Goal: Transaction & Acquisition: Book appointment/travel/reservation

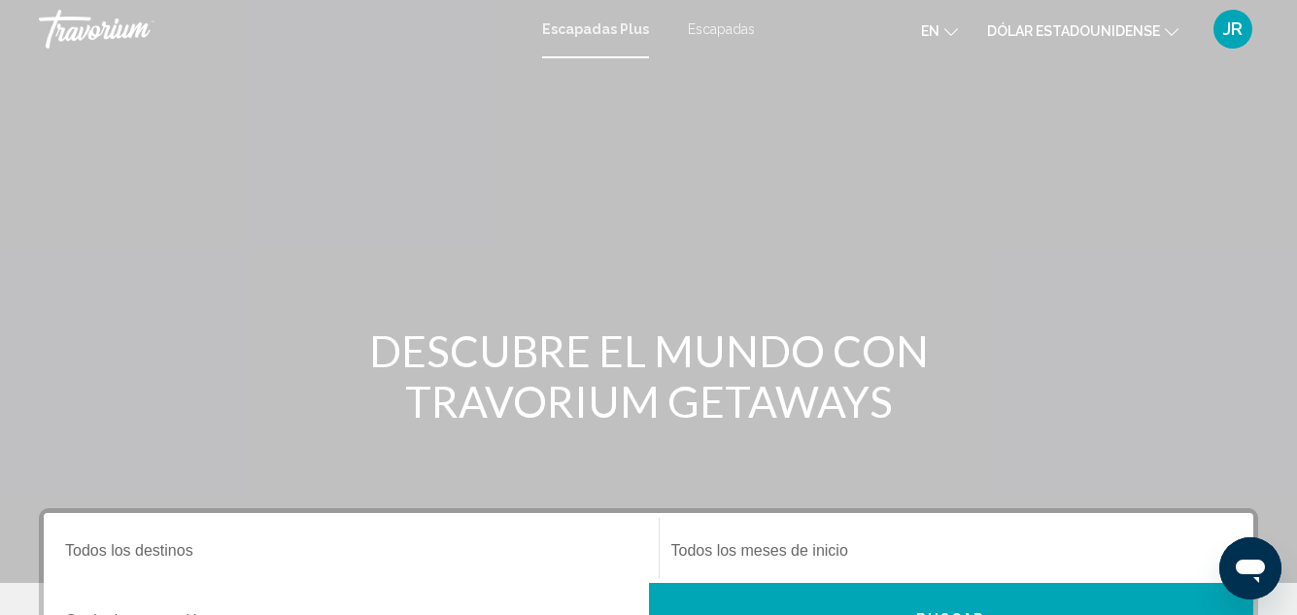
click at [711, 30] on font "Escapadas" at bounding box center [721, 29] width 67 height 16
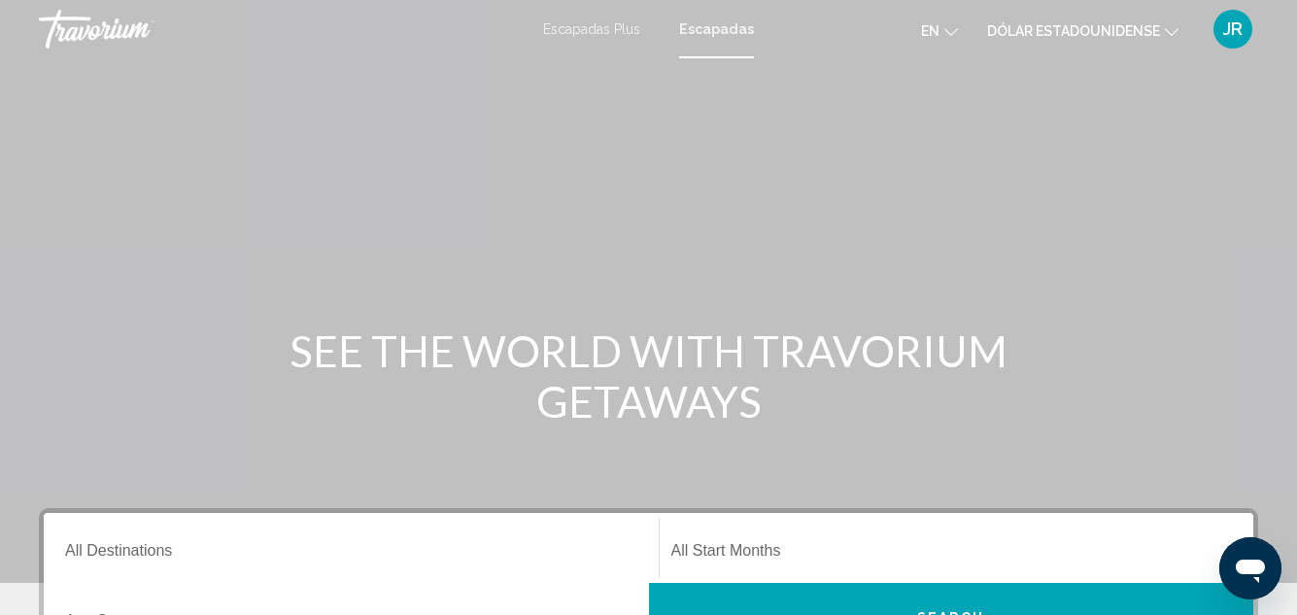
click at [960, 34] on ul "en Inglés Español Francés Italiano Portugués ruso Dólar estadounidense USD ($) …" at bounding box center [1064, 29] width 287 height 31
click at [951, 26] on icon "Cambiar idioma" at bounding box center [951, 32] width 14 height 14
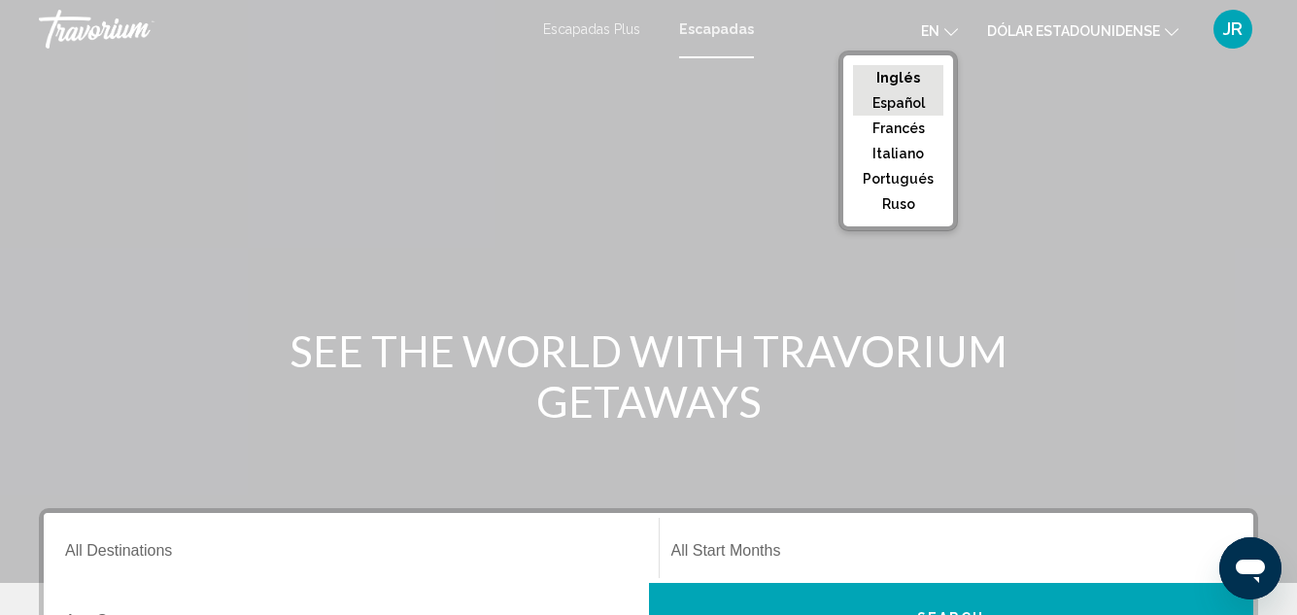
click at [906, 107] on font "Español" at bounding box center [899, 103] width 52 height 16
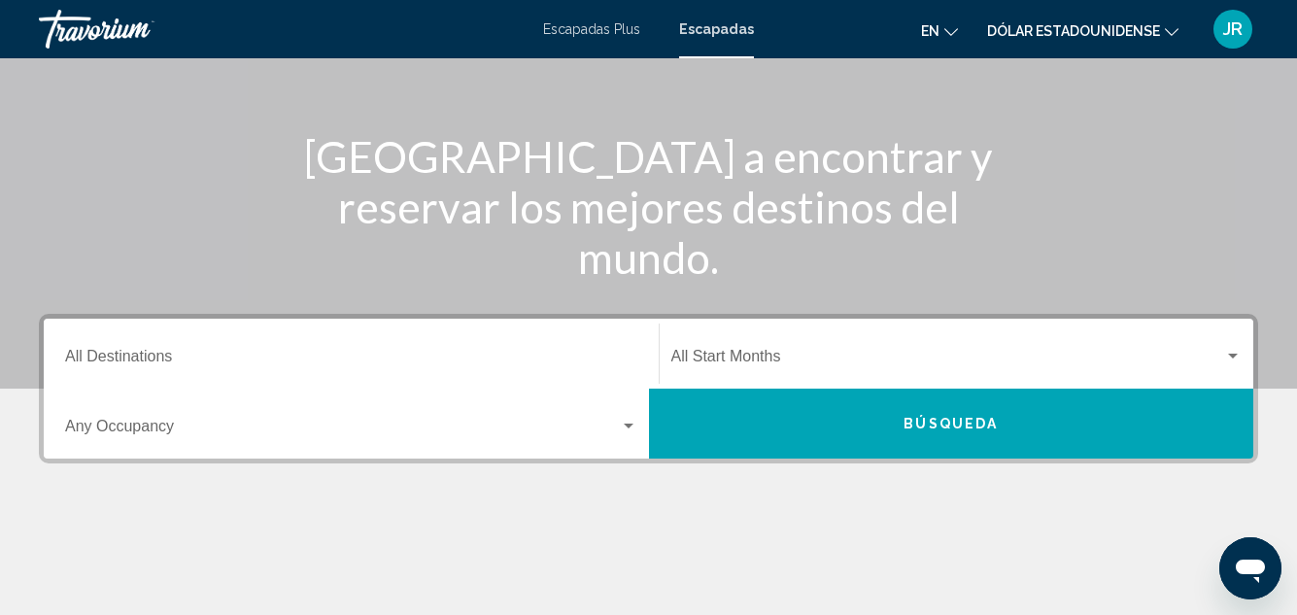
scroll to position [311, 0]
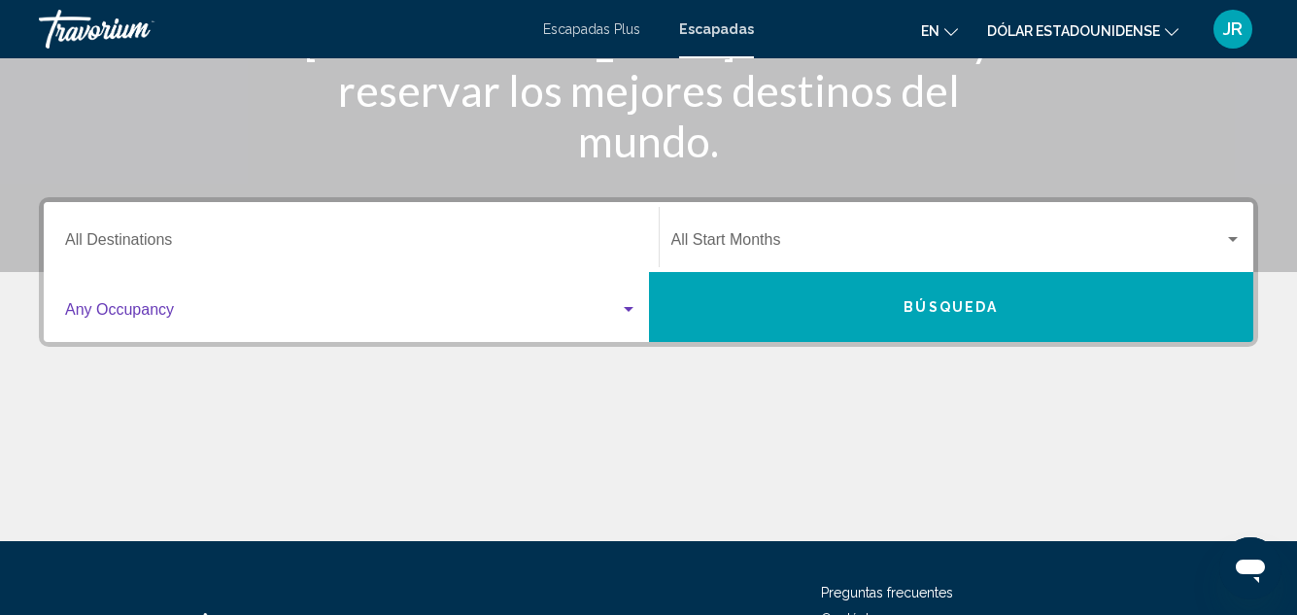
click at [626, 310] on div "Search widget" at bounding box center [629, 309] width 10 height 5
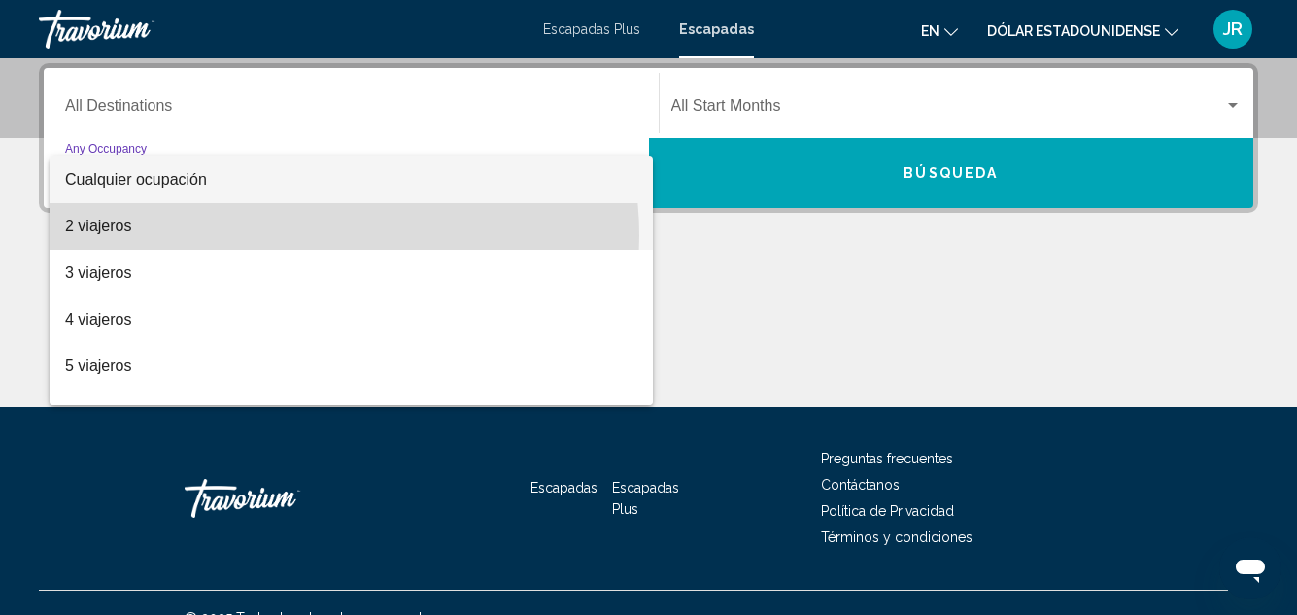
click at [316, 235] on span "2 viajeros" at bounding box center [351, 226] width 572 height 47
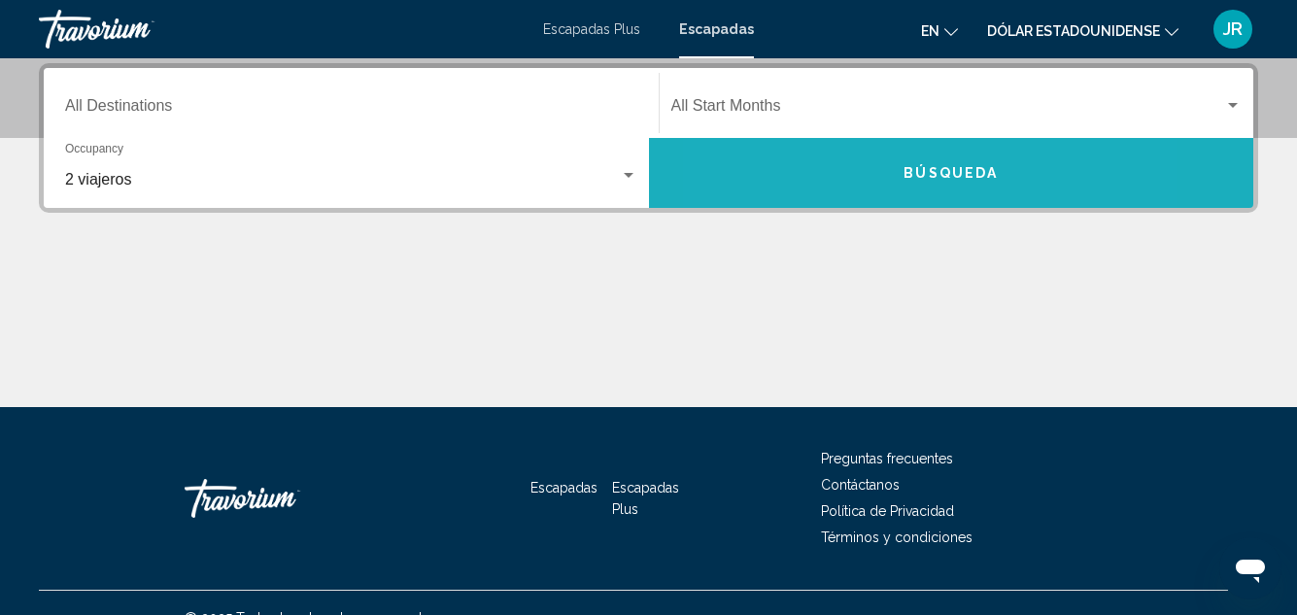
click at [845, 171] on button "Búsqueda" at bounding box center [951, 173] width 605 height 70
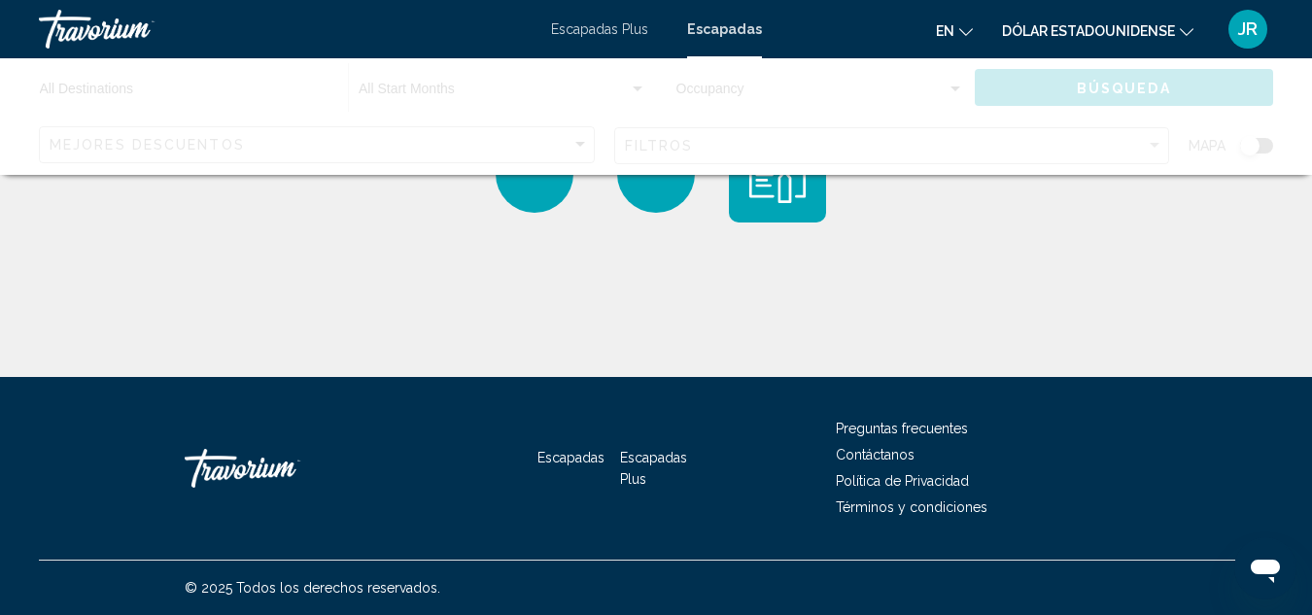
click at [1292, 195] on div "Contenido principal" at bounding box center [656, 188] width 1312 height 377
click at [737, 375] on div "Contenido principal" at bounding box center [656, 188] width 1312 height 377
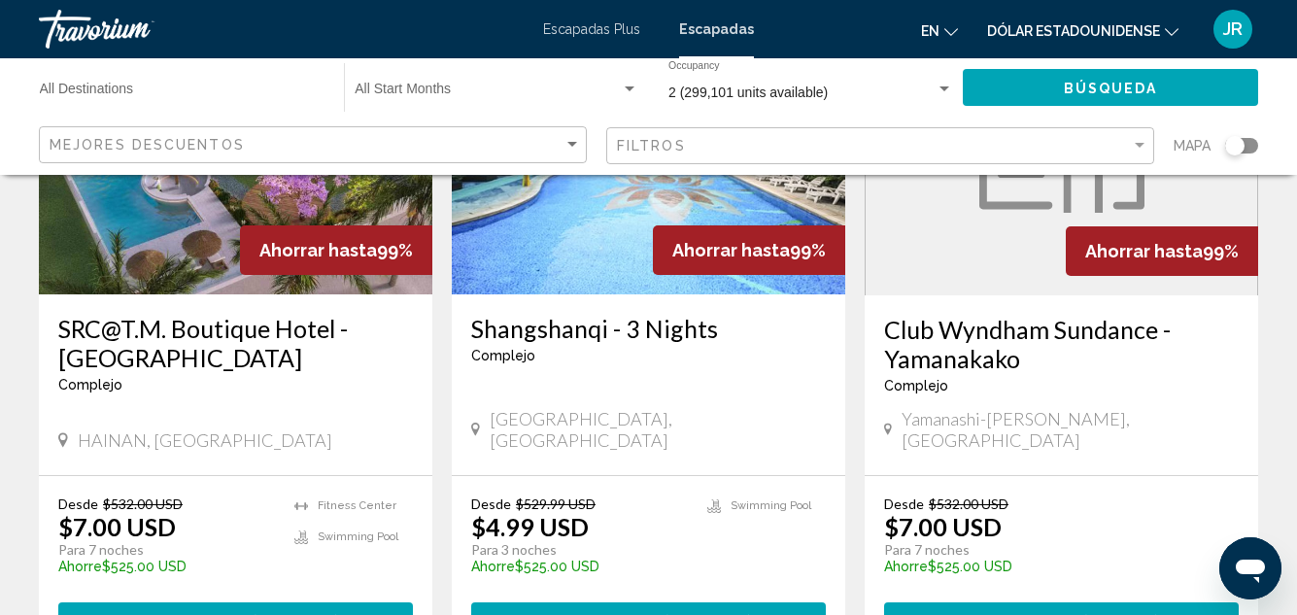
scroll to position [2701, 0]
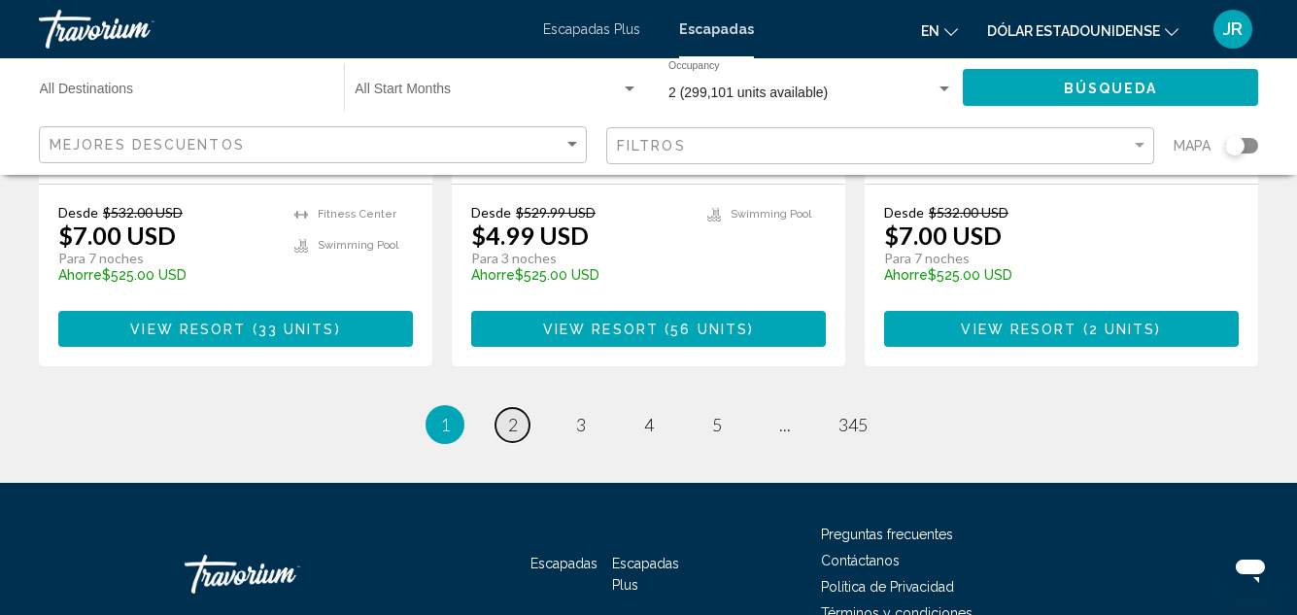
click at [516, 414] on span "2" at bounding box center [513, 424] width 10 height 21
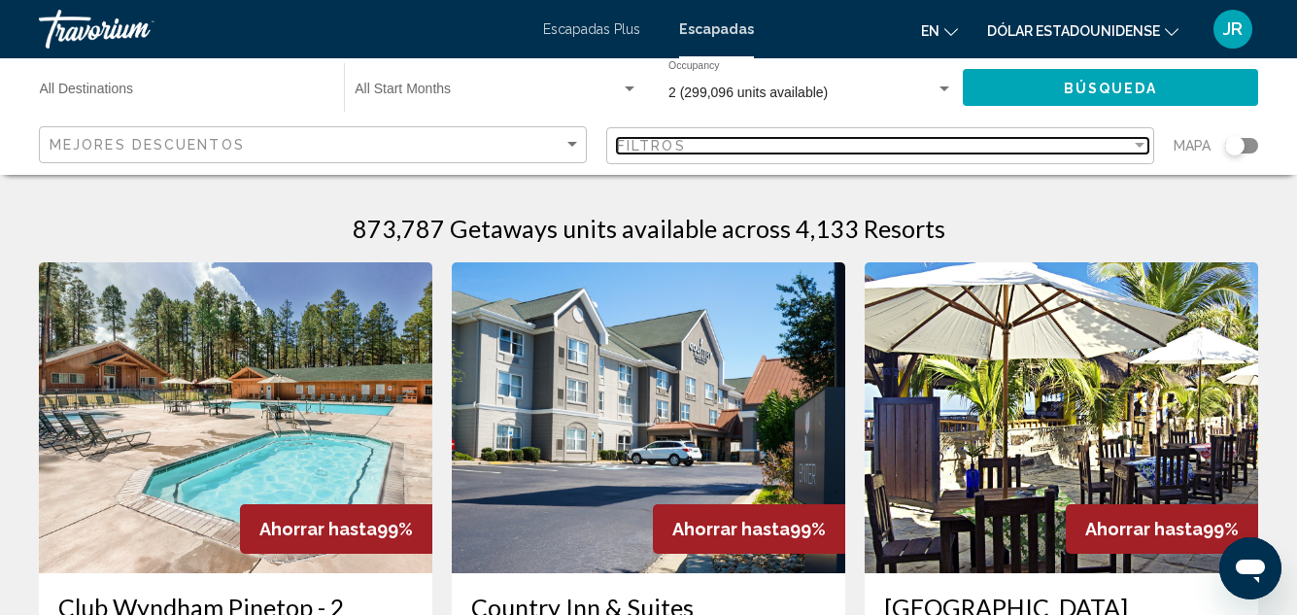
click at [1135, 153] on div "Filter" at bounding box center [1139, 146] width 17 height 16
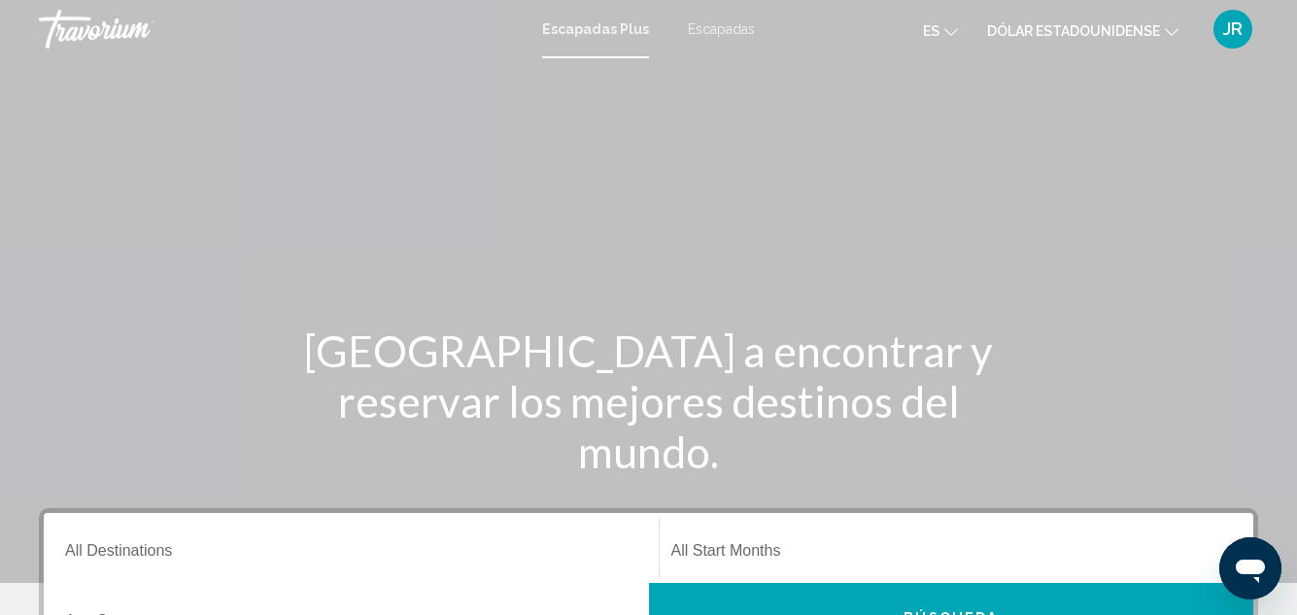
click at [830, 51] on mat-toolbar "Escapadas Plus Escapadas es English Español Français Italiano Português русский…" at bounding box center [648, 29] width 1297 height 58
click at [722, 28] on font "Escapadas" at bounding box center [721, 29] width 67 height 16
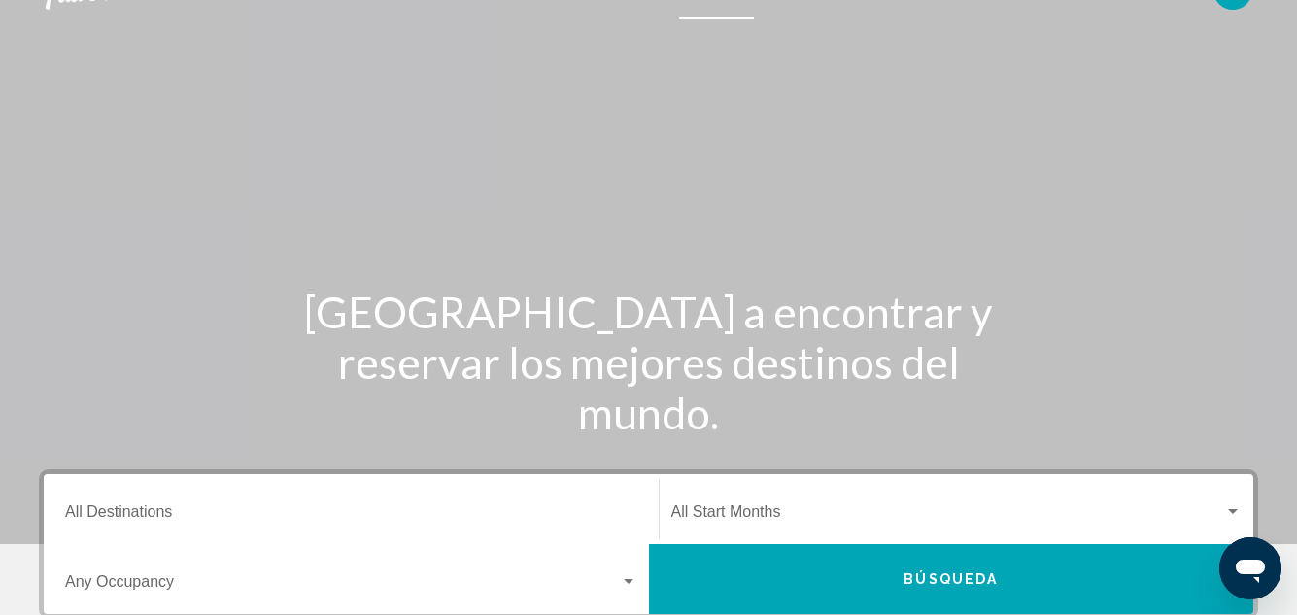
scroll to position [194, 0]
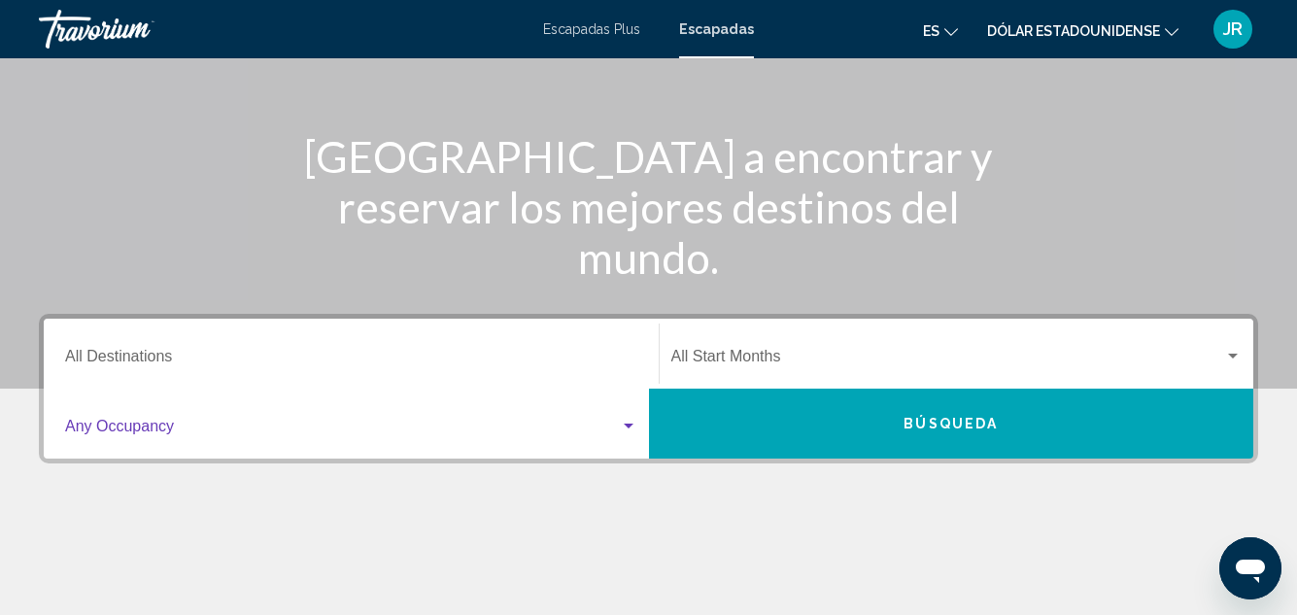
click at [632, 430] on div "Search widget" at bounding box center [628, 427] width 17 height 16
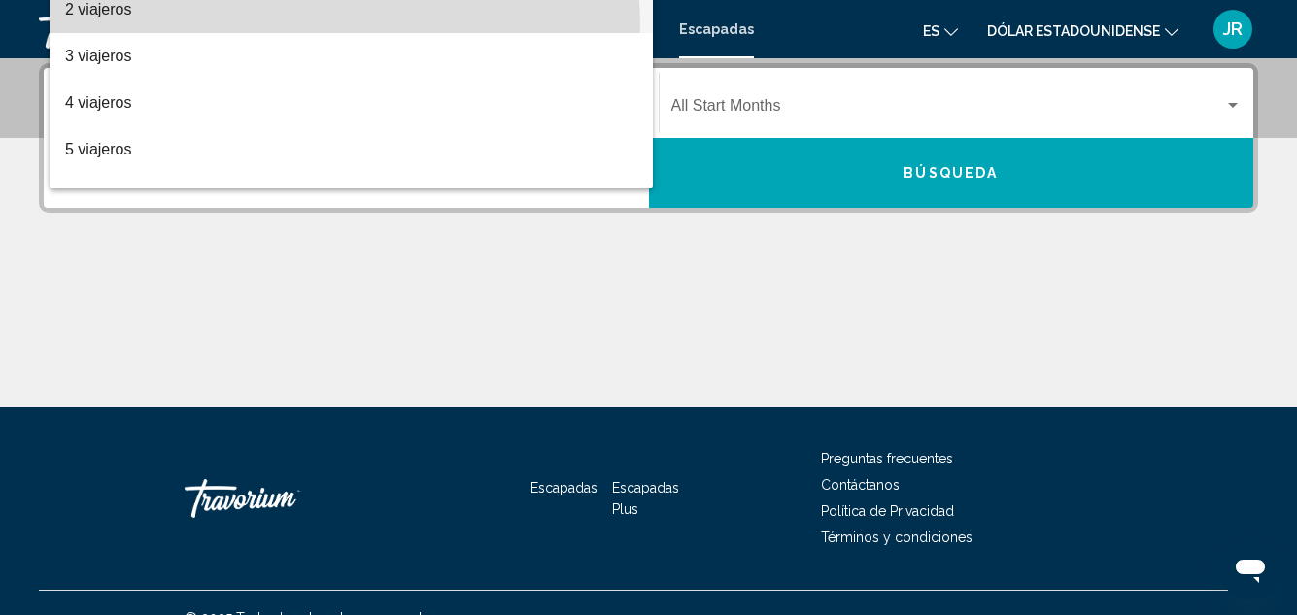
click at [252, 28] on span "2 viajeros" at bounding box center [351, 9] width 572 height 47
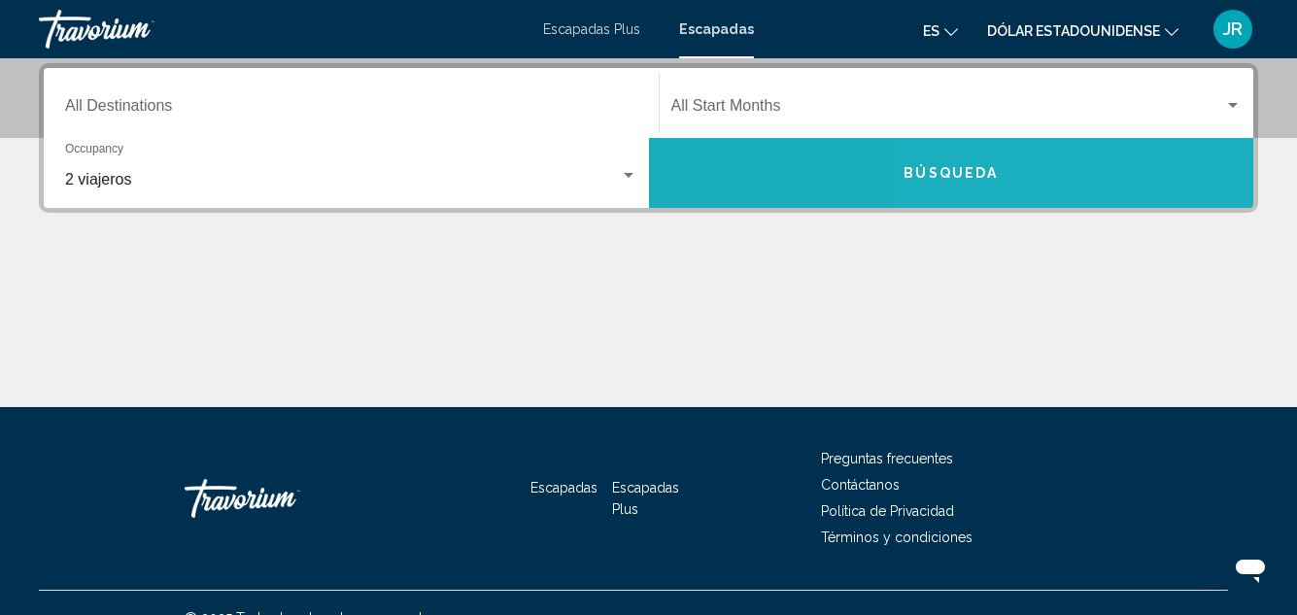
click at [1151, 173] on button "Búsqueda" at bounding box center [951, 173] width 605 height 70
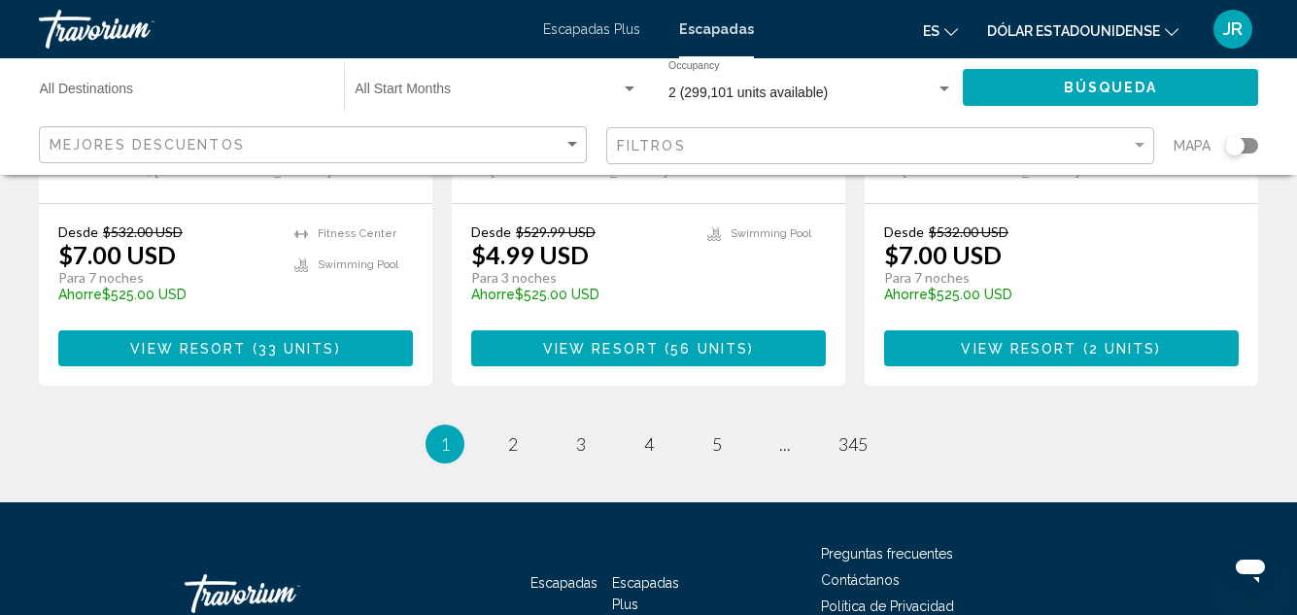
scroll to position [2701, 0]
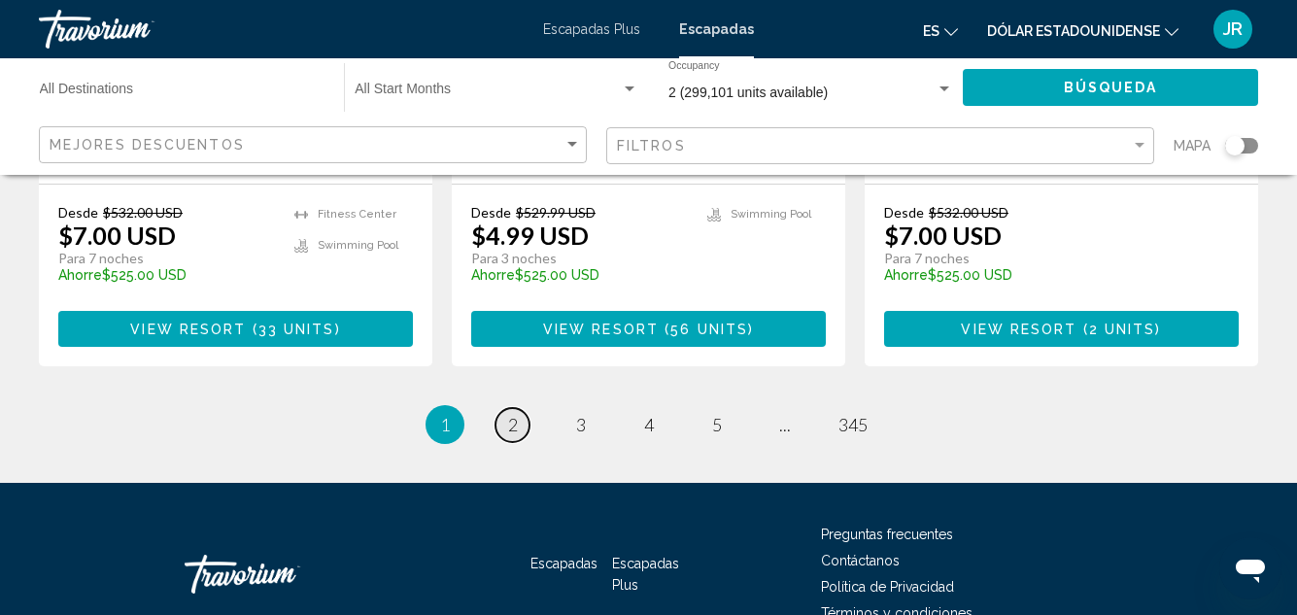
click at [519, 408] on link "page 2" at bounding box center [513, 425] width 34 height 34
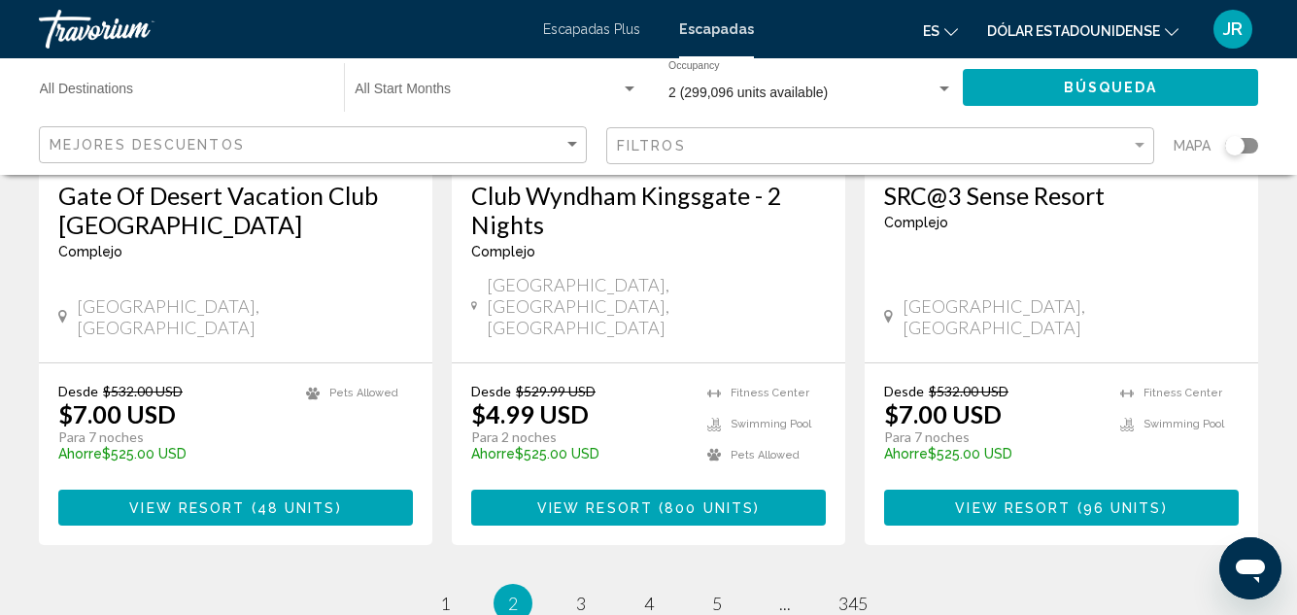
scroll to position [2728, 0]
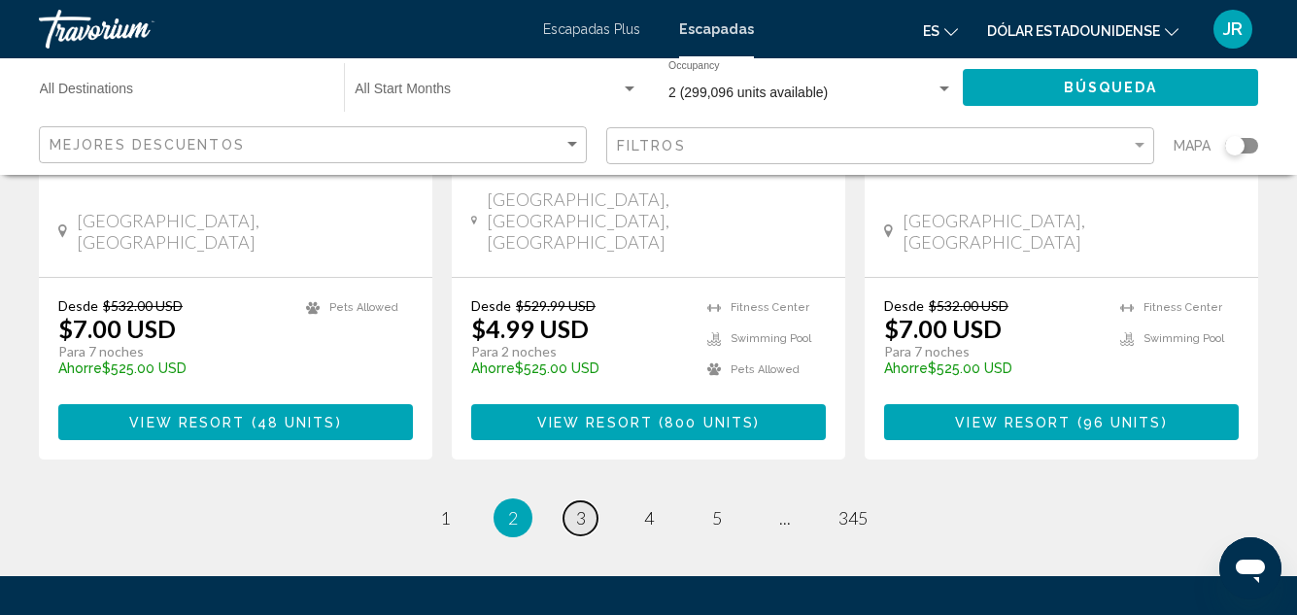
click at [574, 501] on link "page 3" at bounding box center [581, 518] width 34 height 34
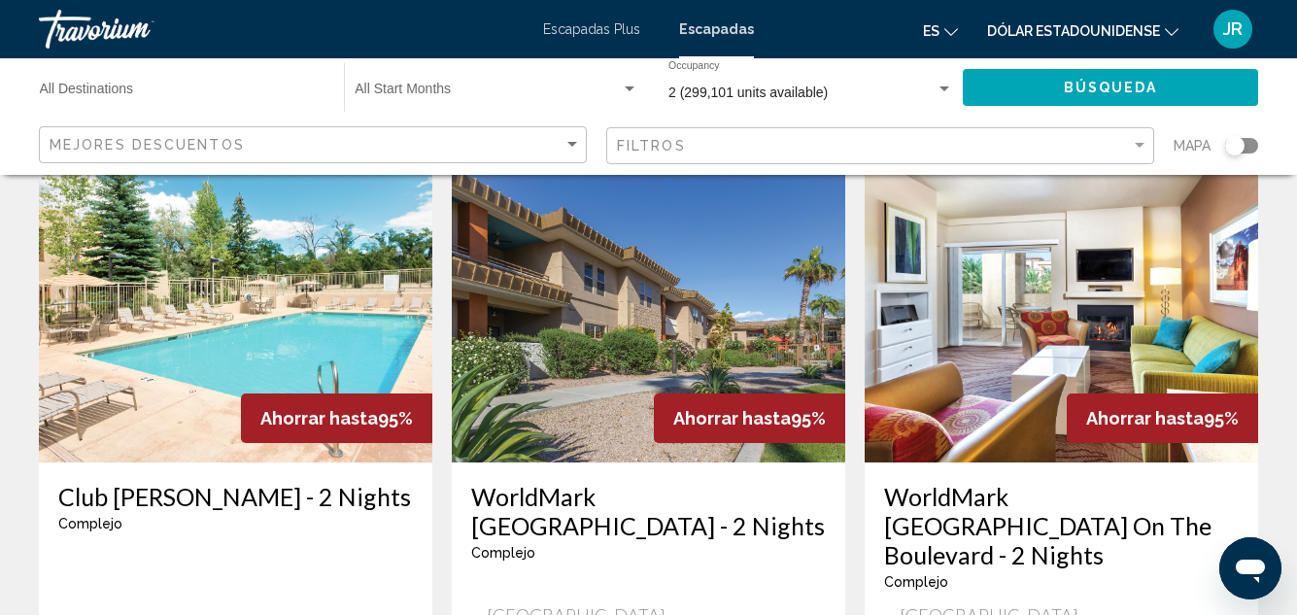
scroll to position [2682, 0]
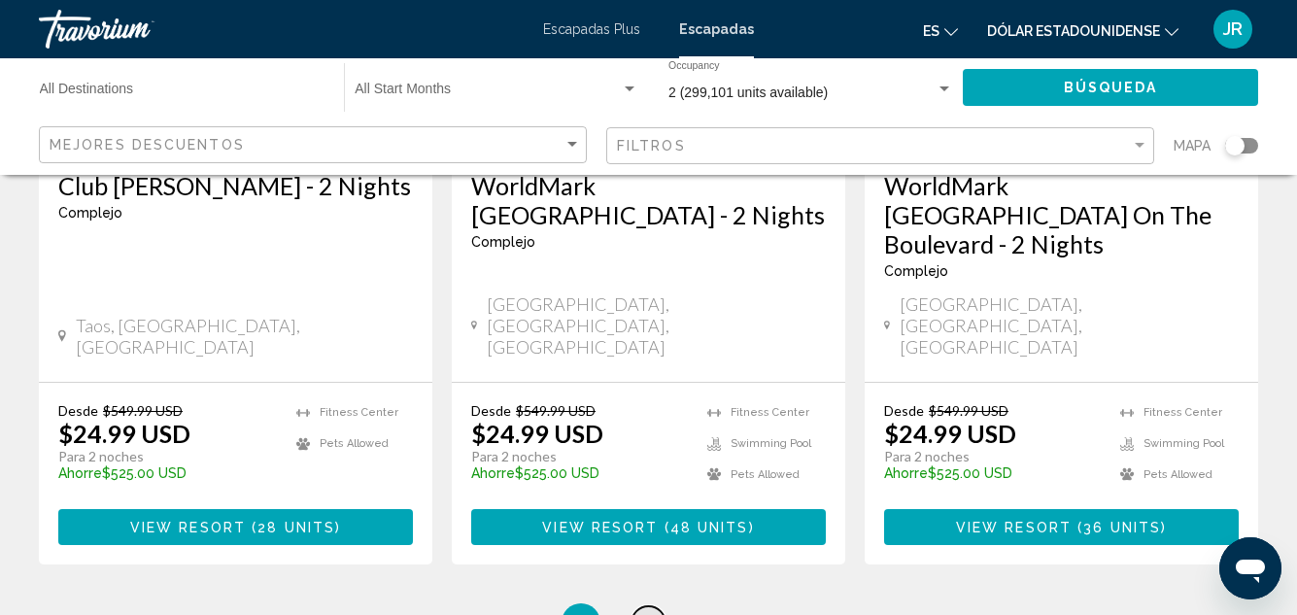
click at [646, 612] on span "4" at bounding box center [649, 622] width 10 height 21
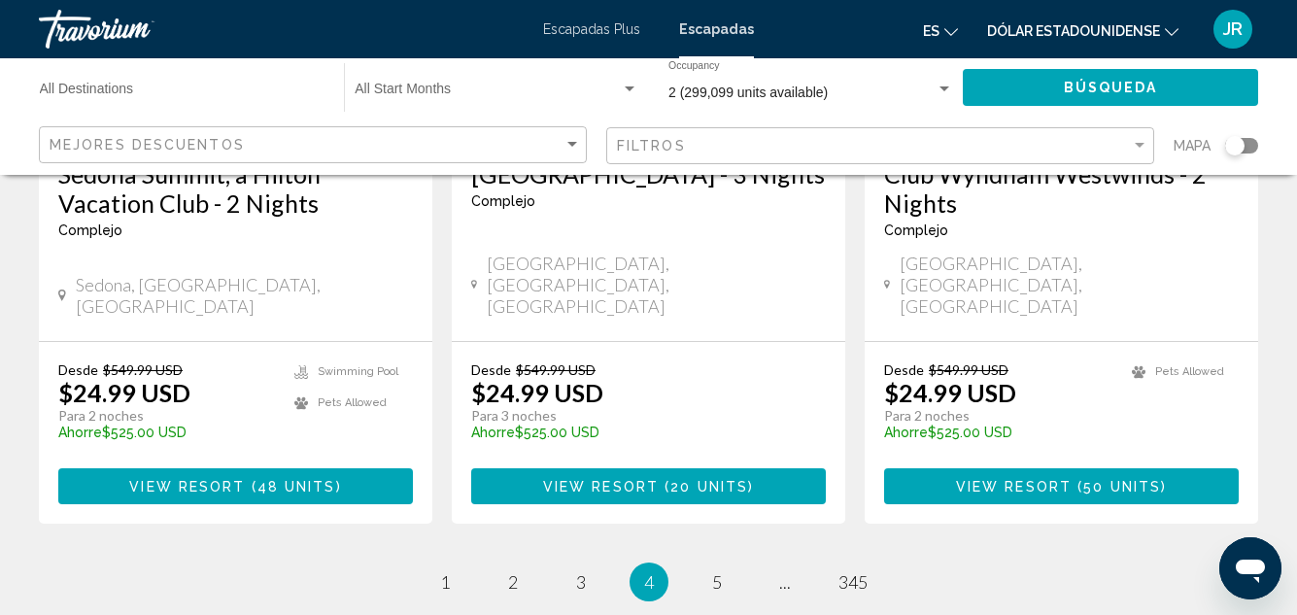
scroll to position [2728, 0]
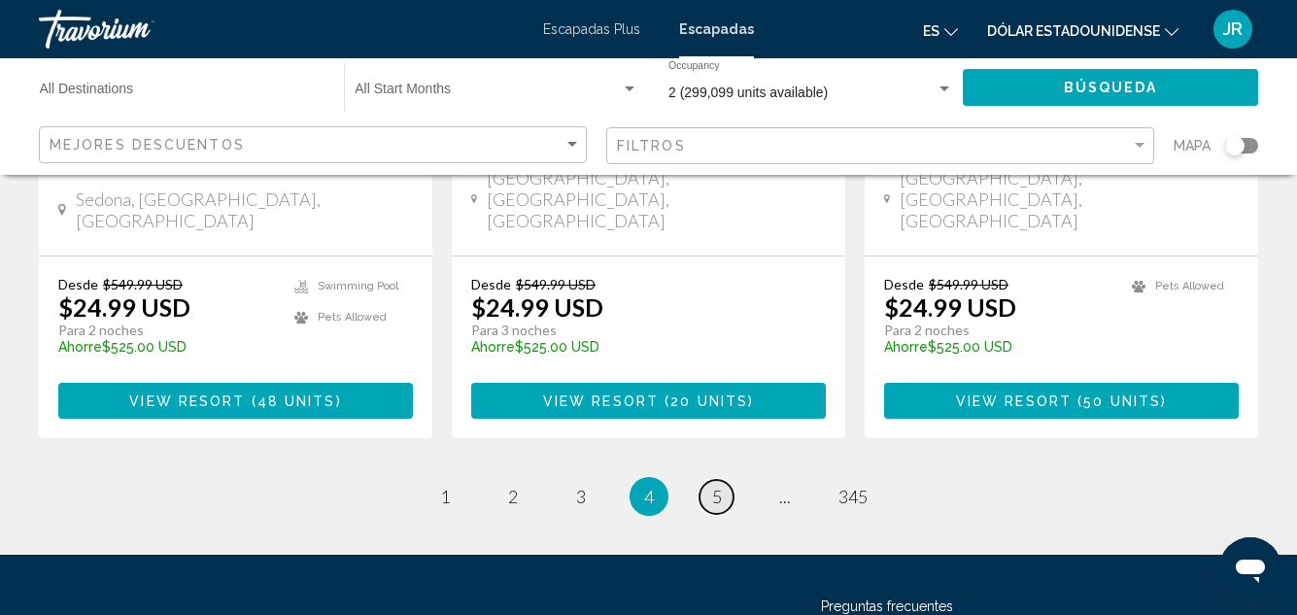
click at [718, 486] on span "5" at bounding box center [717, 496] width 10 height 21
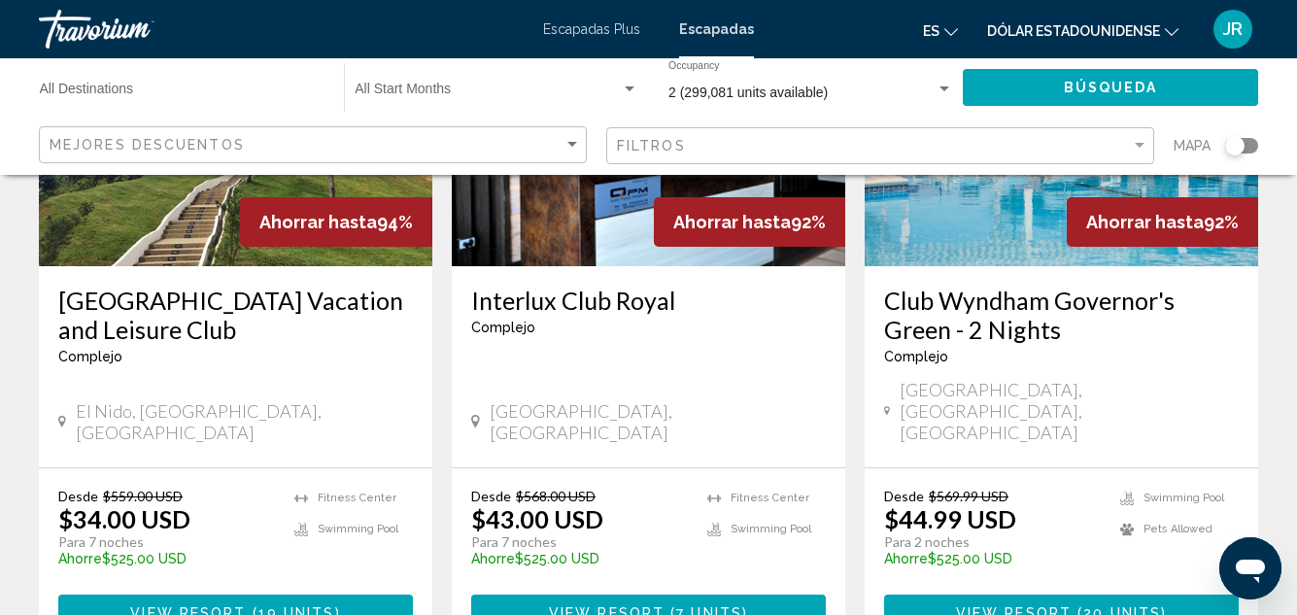
scroll to position [2728, 0]
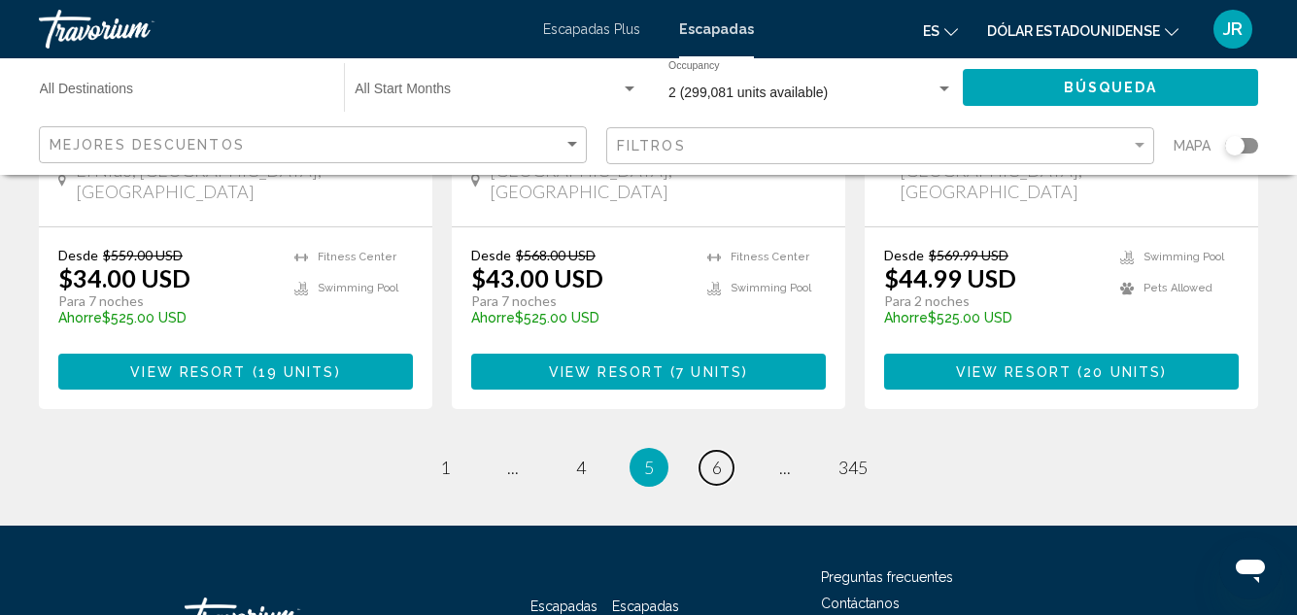
click at [719, 457] on span "6" at bounding box center [717, 467] width 10 height 21
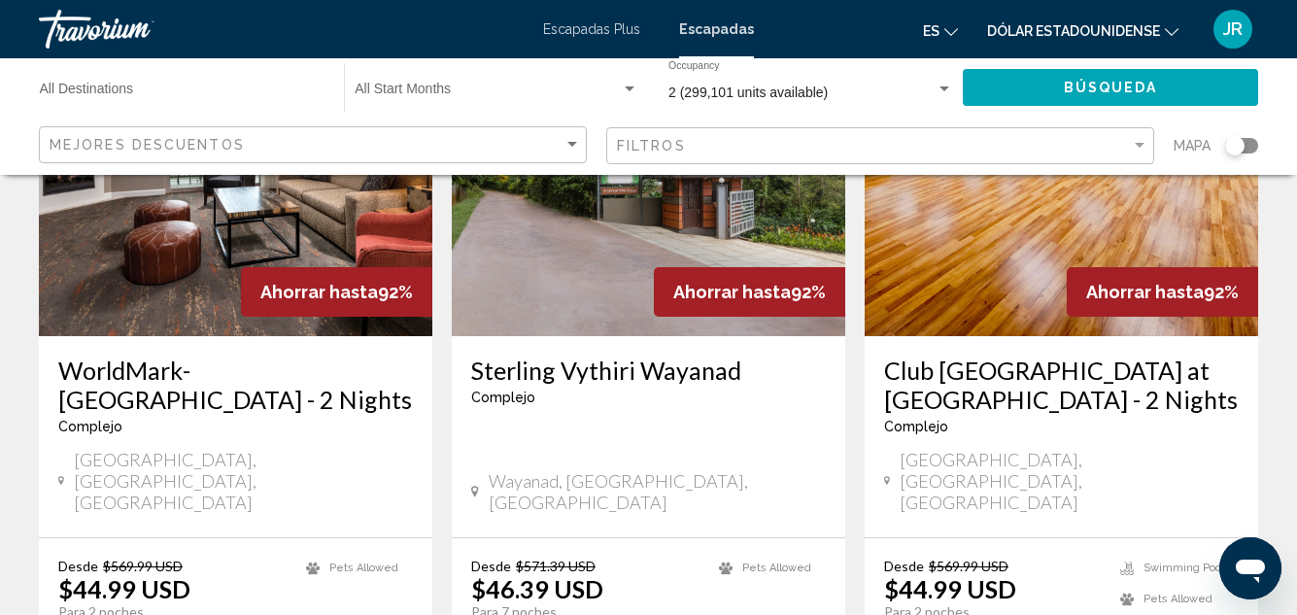
scroll to position [2565, 0]
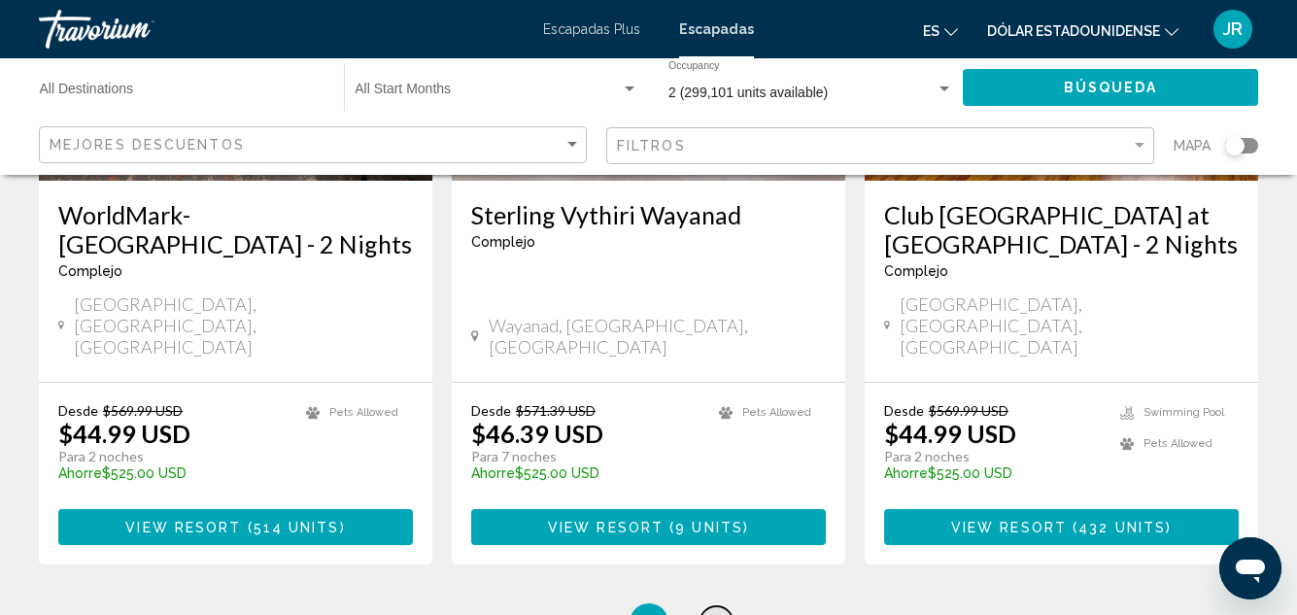
click at [719, 612] on span "7" at bounding box center [717, 622] width 10 height 21
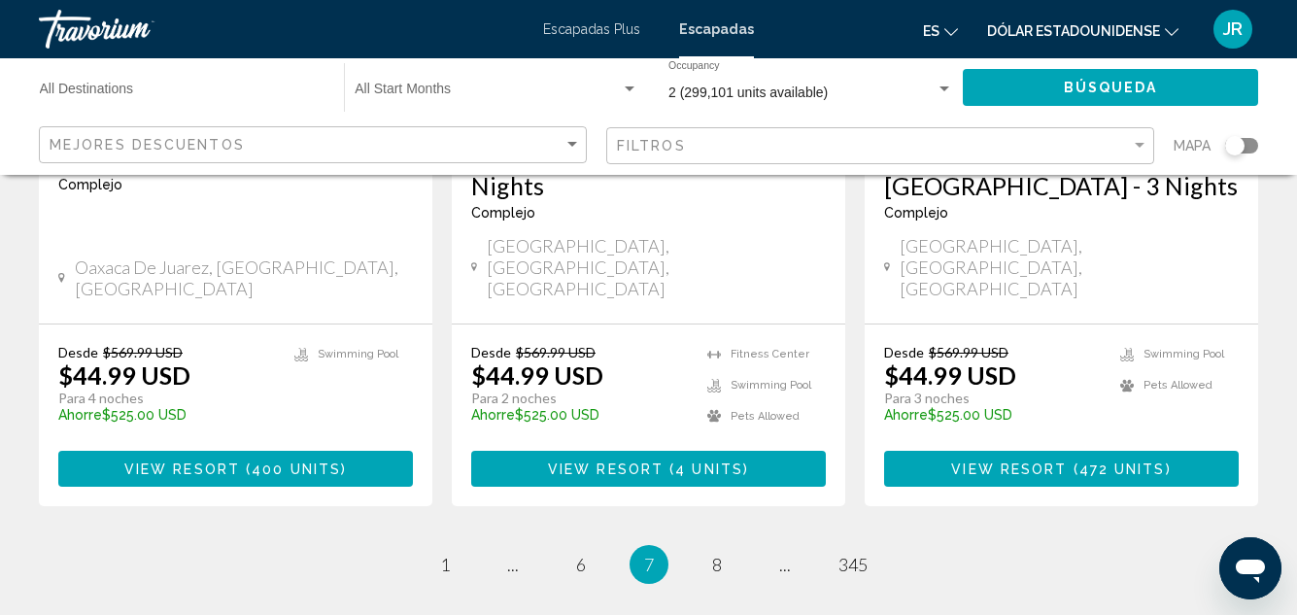
scroll to position [2721, 0]
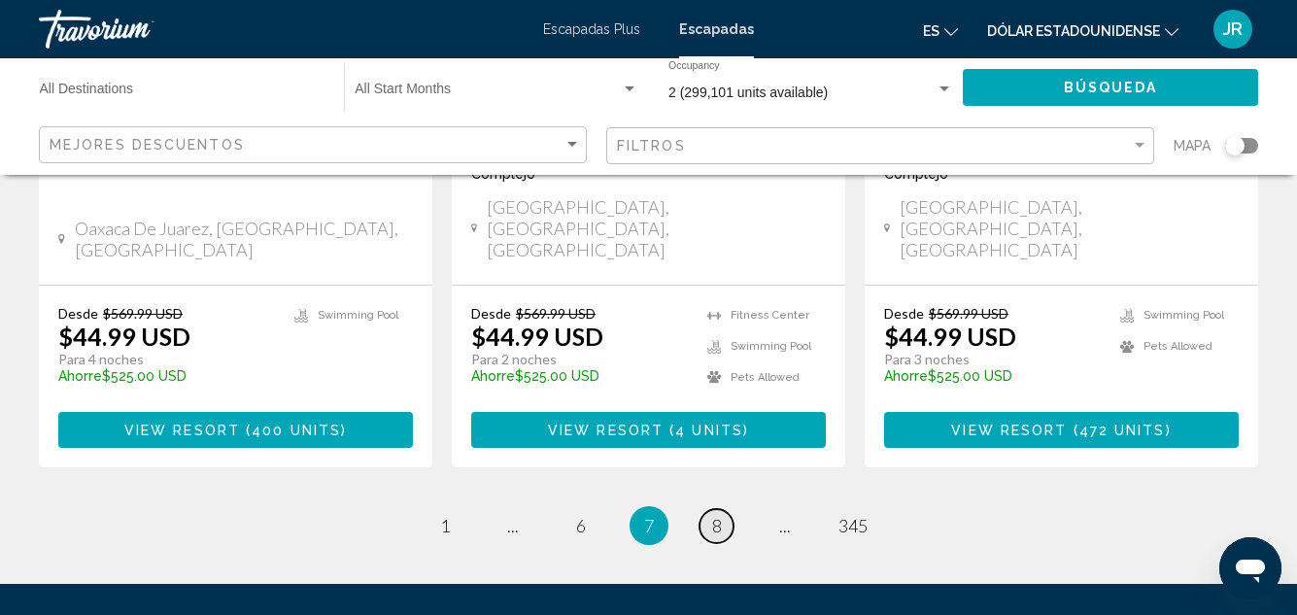
click at [718, 515] on span "8" at bounding box center [717, 525] width 10 height 21
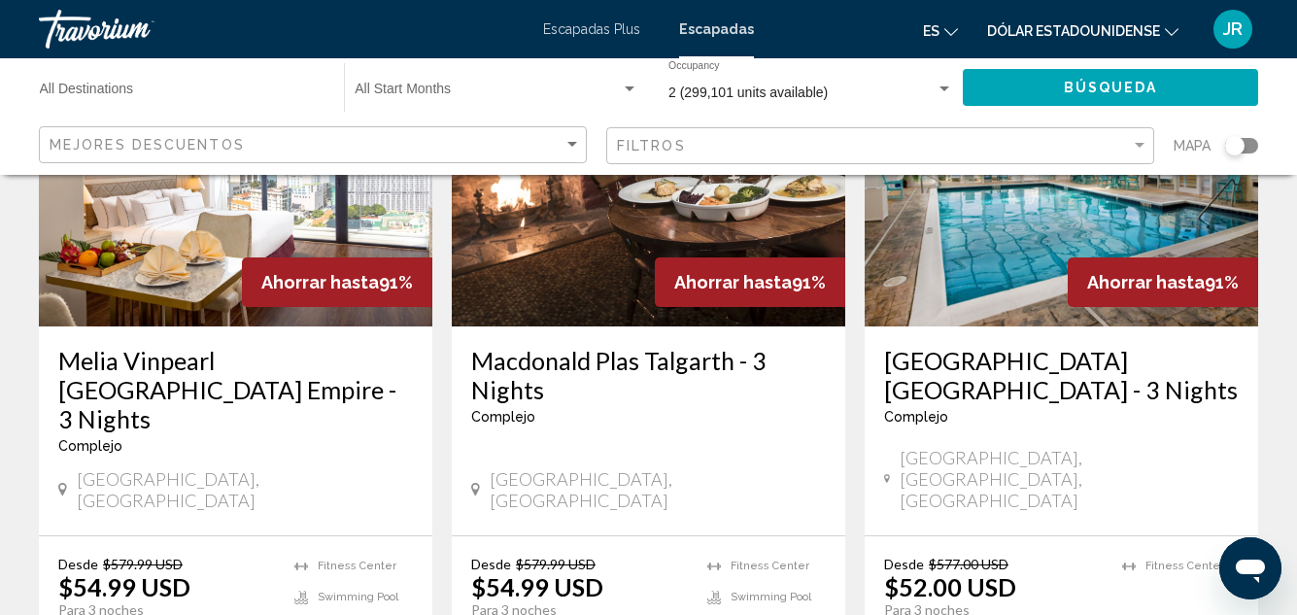
scroll to position [2487, 0]
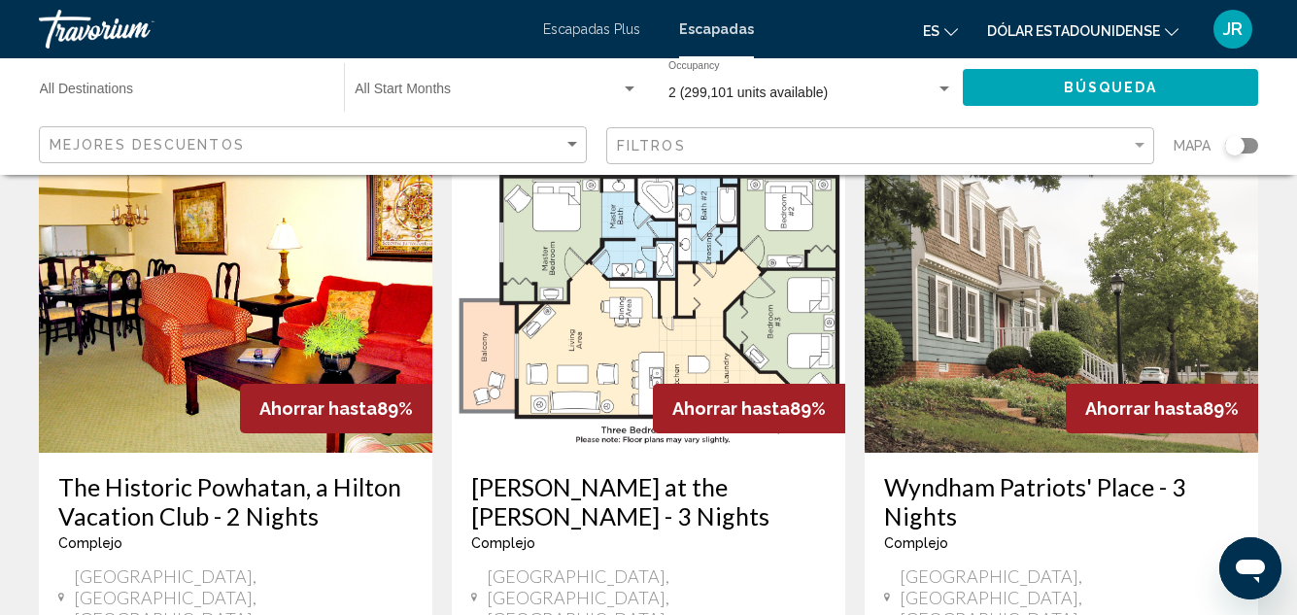
scroll to position [2728, 0]
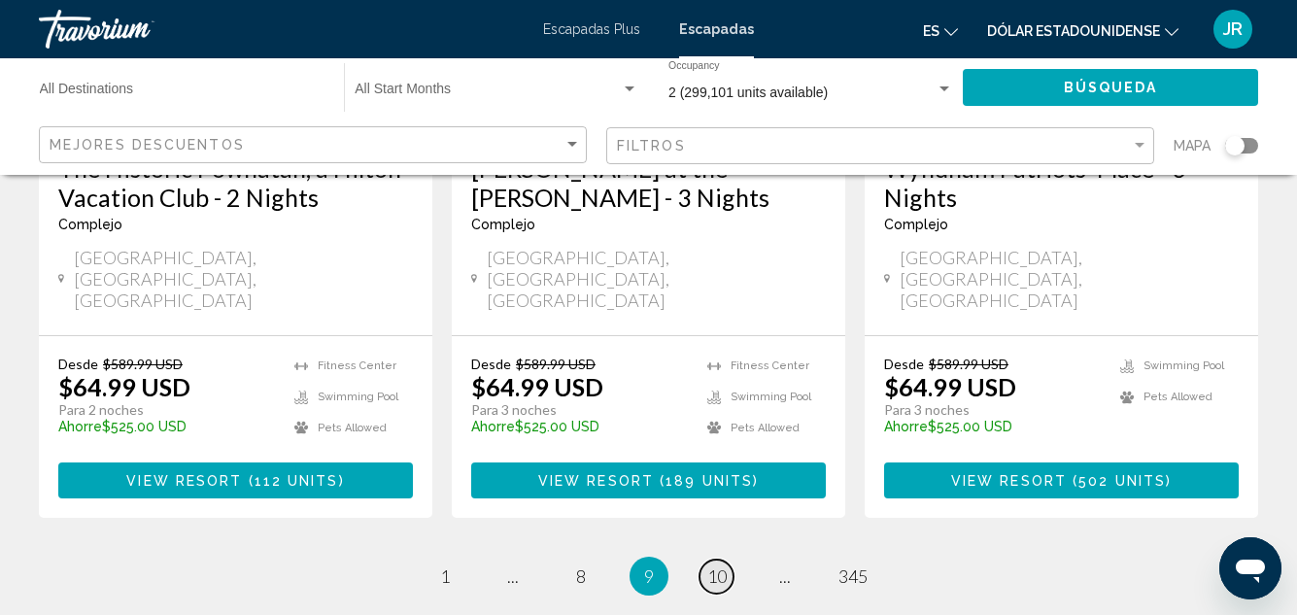
click at [719, 566] on span "10" at bounding box center [716, 576] width 19 height 21
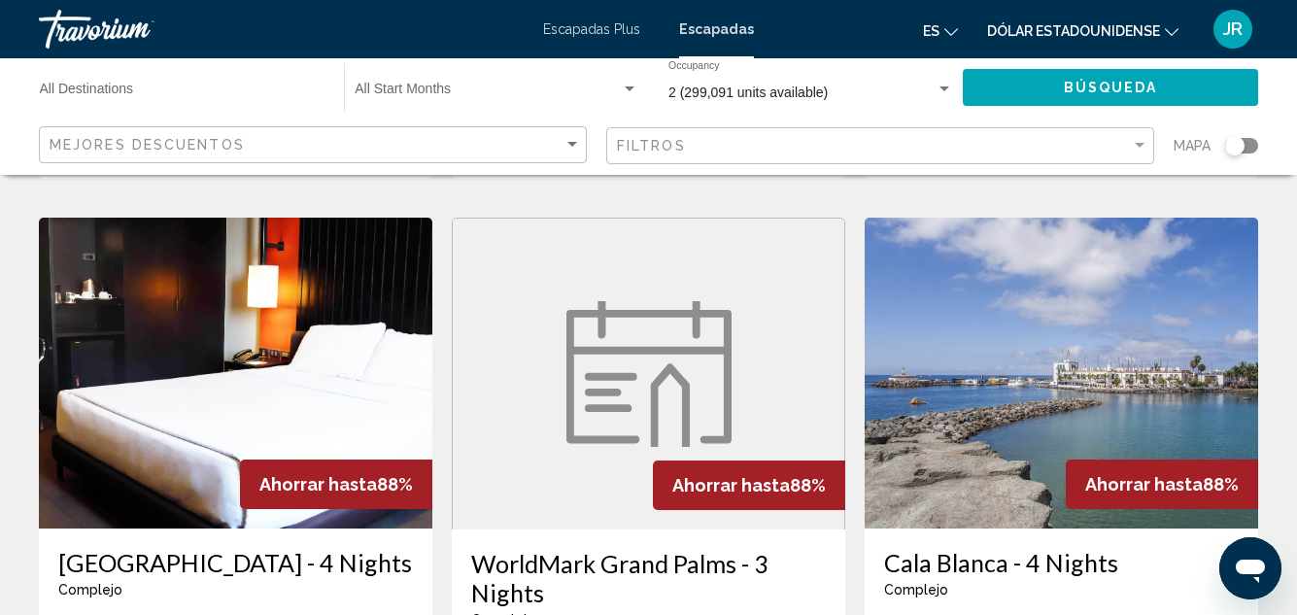
scroll to position [2643, 0]
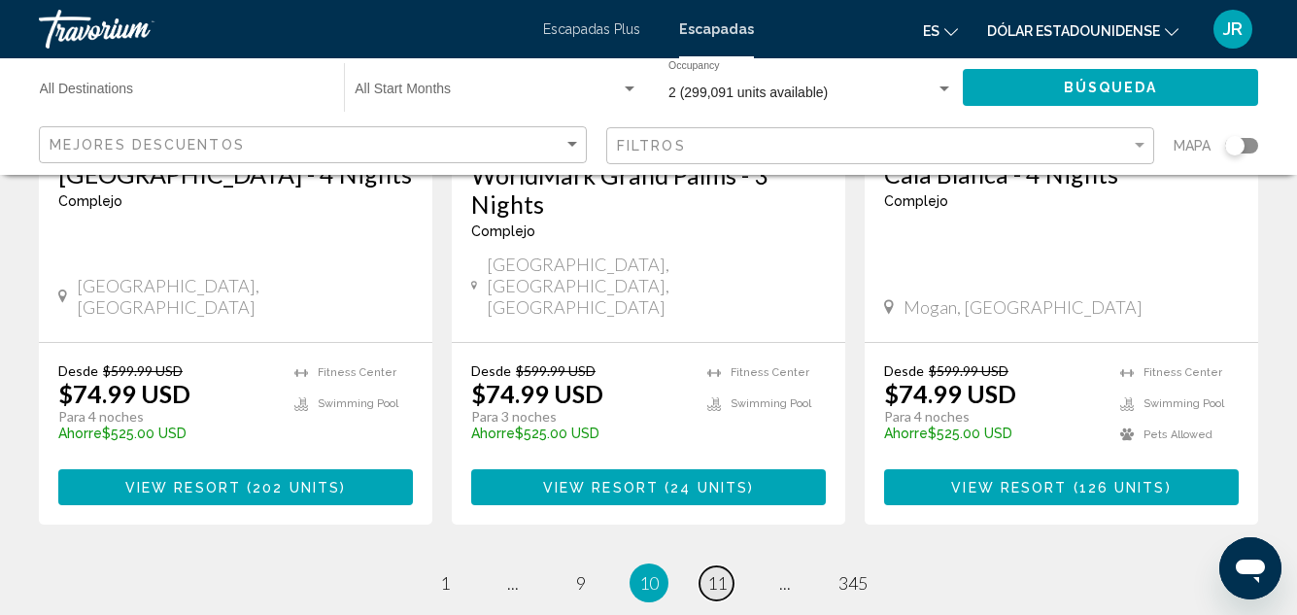
click at [723, 572] on span "11" at bounding box center [716, 582] width 19 height 21
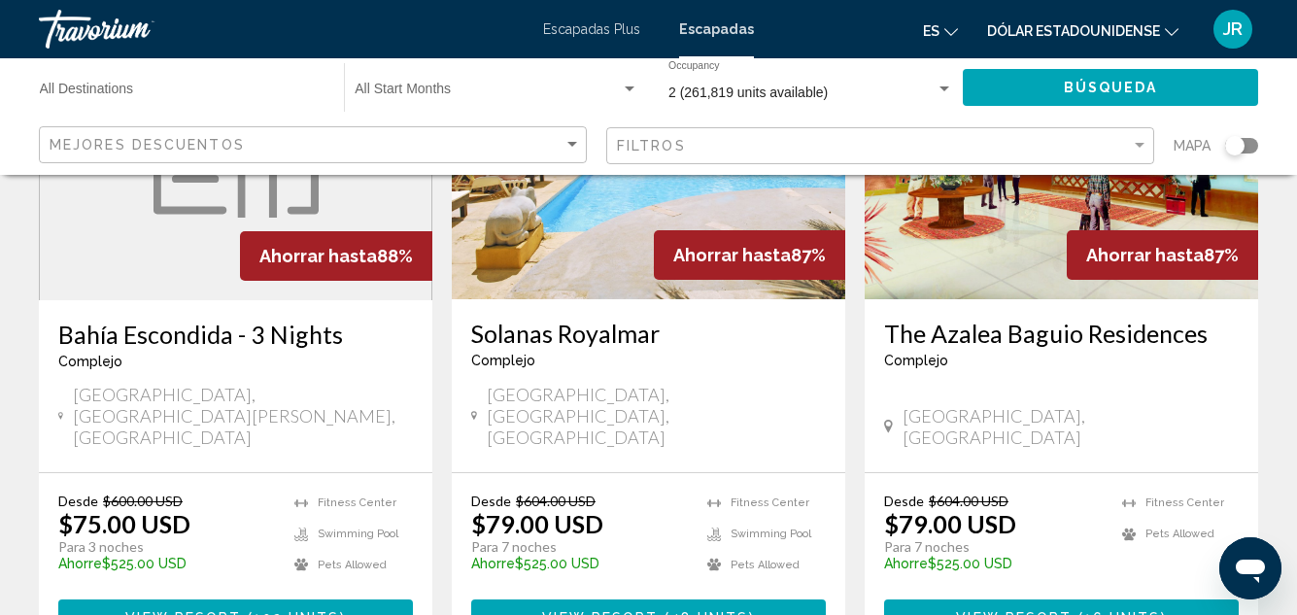
scroll to position [2487, 0]
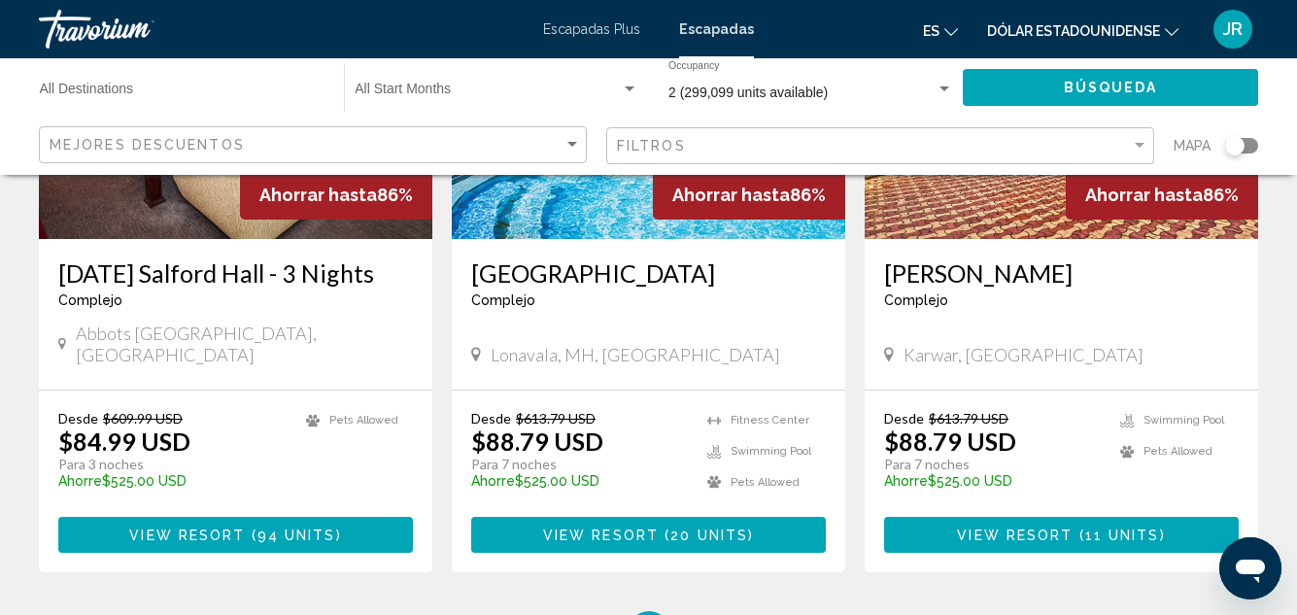
scroll to position [2670, 0]
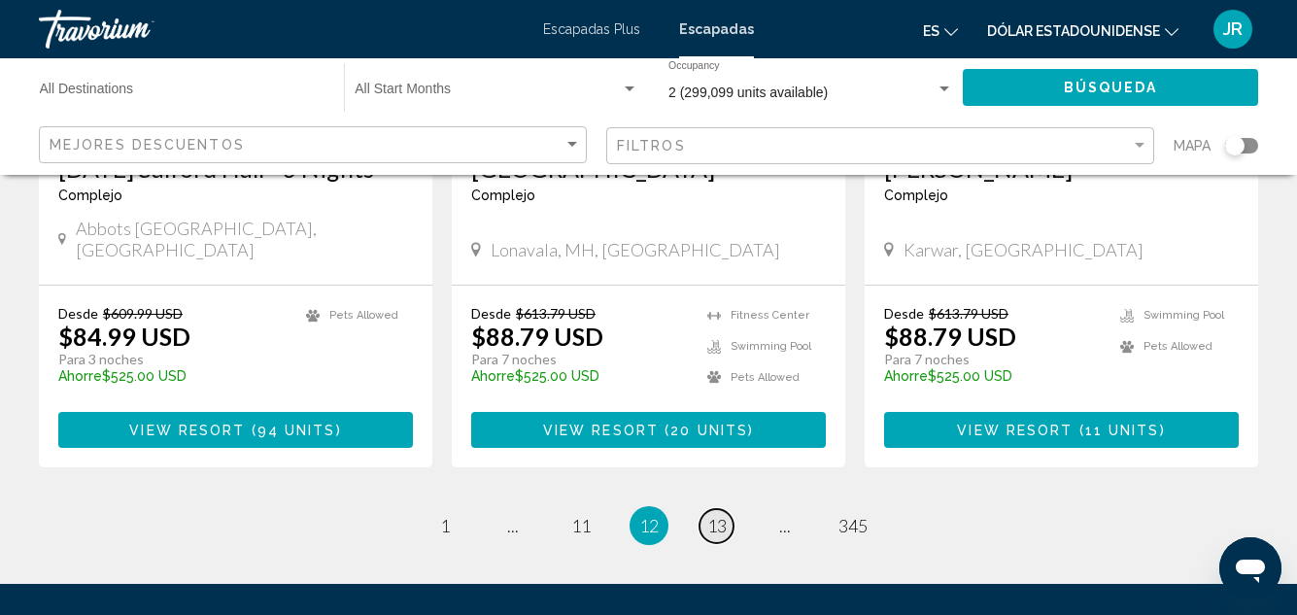
click at [719, 515] on span "13" at bounding box center [716, 525] width 19 height 21
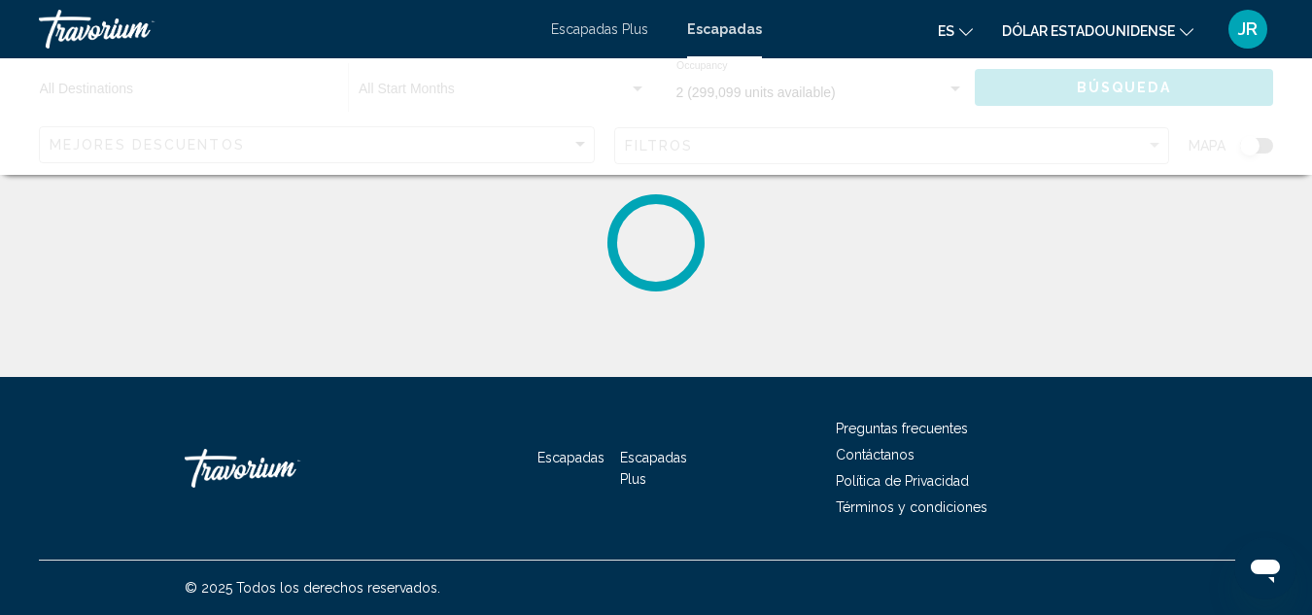
click at [719, 322] on div "Destination All Destinations Start Month All Start Months 2 (299,099 units avai…" at bounding box center [656, 382] width 1312 height 377
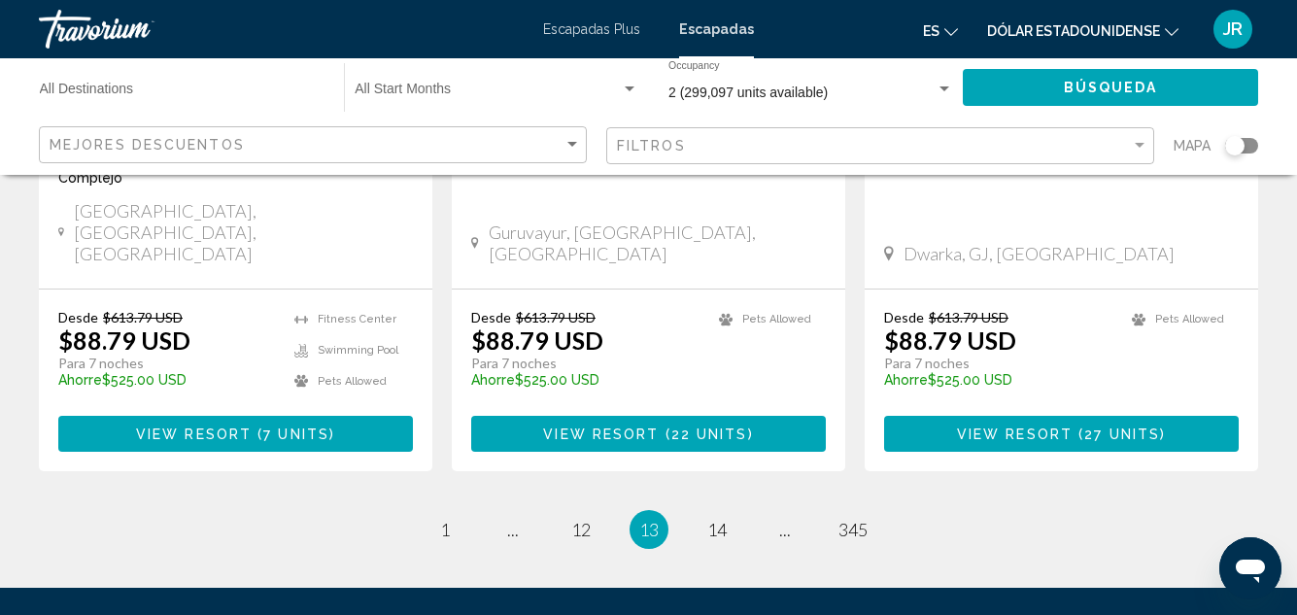
scroll to position [2643, 0]
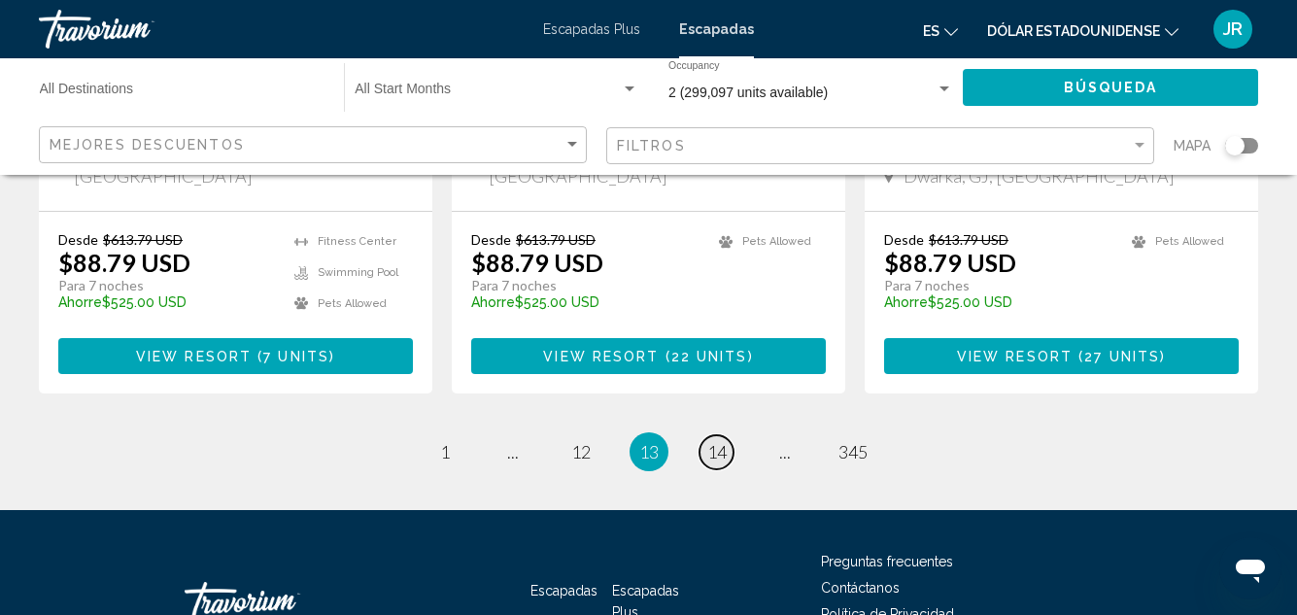
click at [717, 441] on span "14" at bounding box center [716, 451] width 19 height 21
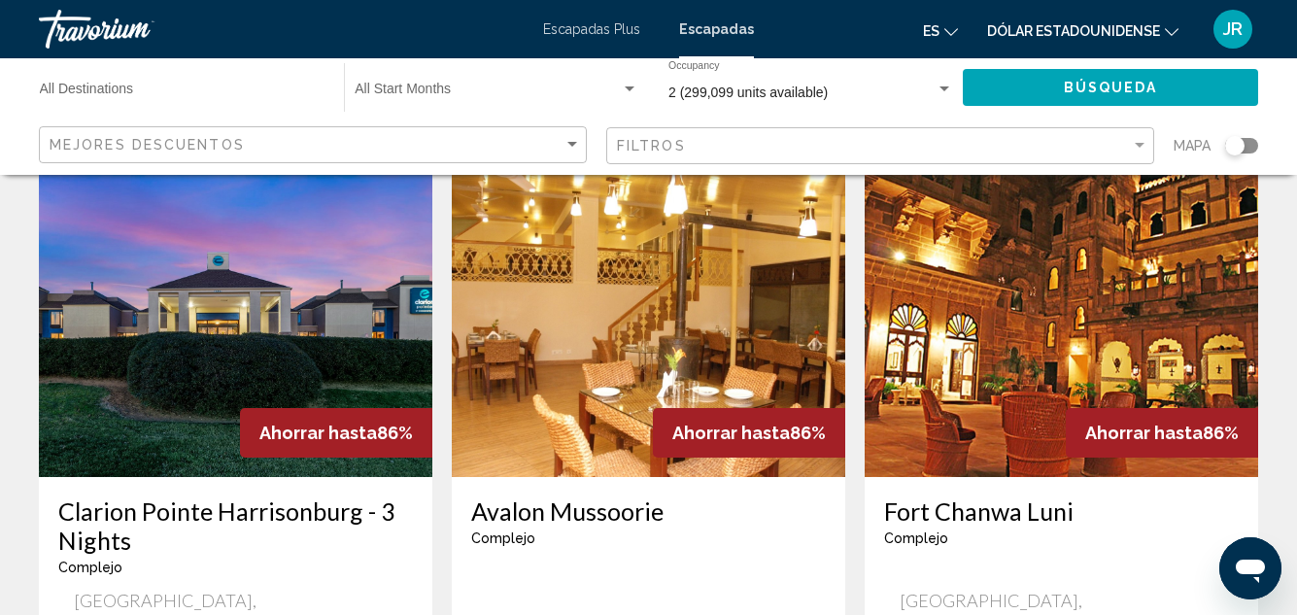
scroll to position [2526, 0]
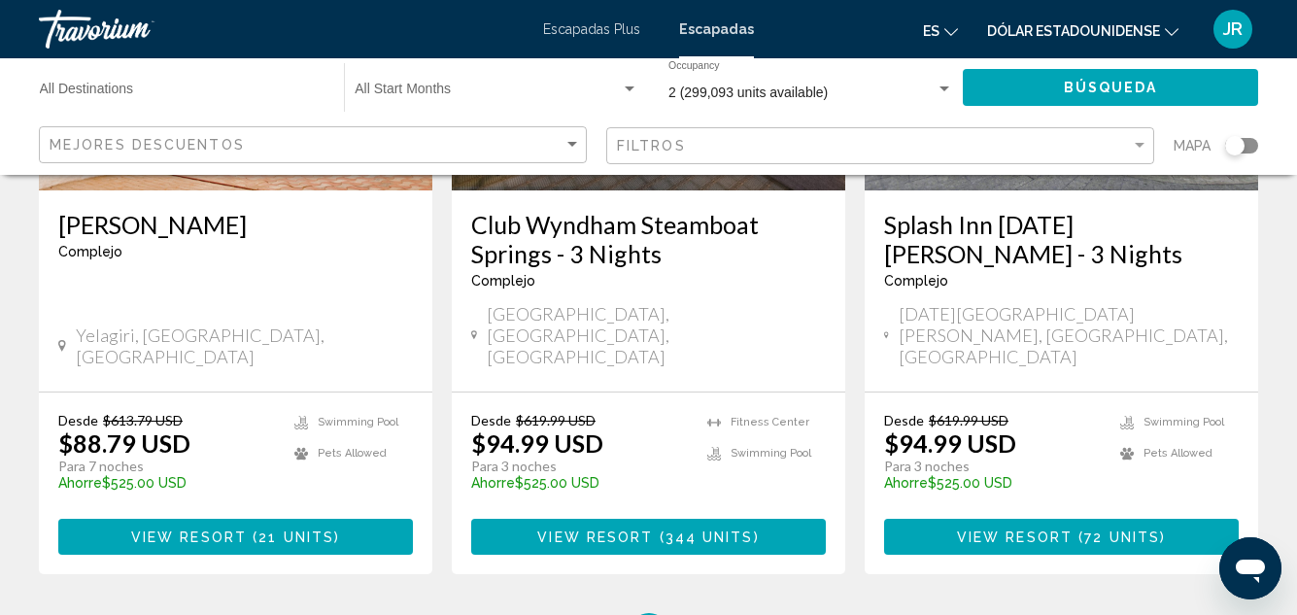
scroll to position [2565, 0]
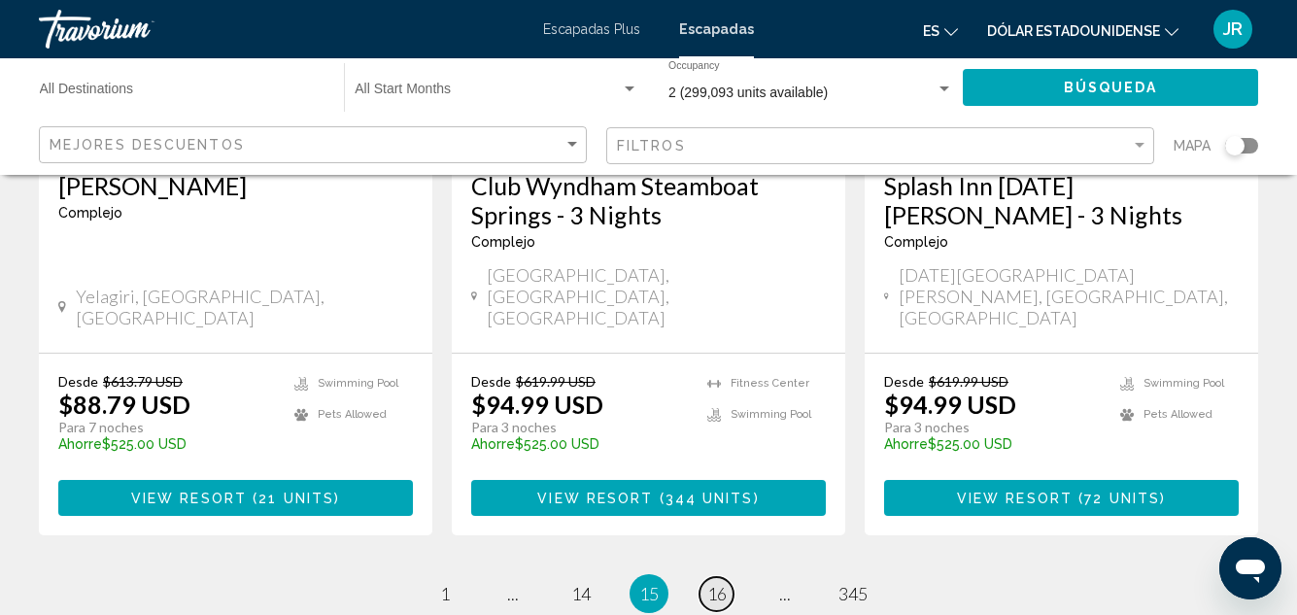
click at [716, 583] on span "16" at bounding box center [716, 593] width 19 height 21
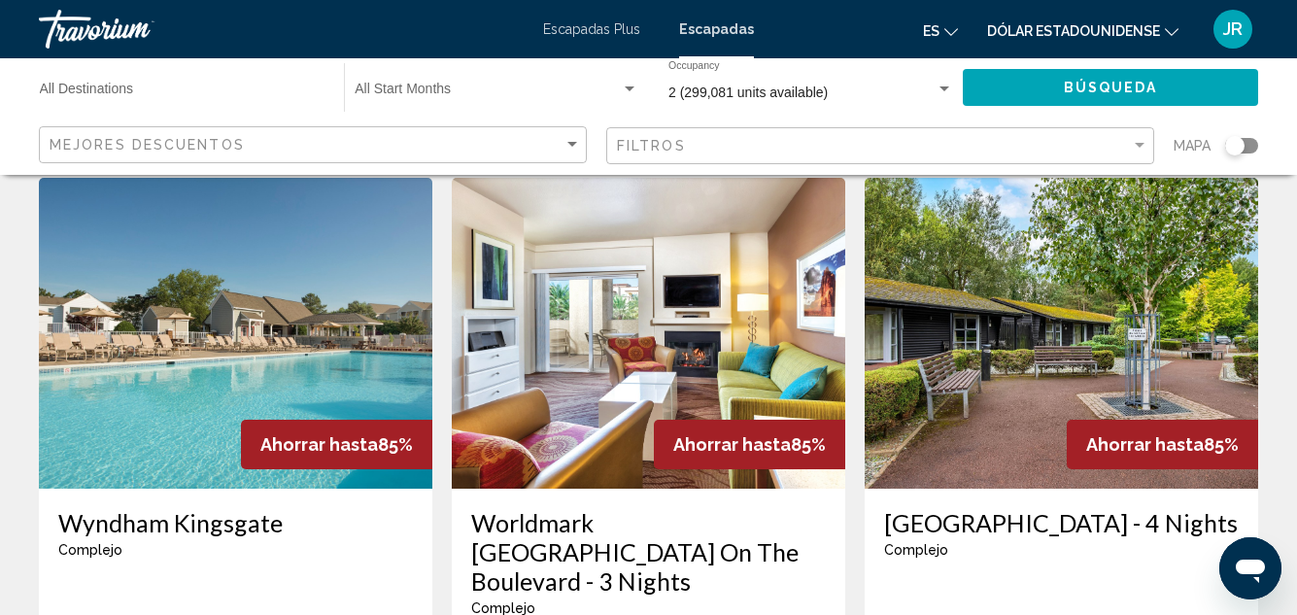
scroll to position [2487, 0]
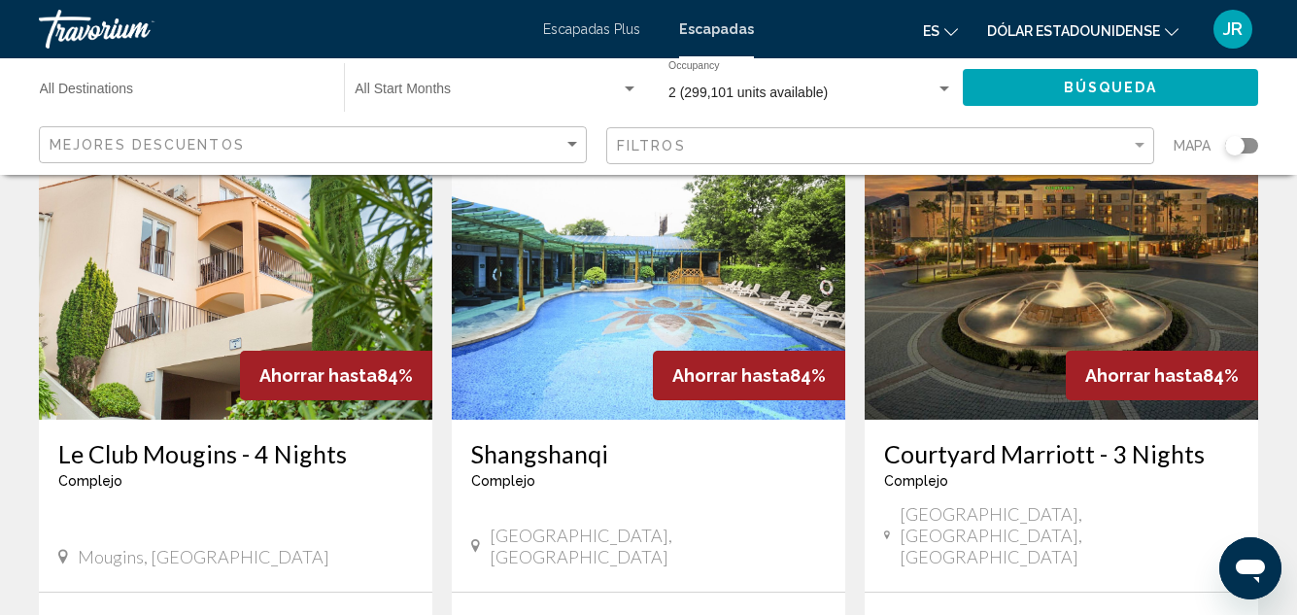
scroll to position [2699, 0]
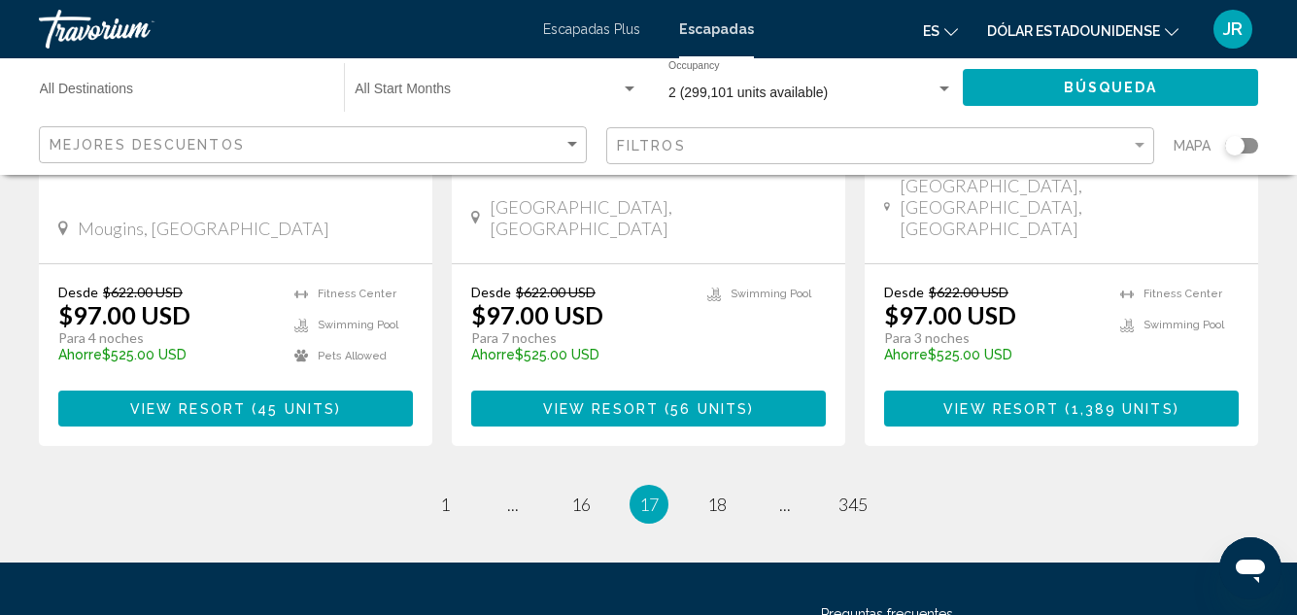
click at [721, 494] on span "18" at bounding box center [716, 504] width 19 height 21
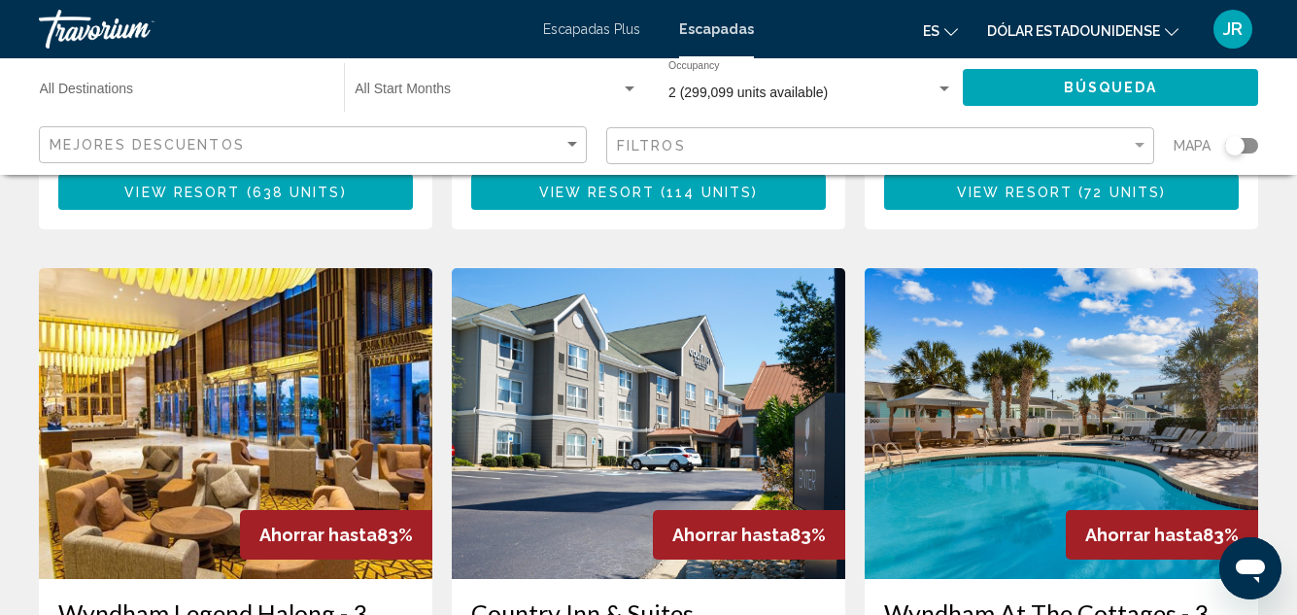
scroll to position [2604, 0]
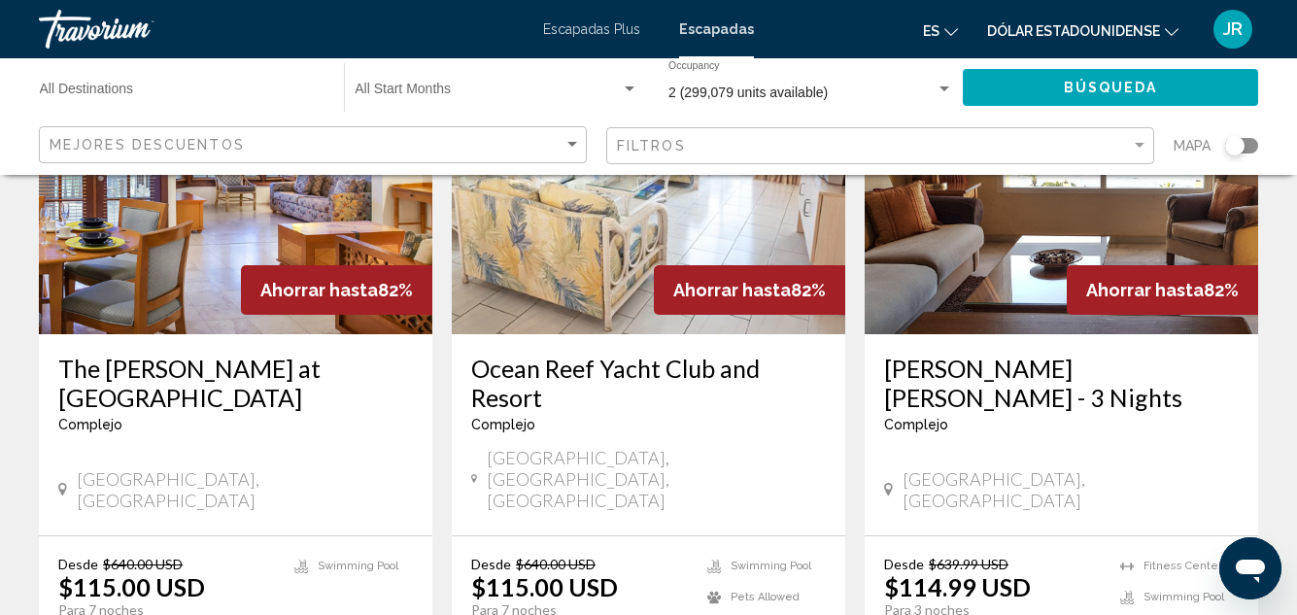
scroll to position [2728, 0]
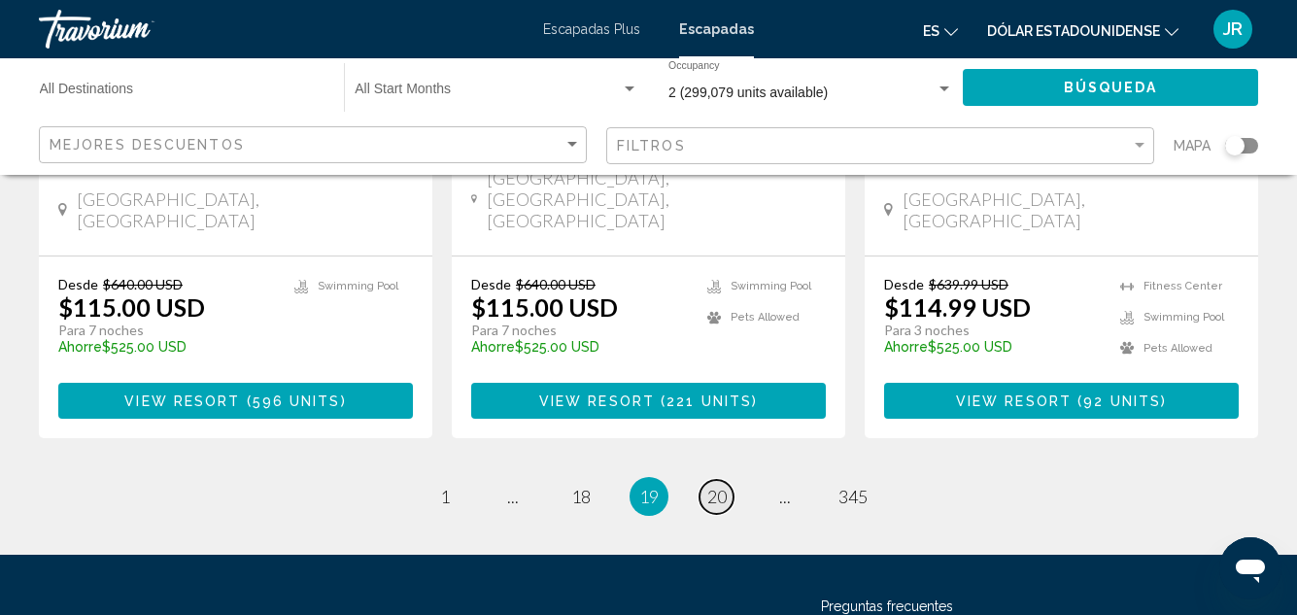
click at [719, 486] on span "20" at bounding box center [716, 496] width 19 height 21
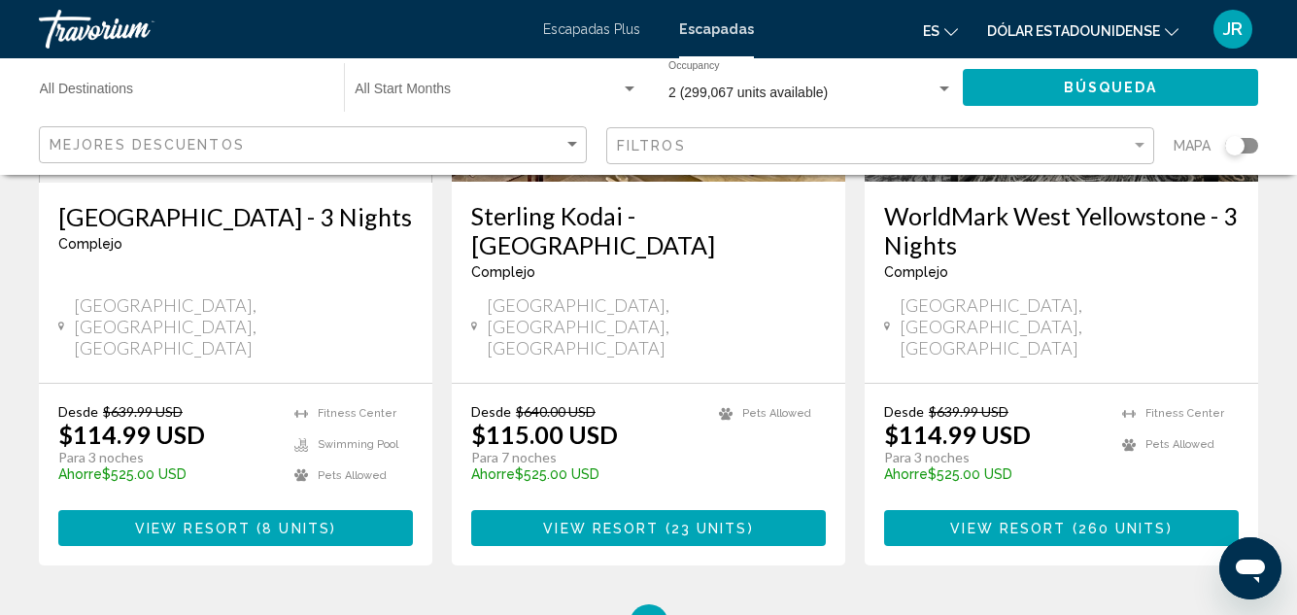
scroll to position [2730, 0]
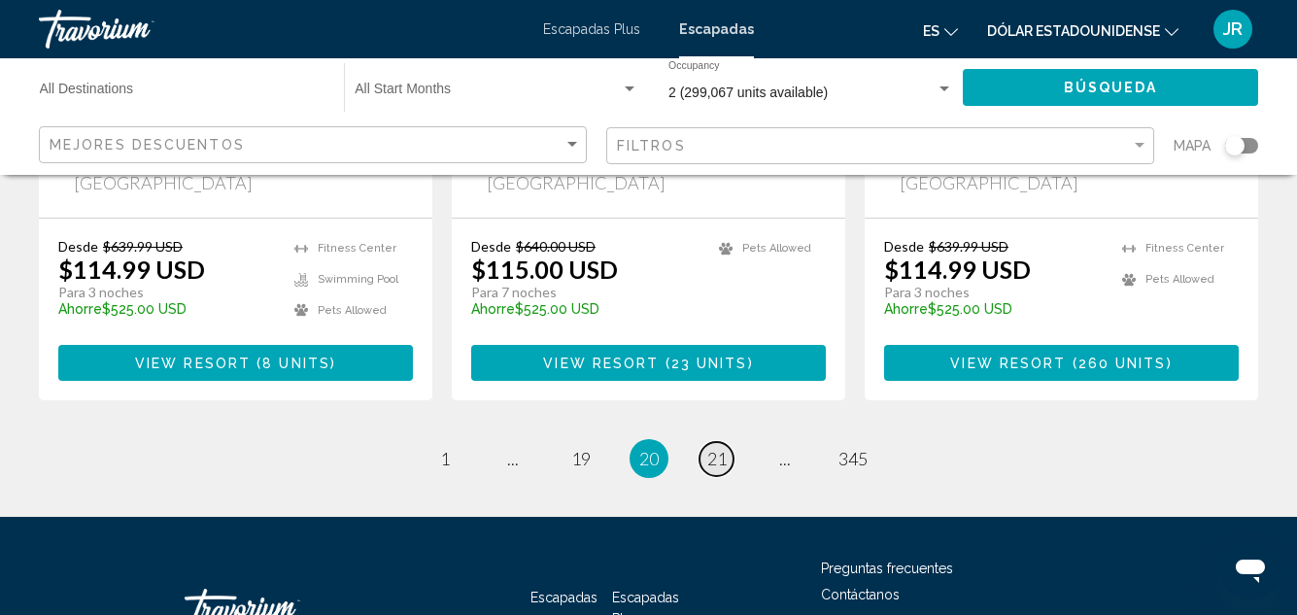
click at [719, 448] on span "21" at bounding box center [716, 458] width 19 height 21
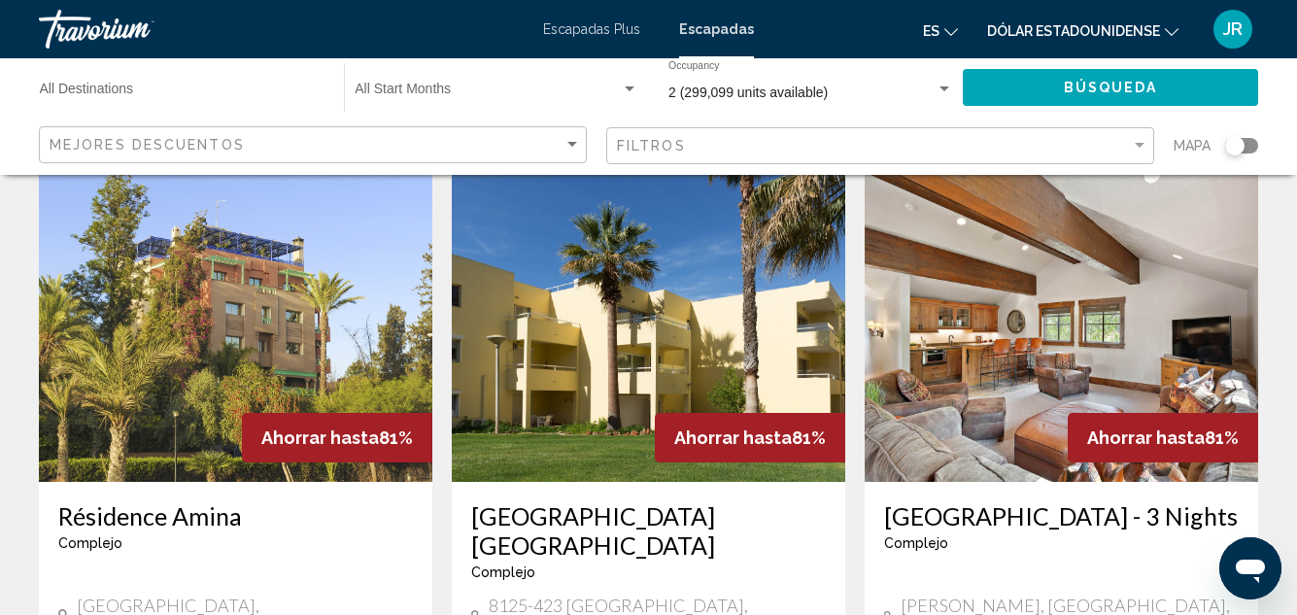
scroll to position [2410, 0]
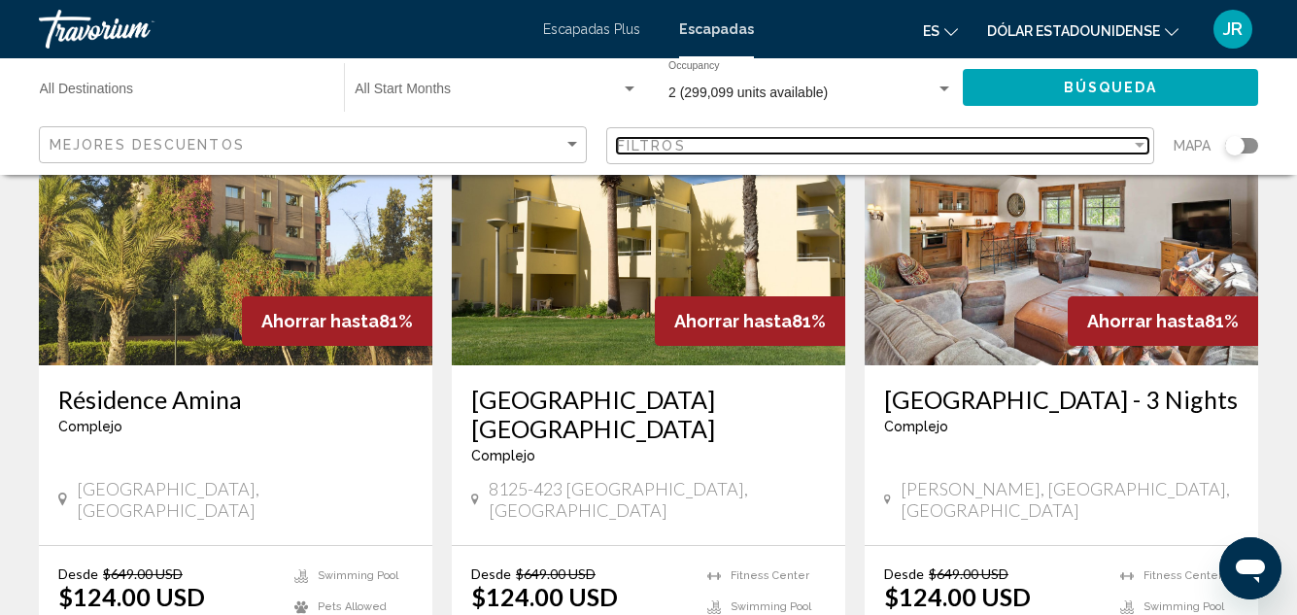
click at [1138, 147] on div "Filter" at bounding box center [1140, 145] width 10 height 5
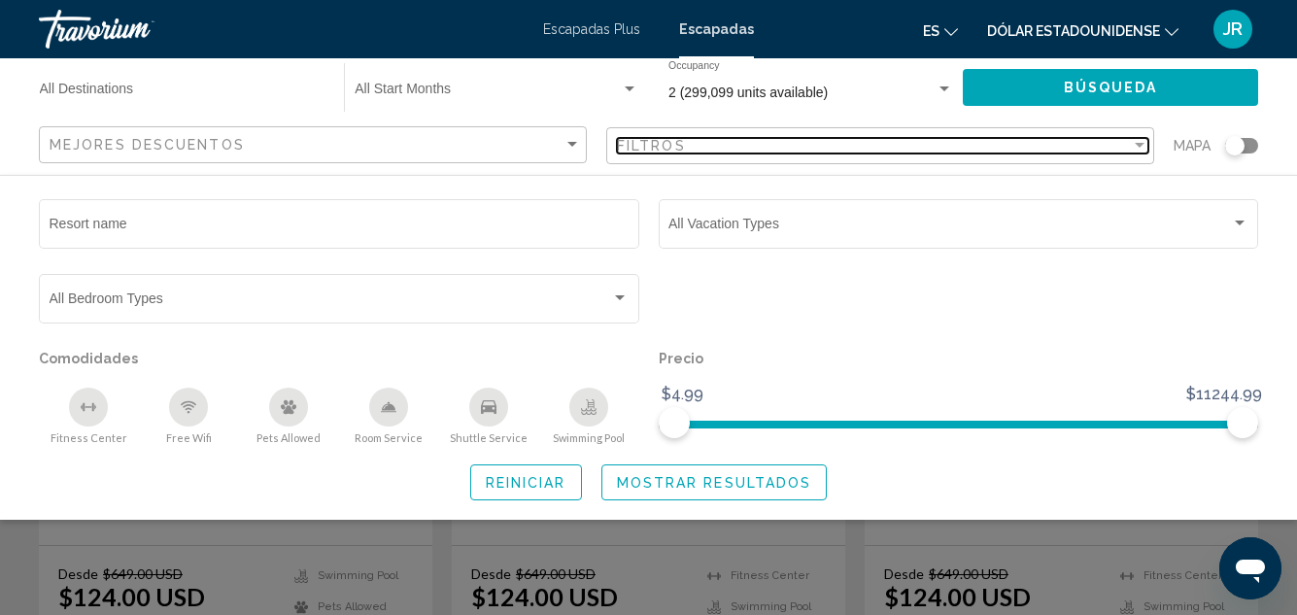
click at [1142, 145] on div "Filter" at bounding box center [1140, 145] width 10 height 5
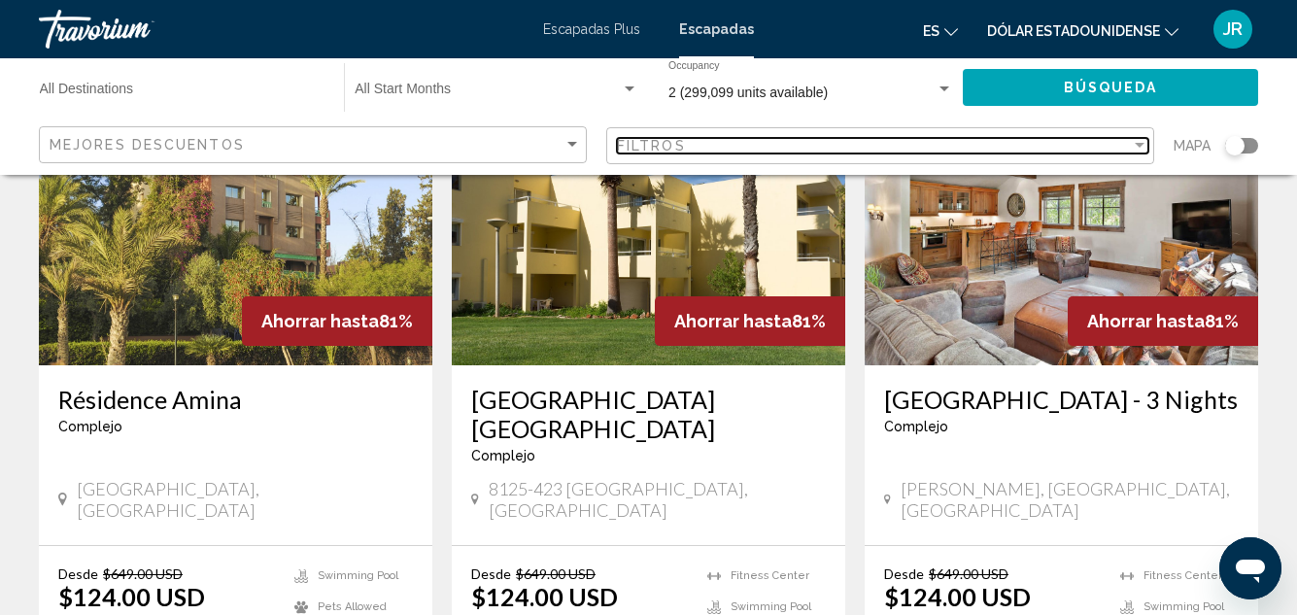
click at [1142, 145] on div "Filter" at bounding box center [1140, 145] width 10 height 5
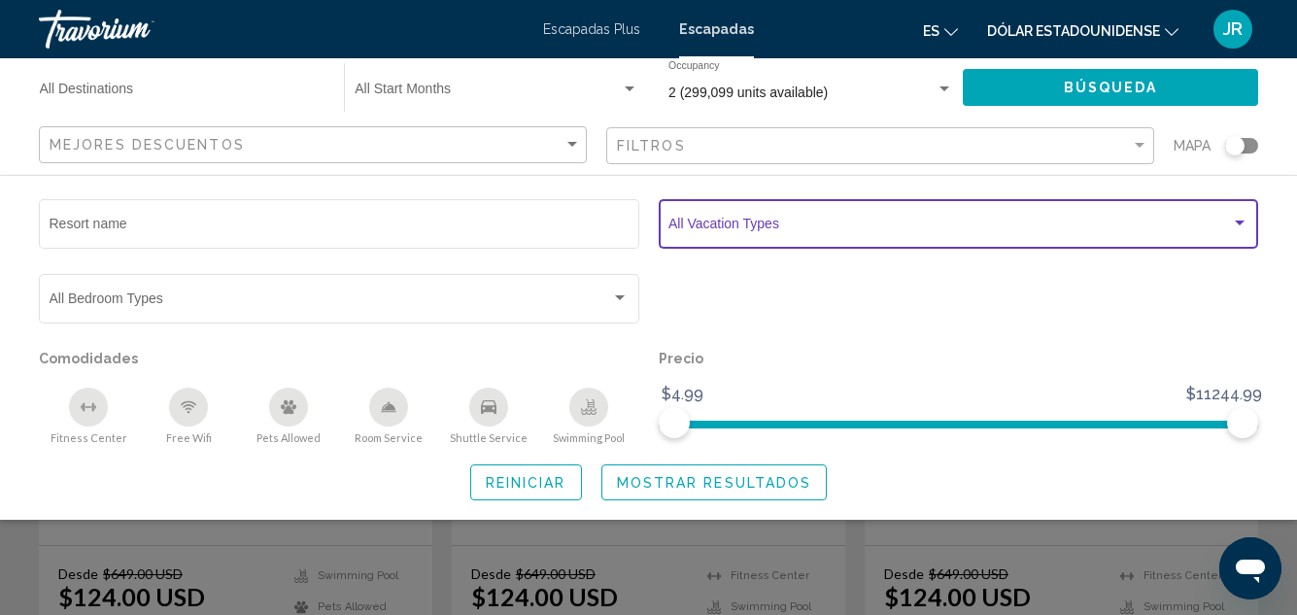
click at [1240, 223] on div "Search widget" at bounding box center [1240, 223] width 10 height 5
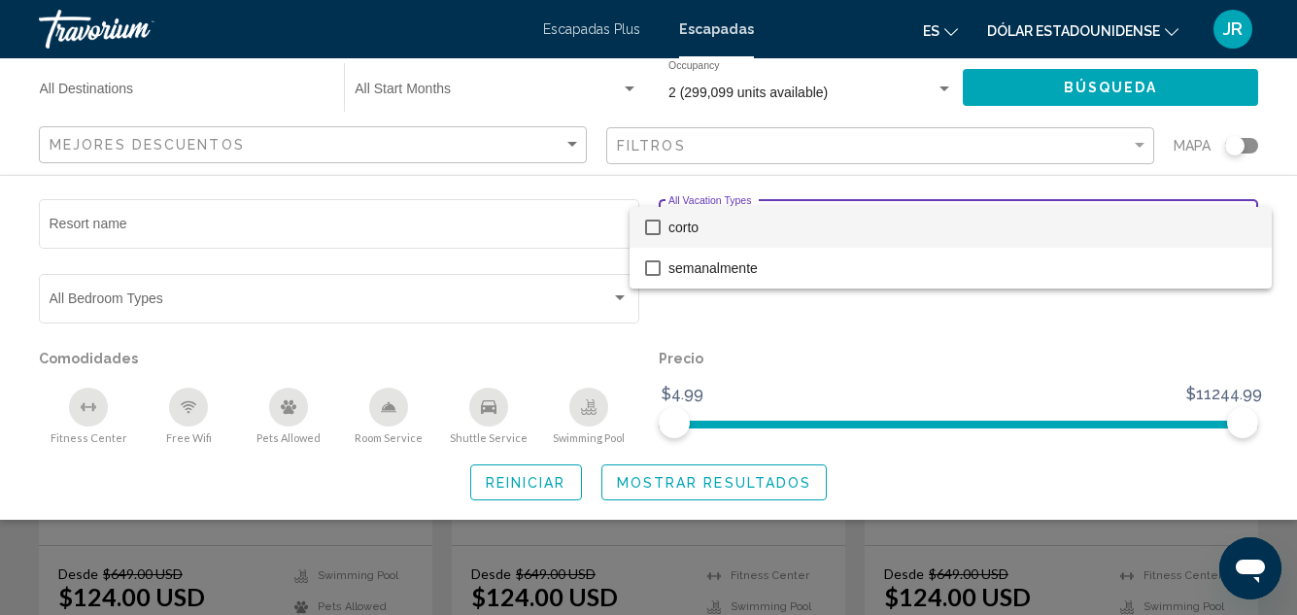
drag, startPoint x: 956, startPoint y: 75, endPoint x: 1094, endPoint y: 240, distance: 215.2
click at [1094, 240] on div "corto semanalmente" at bounding box center [648, 307] width 1297 height 615
click at [553, 482] on div at bounding box center [648, 307] width 1297 height 615
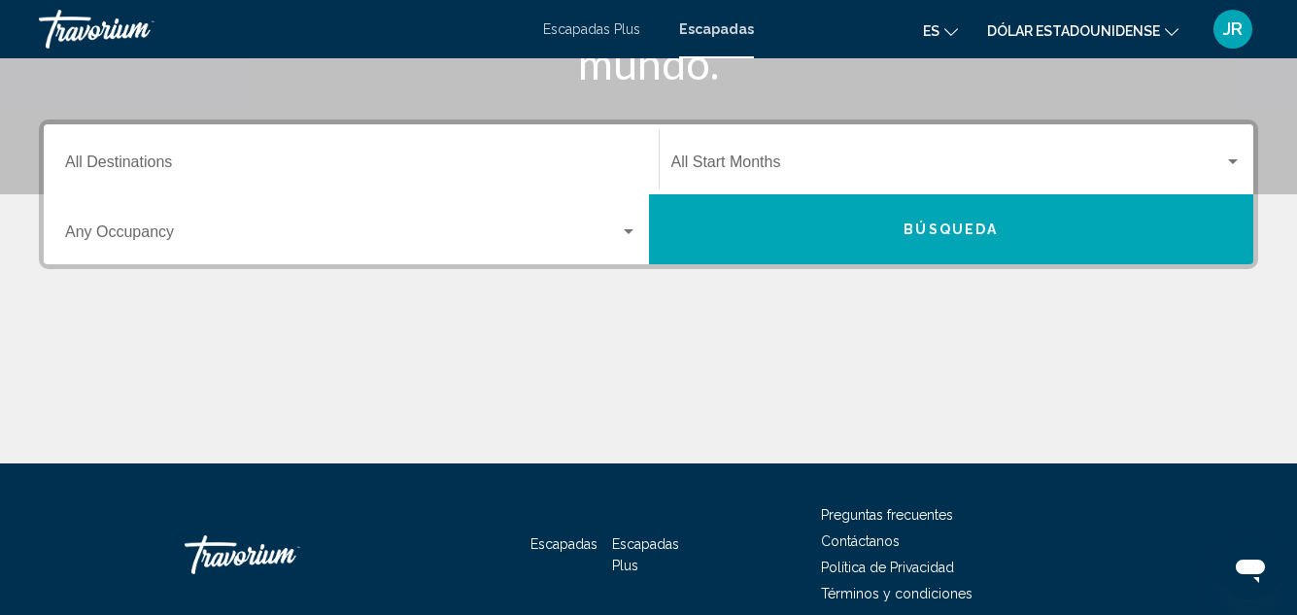
scroll to position [466, 0]
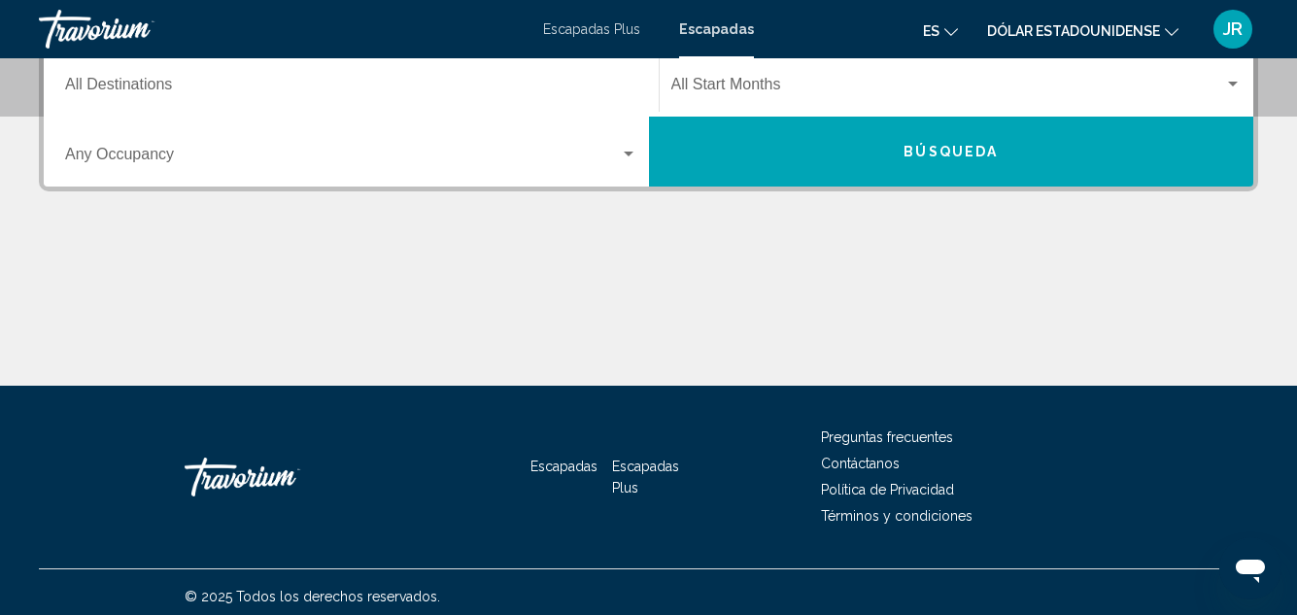
click at [628, 151] on div "Search widget" at bounding box center [628, 155] width 17 height 16
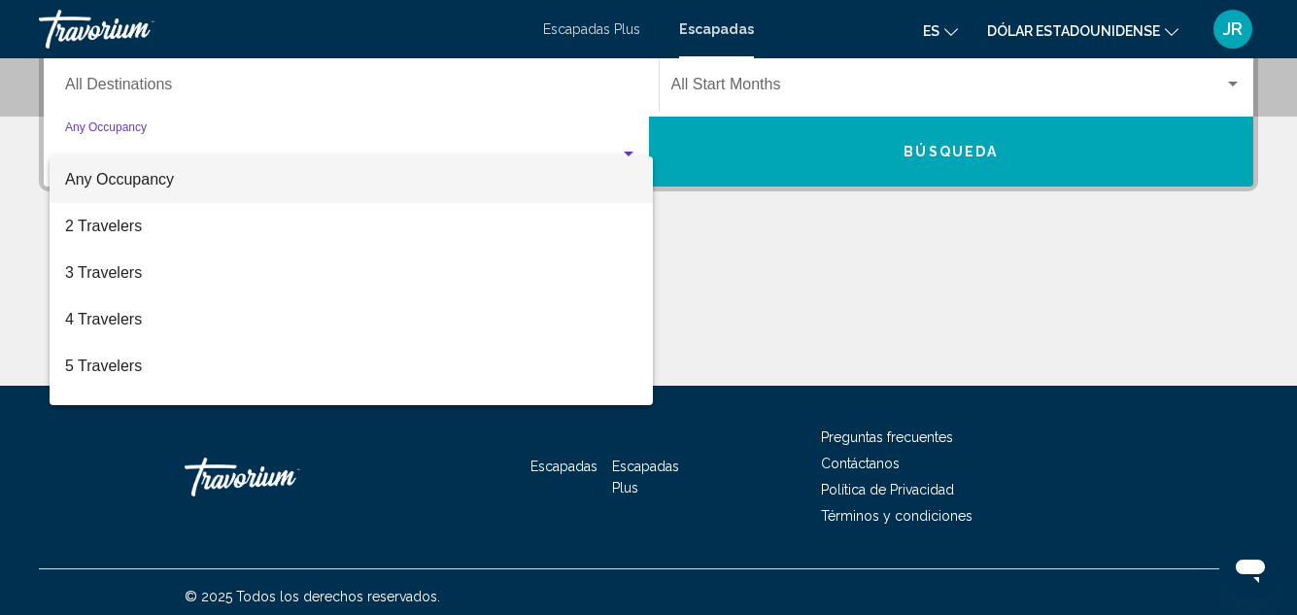
scroll to position [445, 0]
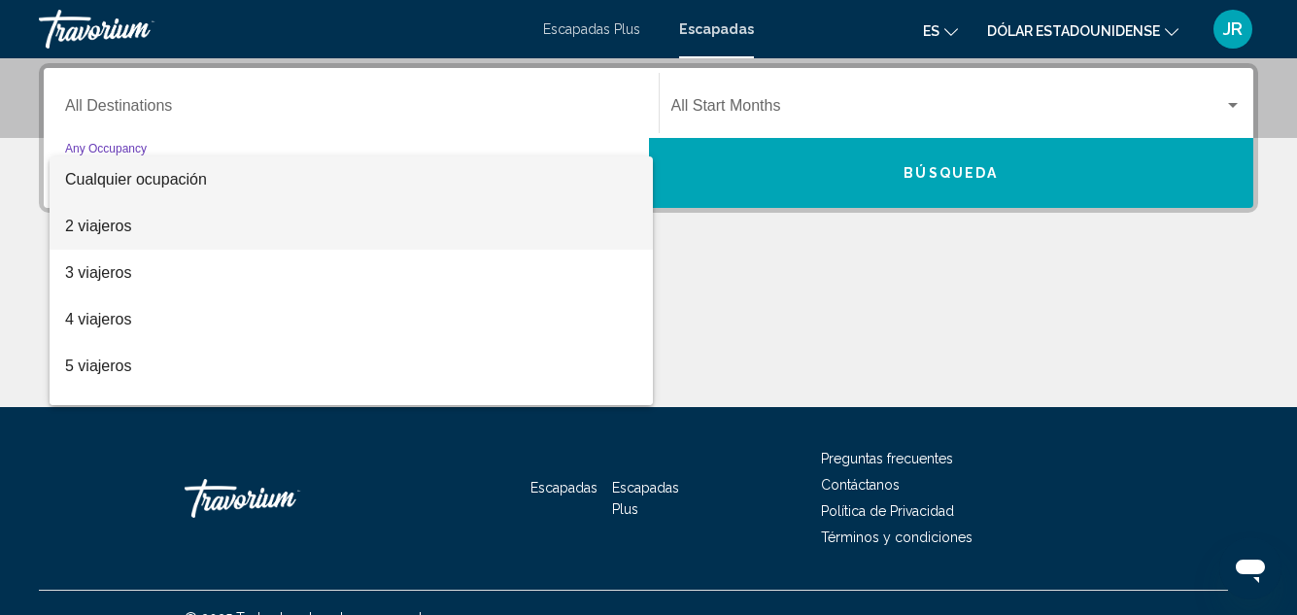
click at [145, 225] on span "2 viajeros" at bounding box center [351, 226] width 572 height 47
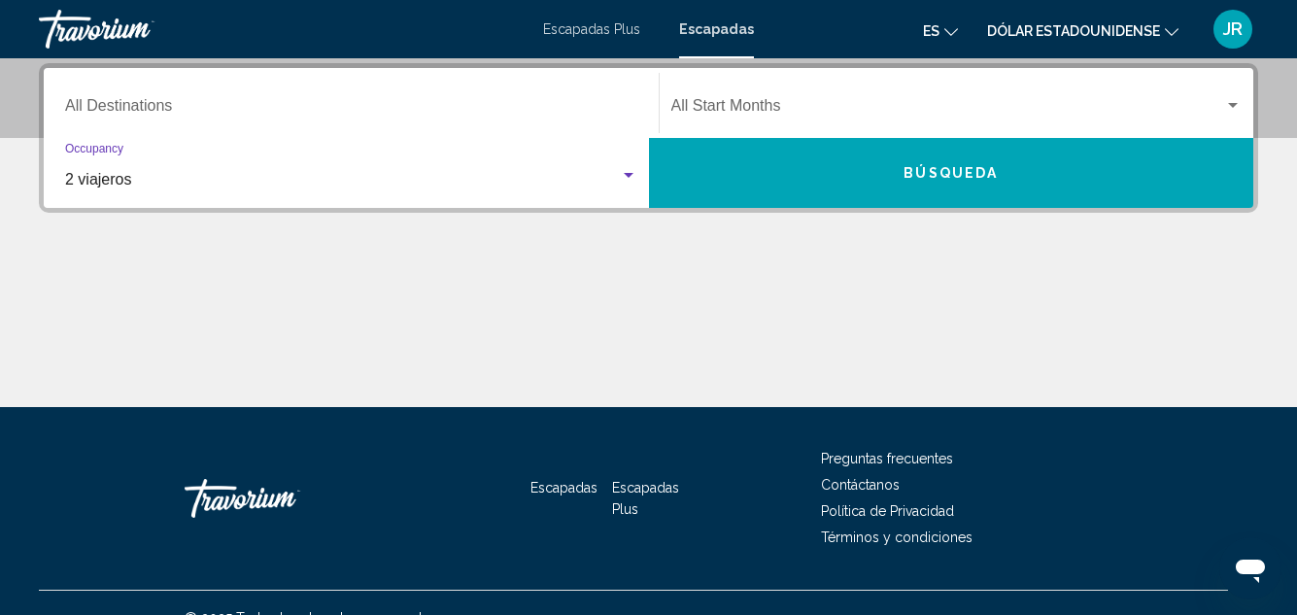
click at [847, 157] on button "Búsqueda" at bounding box center [951, 173] width 605 height 70
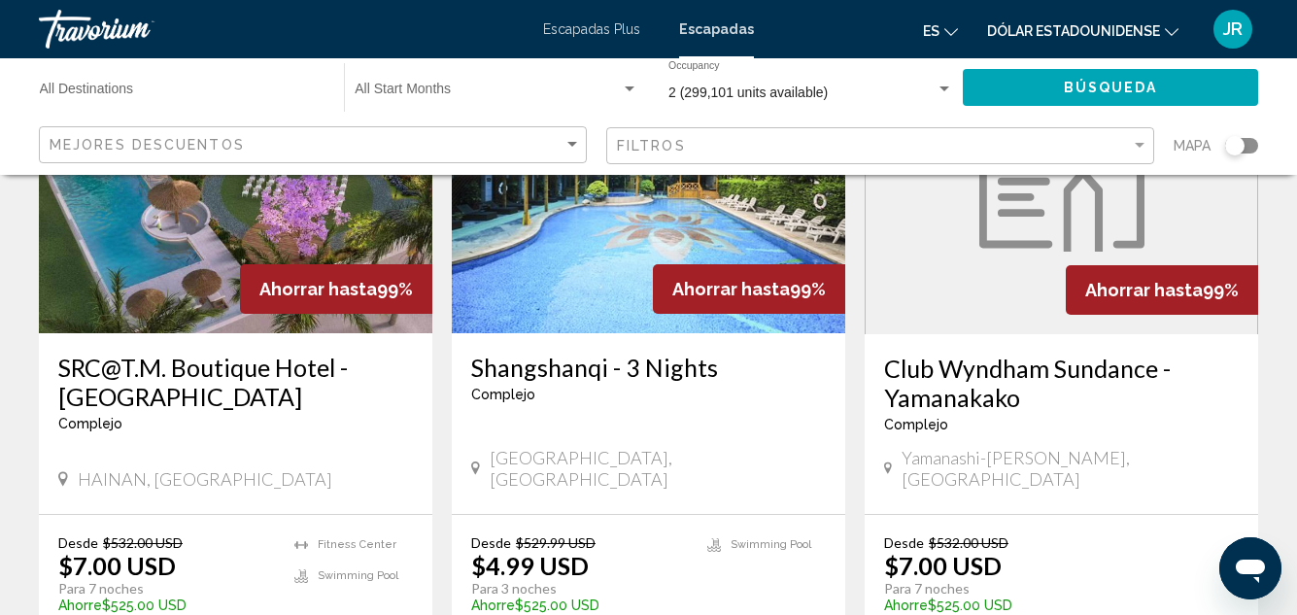
scroll to position [2701, 0]
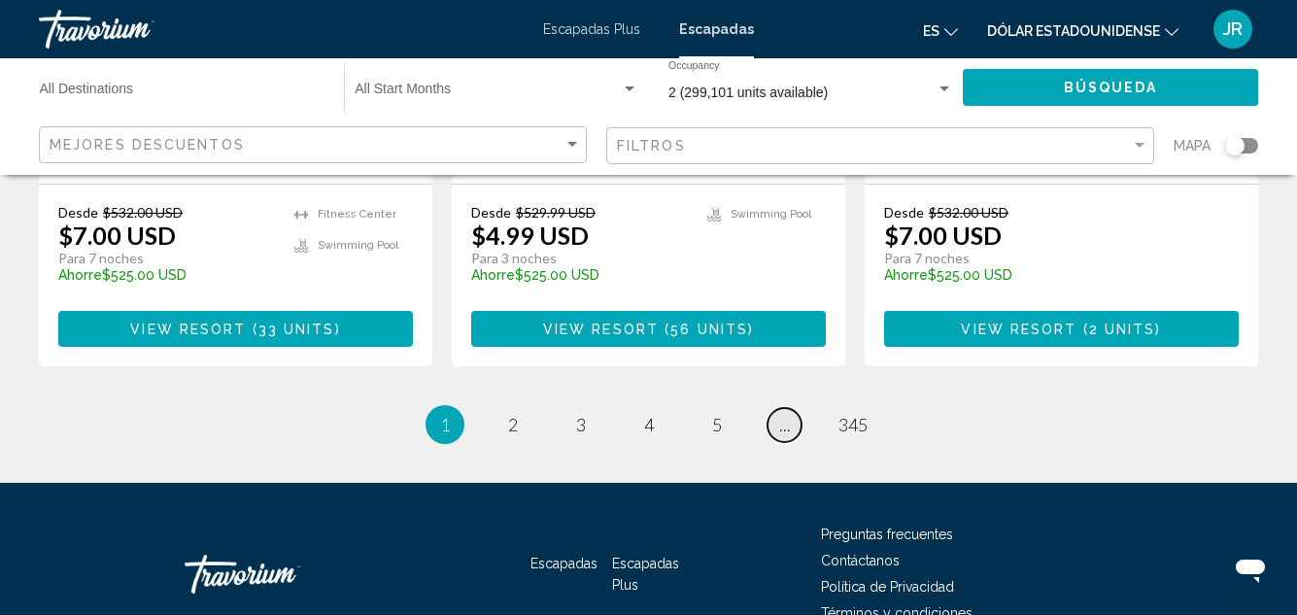
click at [781, 414] on span "..." at bounding box center [785, 424] width 12 height 21
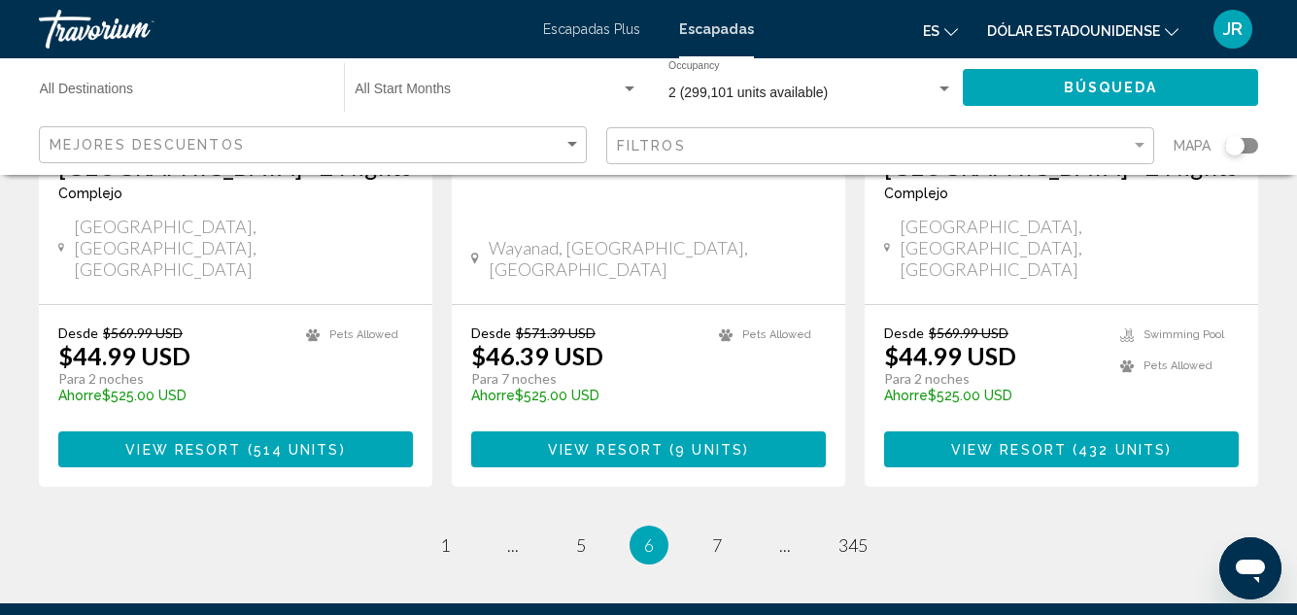
scroll to position [2671, 0]
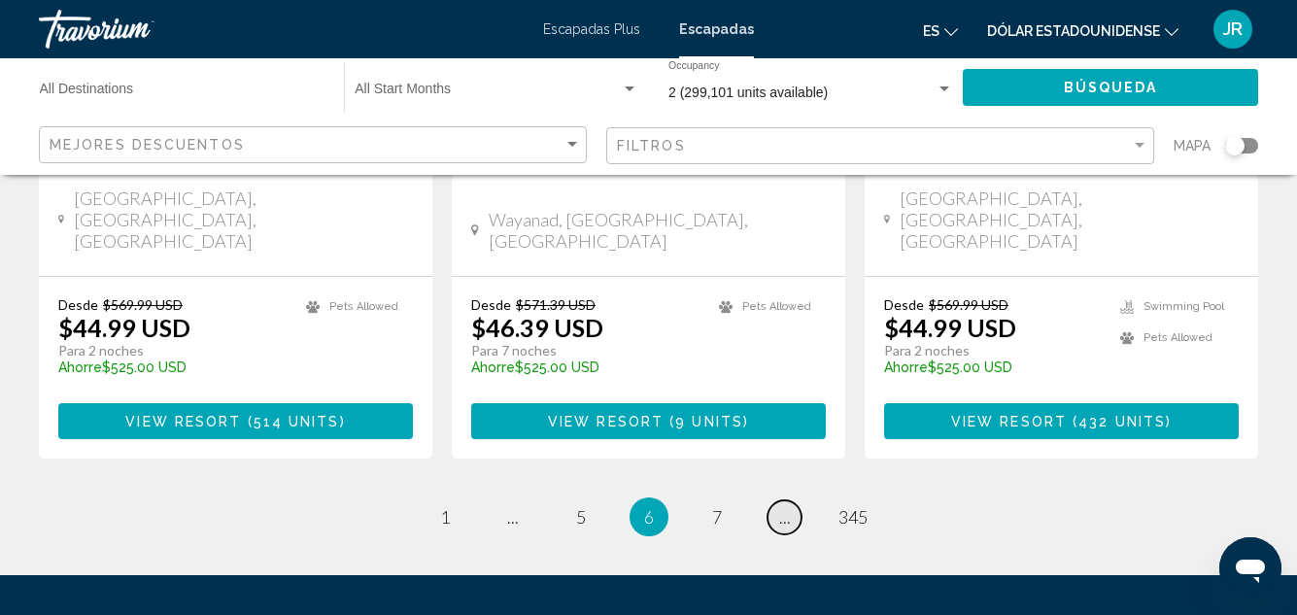
click at [784, 506] on span "..." at bounding box center [785, 516] width 12 height 21
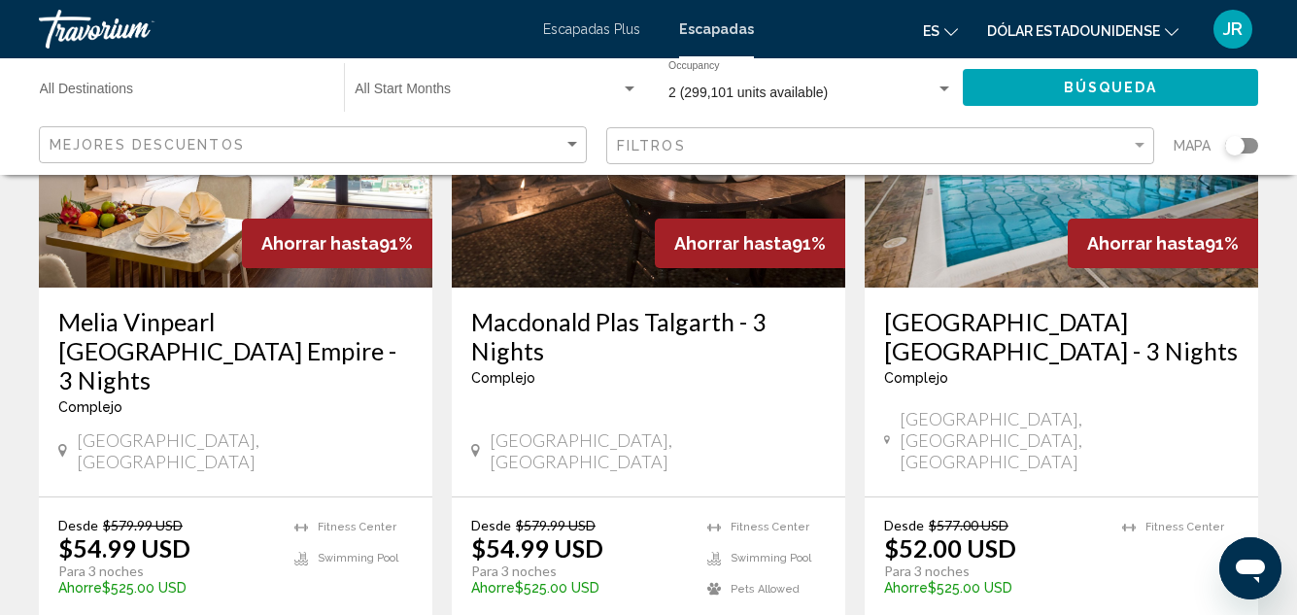
scroll to position [2728, 0]
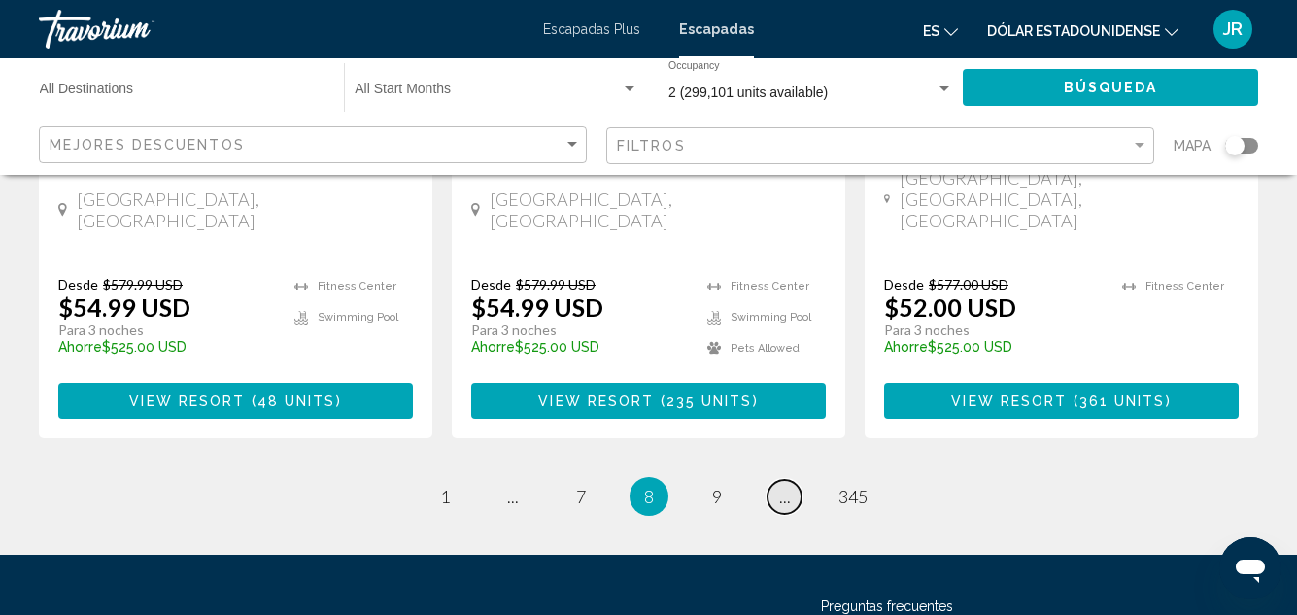
click at [789, 486] on span "..." at bounding box center [785, 496] width 12 height 21
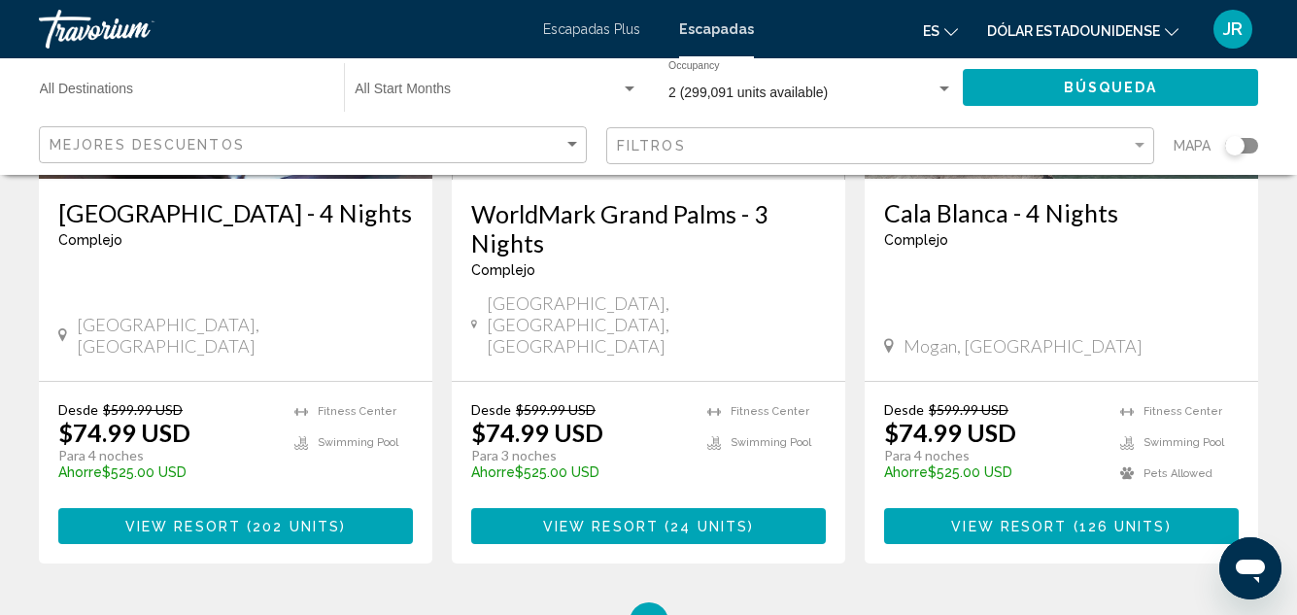
scroll to position [2729, 0]
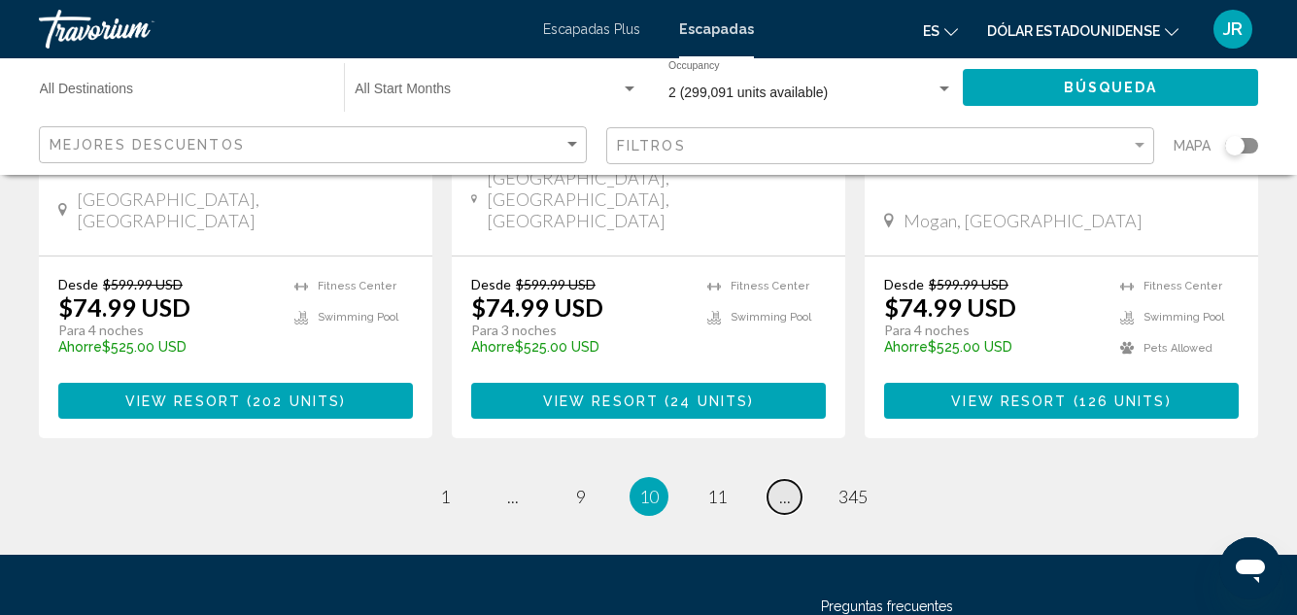
click at [787, 486] on span "..." at bounding box center [785, 496] width 12 height 21
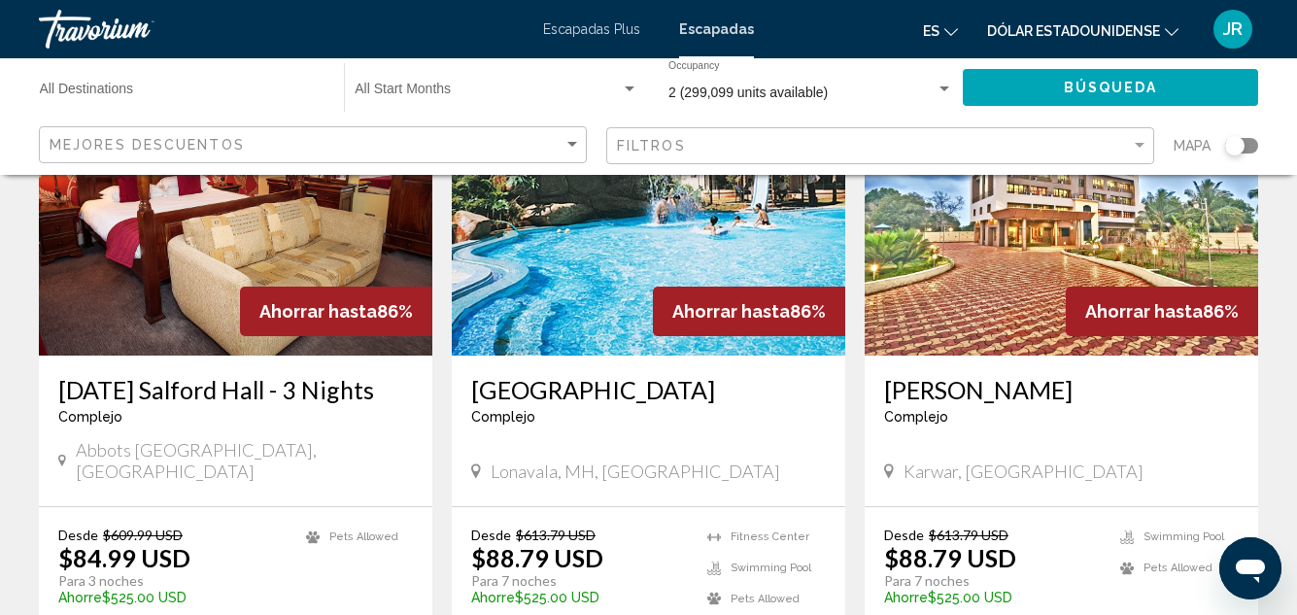
scroll to position [2526, 0]
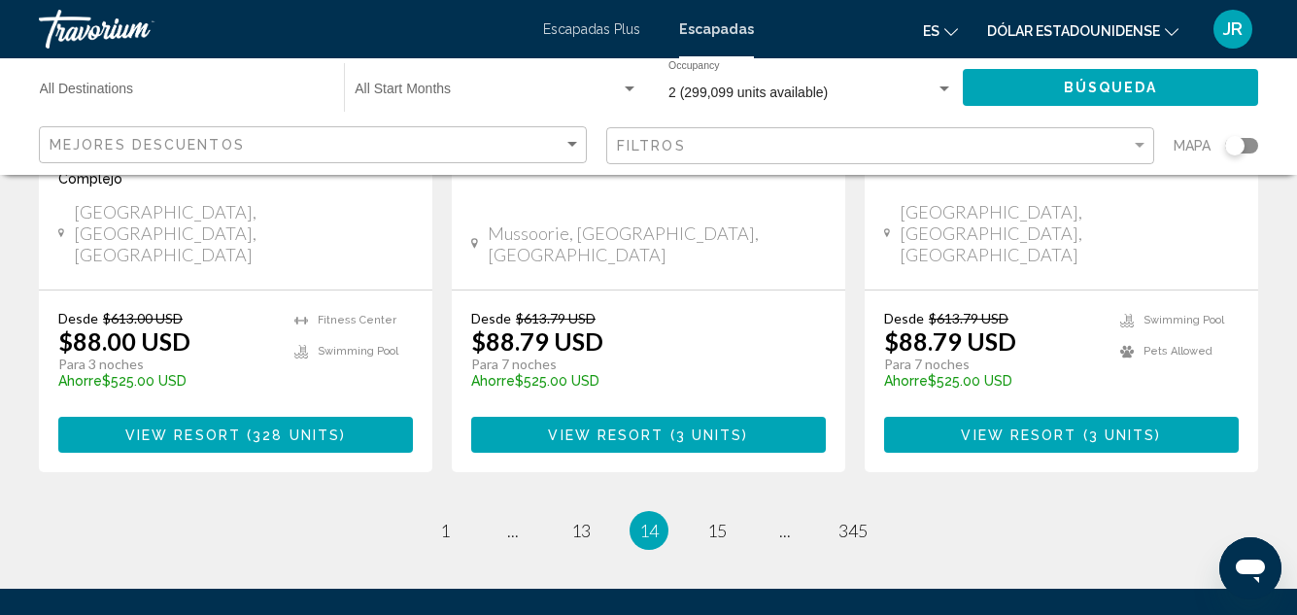
scroll to position [2716, 0]
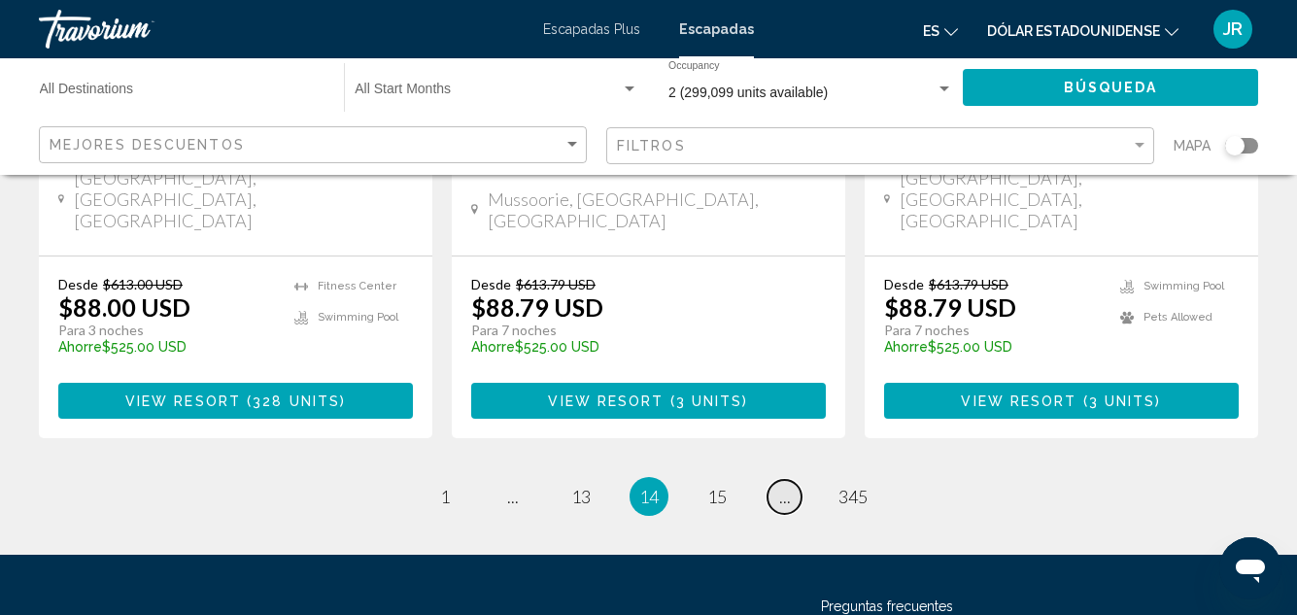
click at [788, 486] on span "..." at bounding box center [785, 496] width 12 height 21
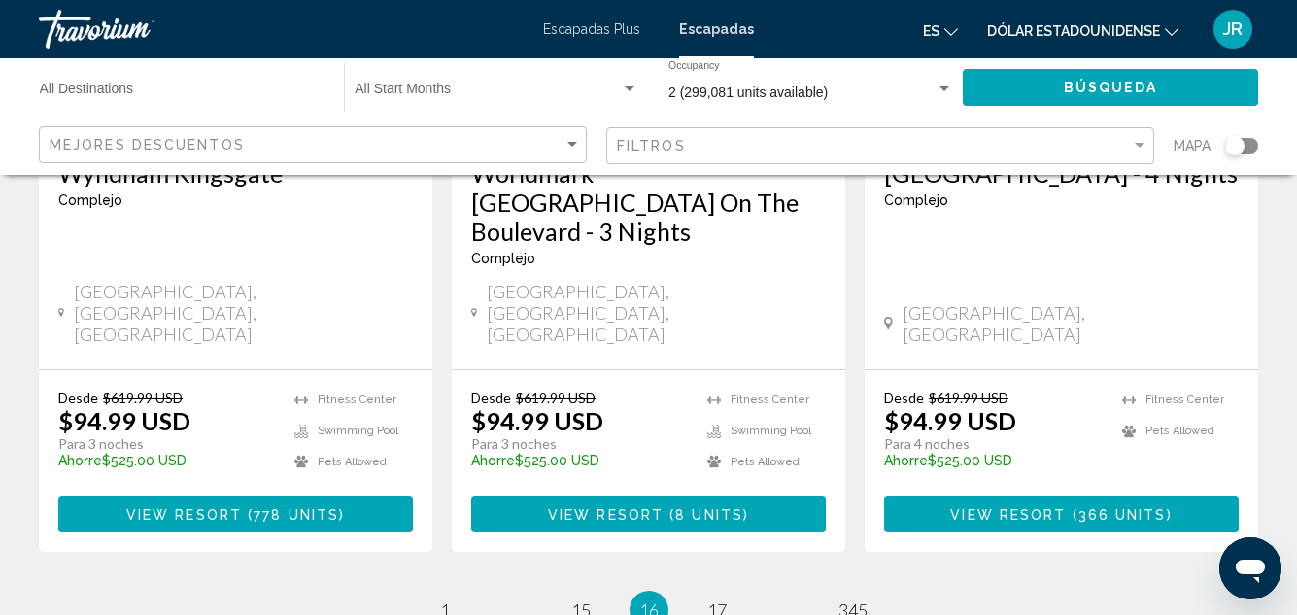
scroll to position [2729, 0]
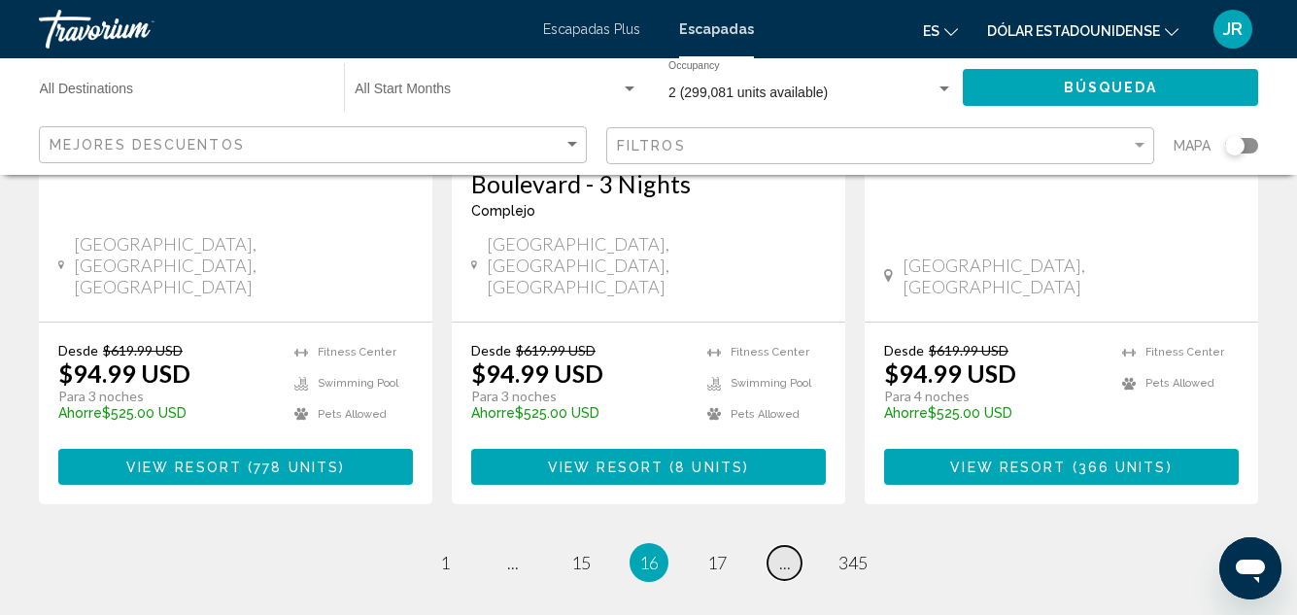
click at [782, 552] on span "..." at bounding box center [785, 562] width 12 height 21
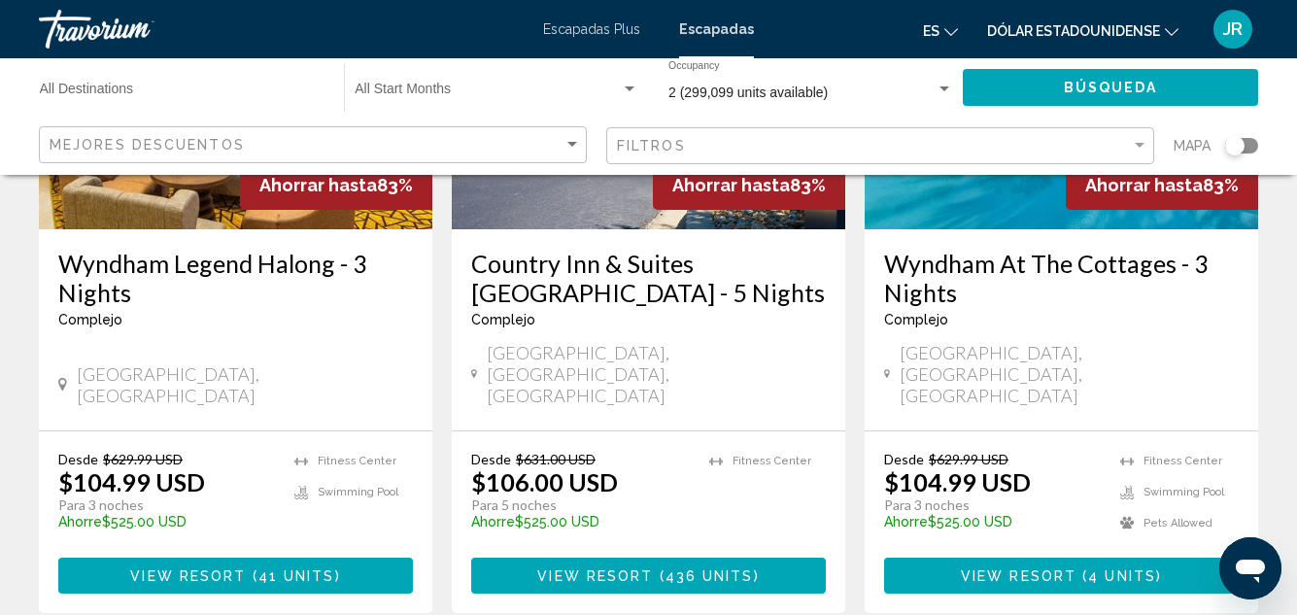
scroll to position [2682, 0]
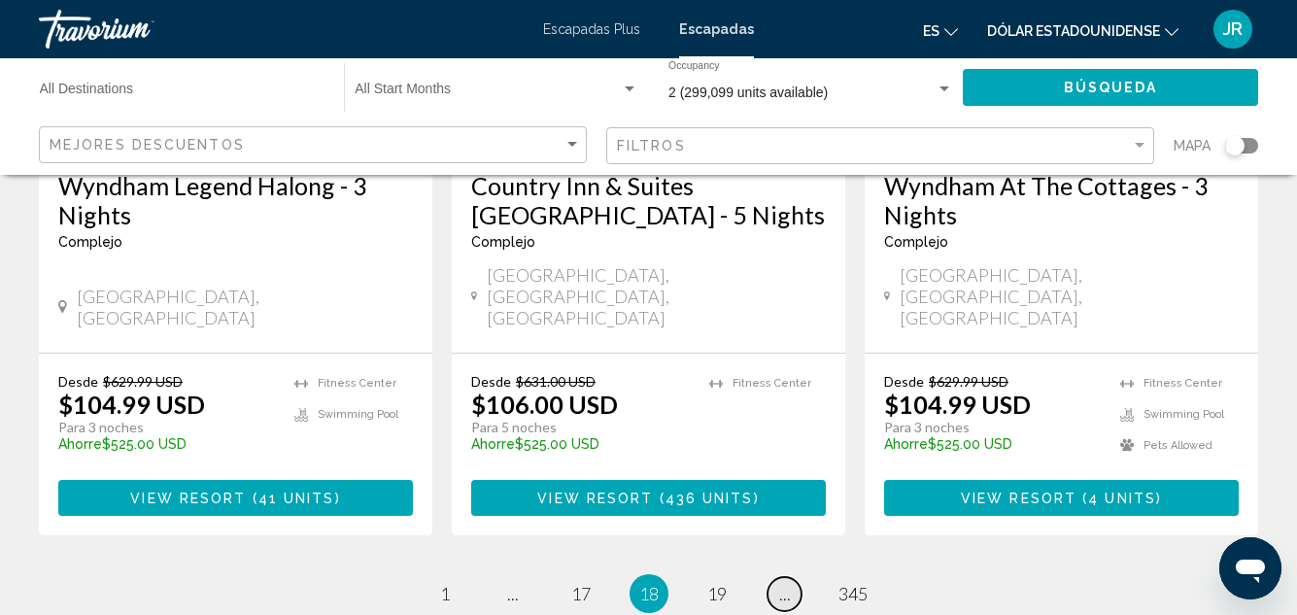
click at [781, 583] on span "..." at bounding box center [785, 593] width 12 height 21
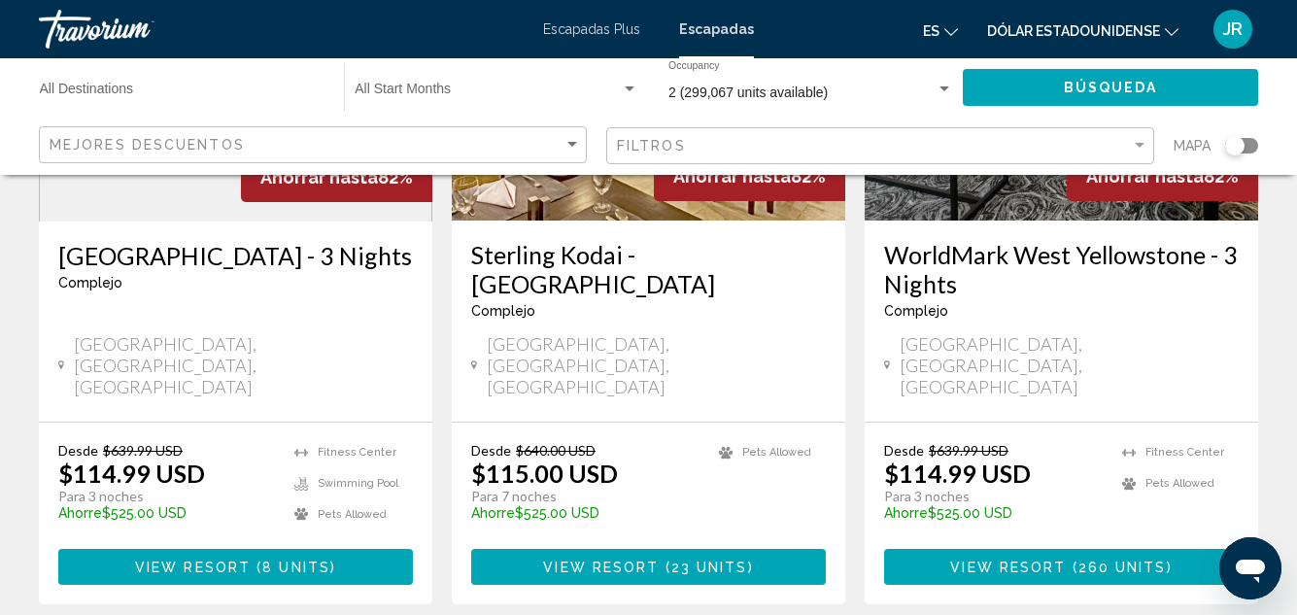
scroll to position [2565, 0]
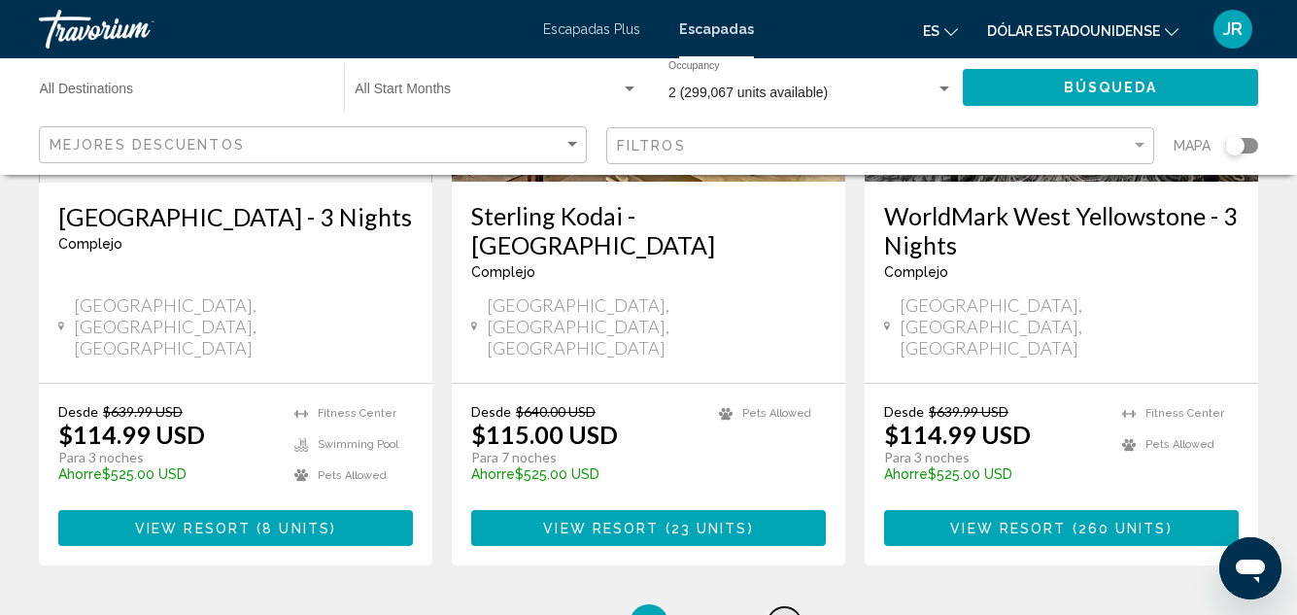
click at [781, 613] on span "..." at bounding box center [785, 623] width 12 height 21
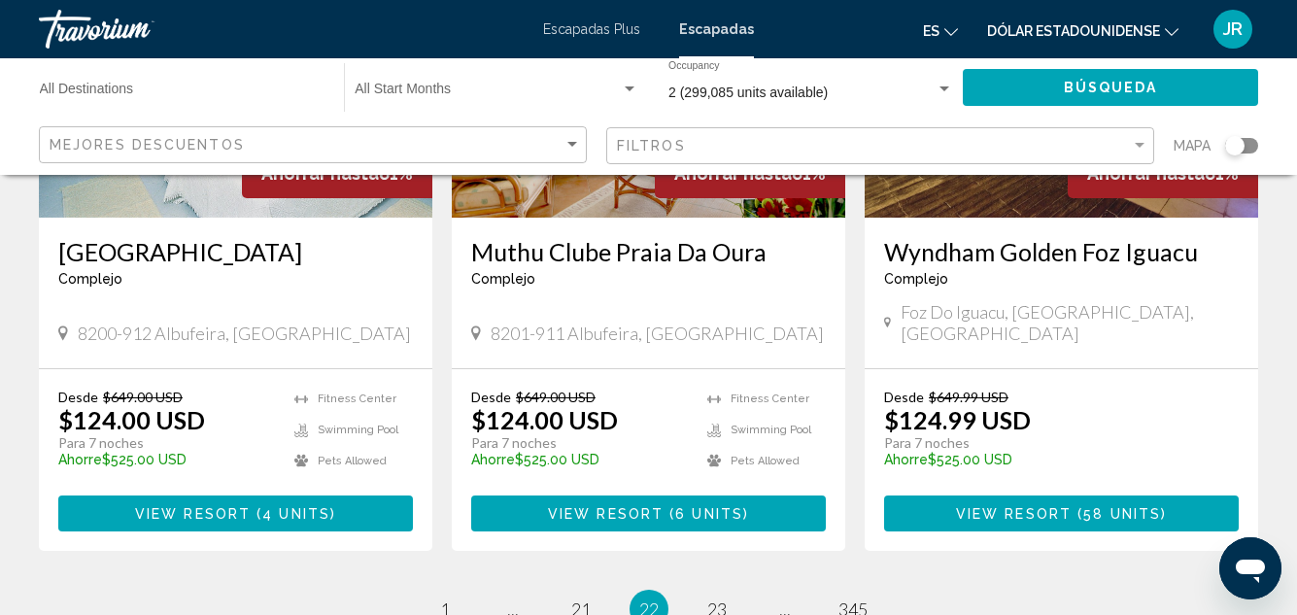
scroll to position [2728, 0]
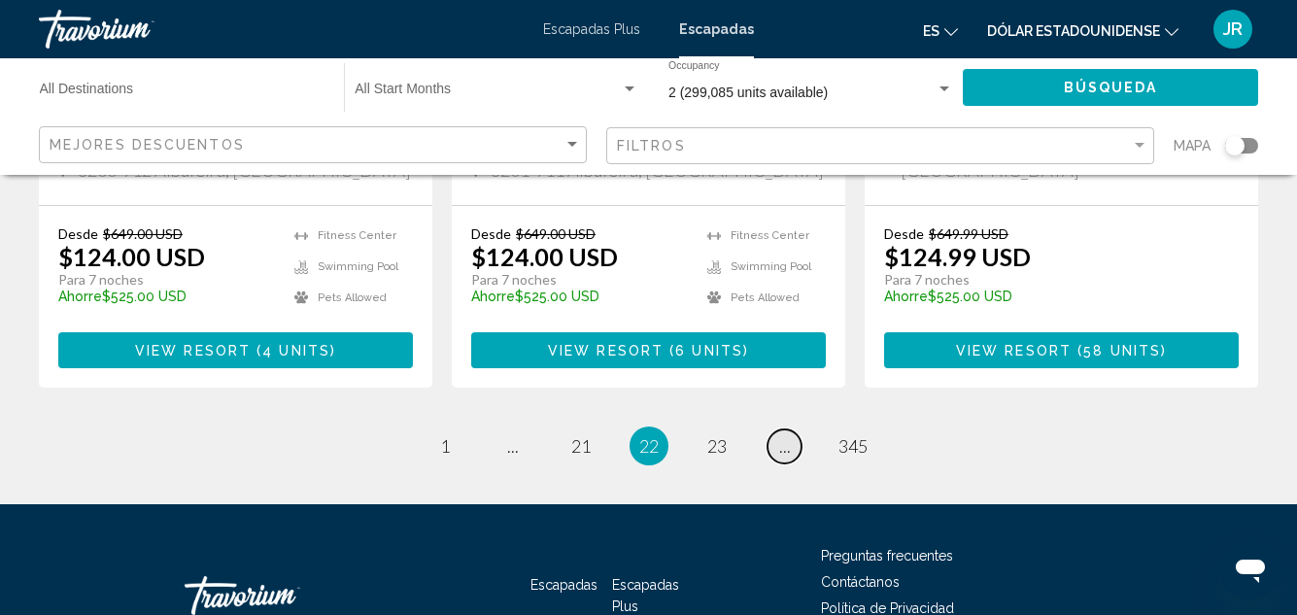
click at [784, 435] on span "..." at bounding box center [785, 445] width 12 height 21
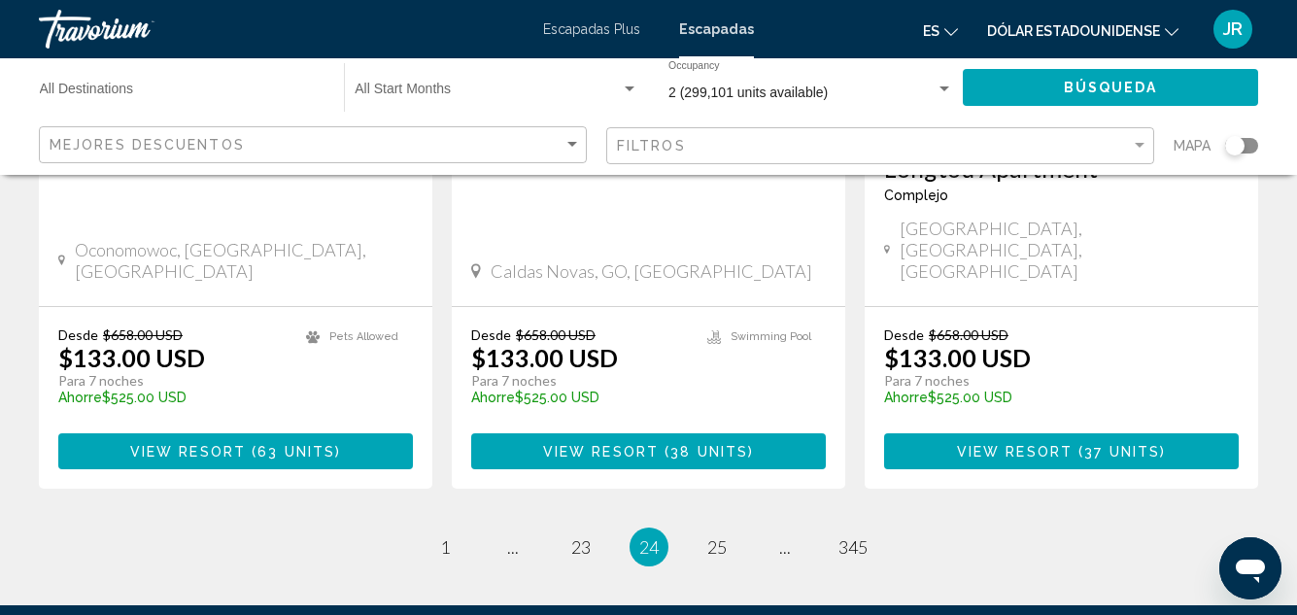
scroll to position [2662, 0]
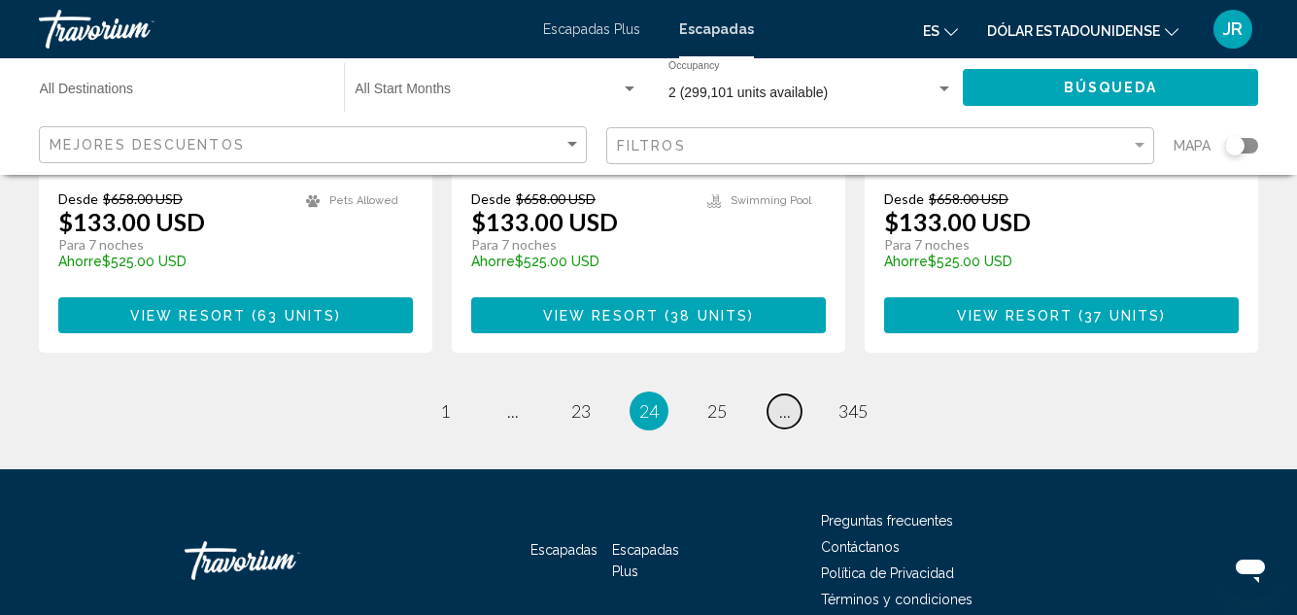
click at [784, 400] on span "..." at bounding box center [785, 410] width 12 height 21
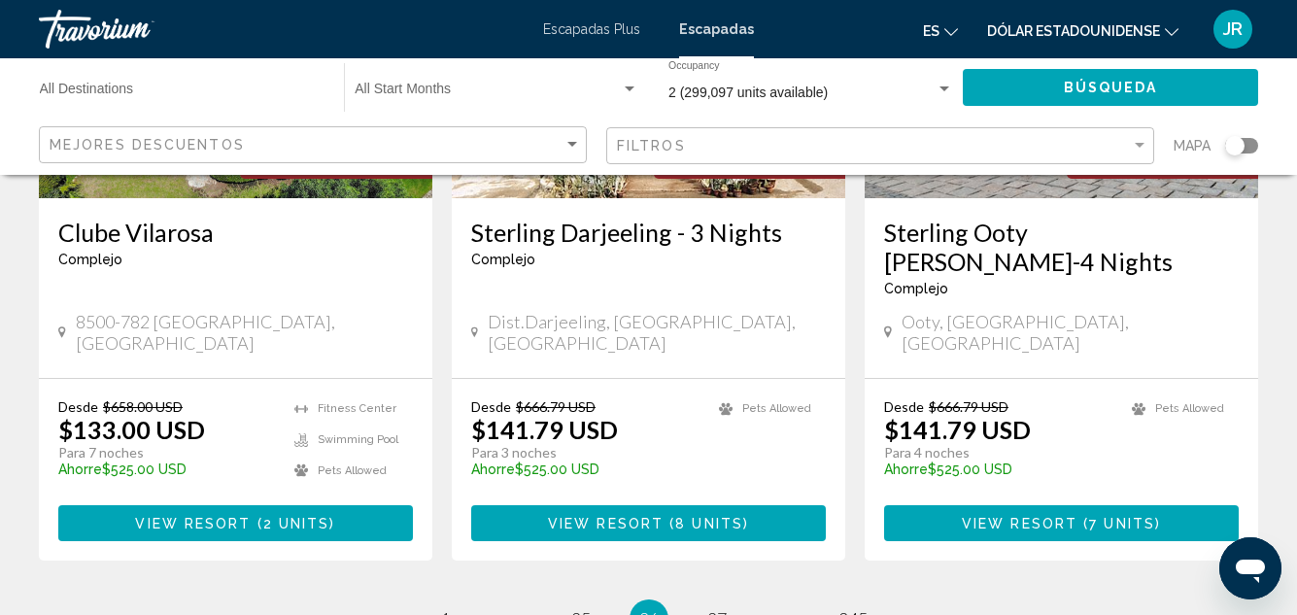
scroll to position [2565, 0]
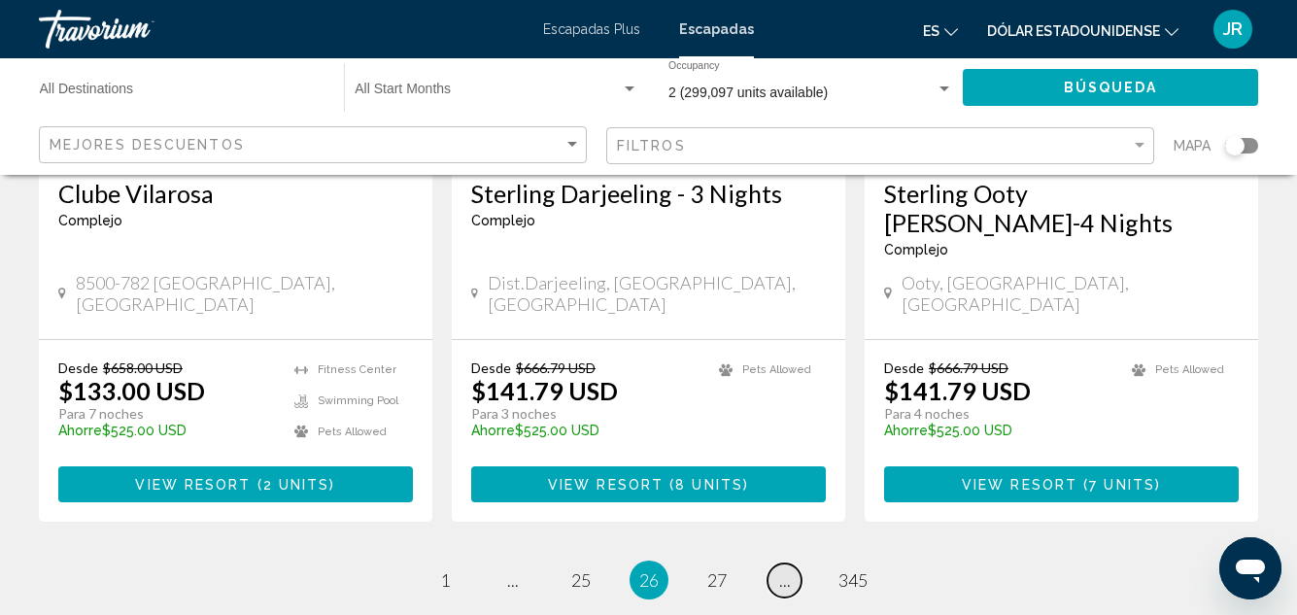
click at [786, 569] on span "..." at bounding box center [785, 579] width 12 height 21
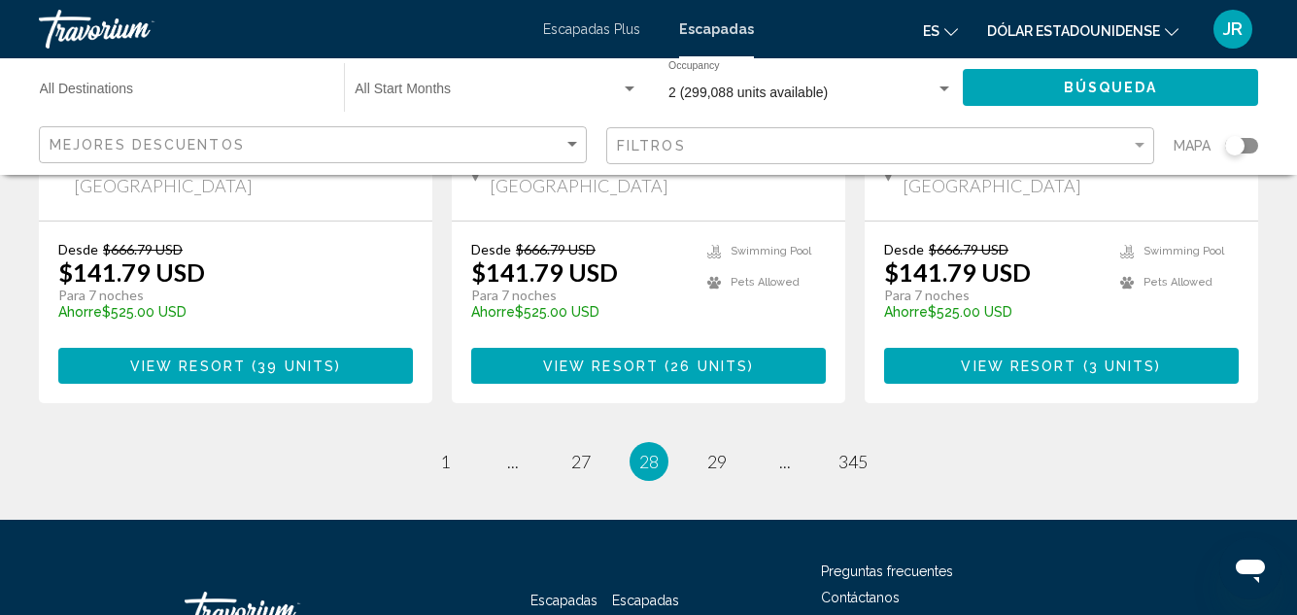
scroll to position [2641, 0]
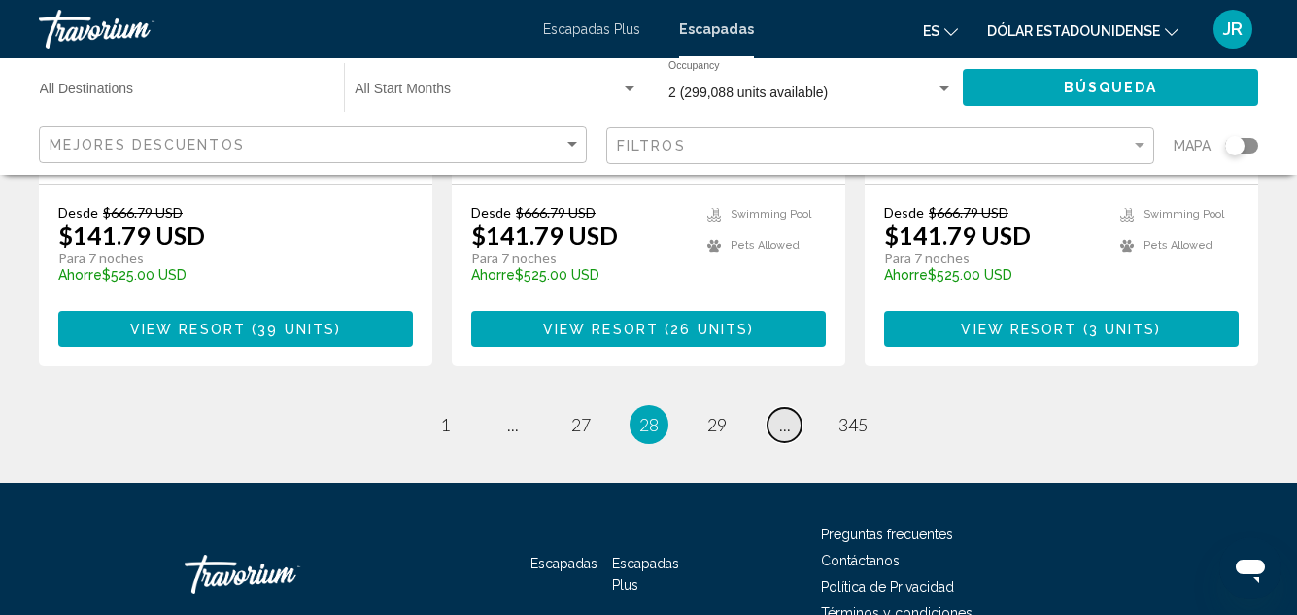
click at [782, 414] on span "..." at bounding box center [785, 424] width 12 height 21
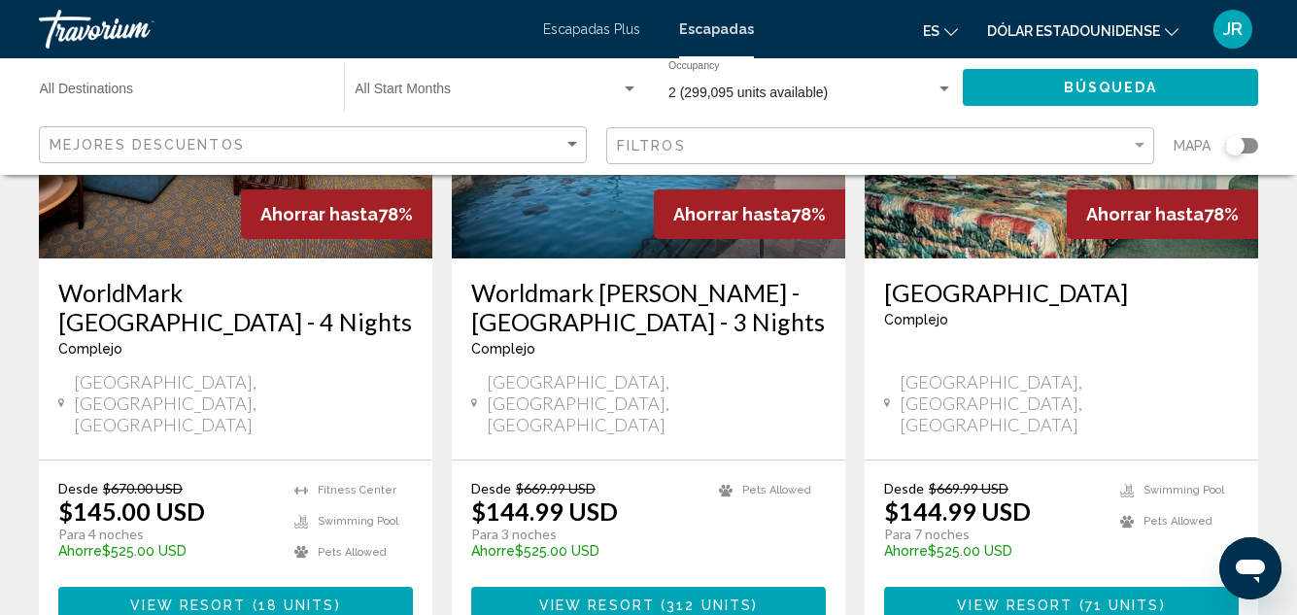
scroll to position [2604, 0]
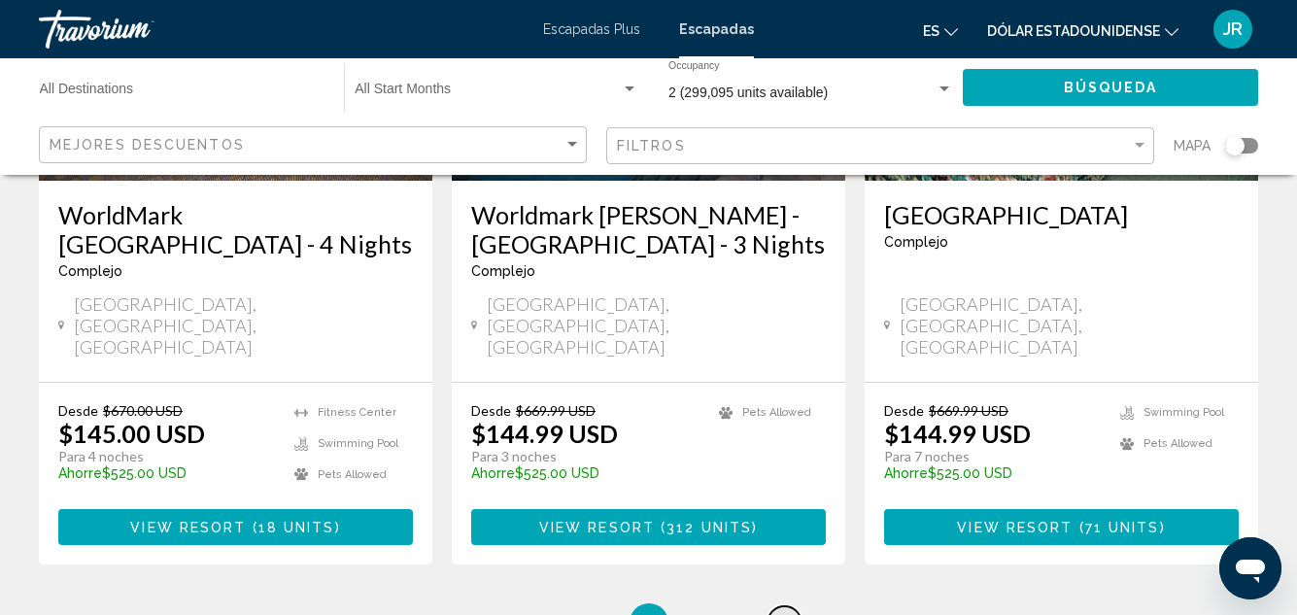
click at [791, 606] on link "page ..." at bounding box center [785, 623] width 34 height 34
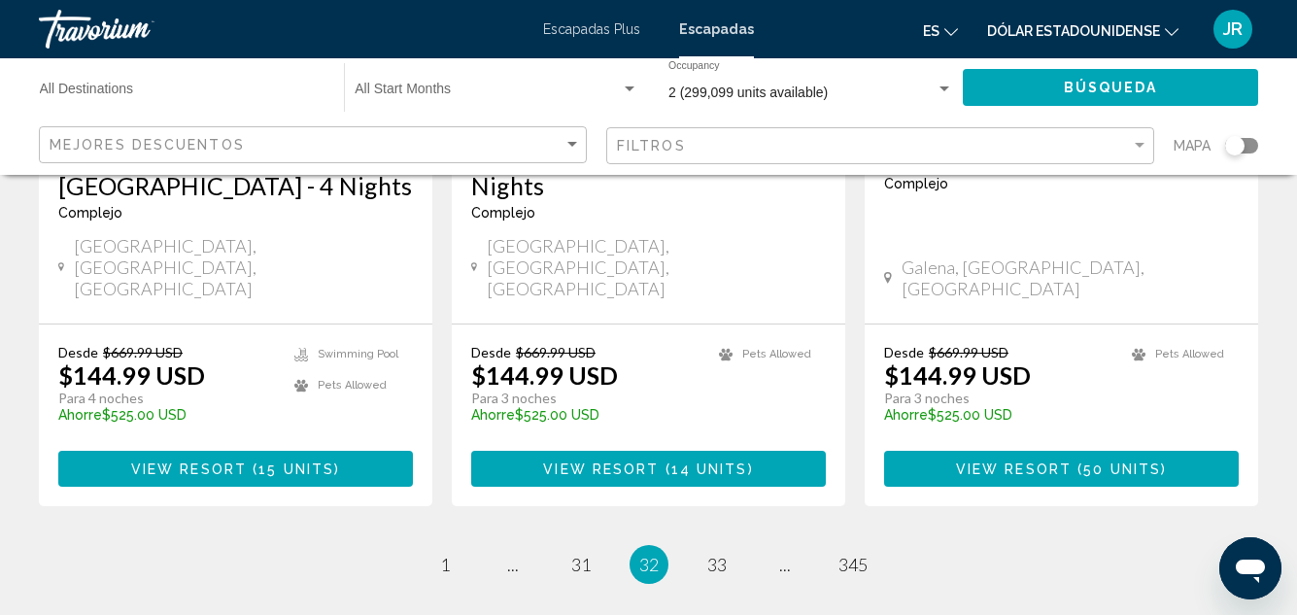
scroll to position [2729, 0]
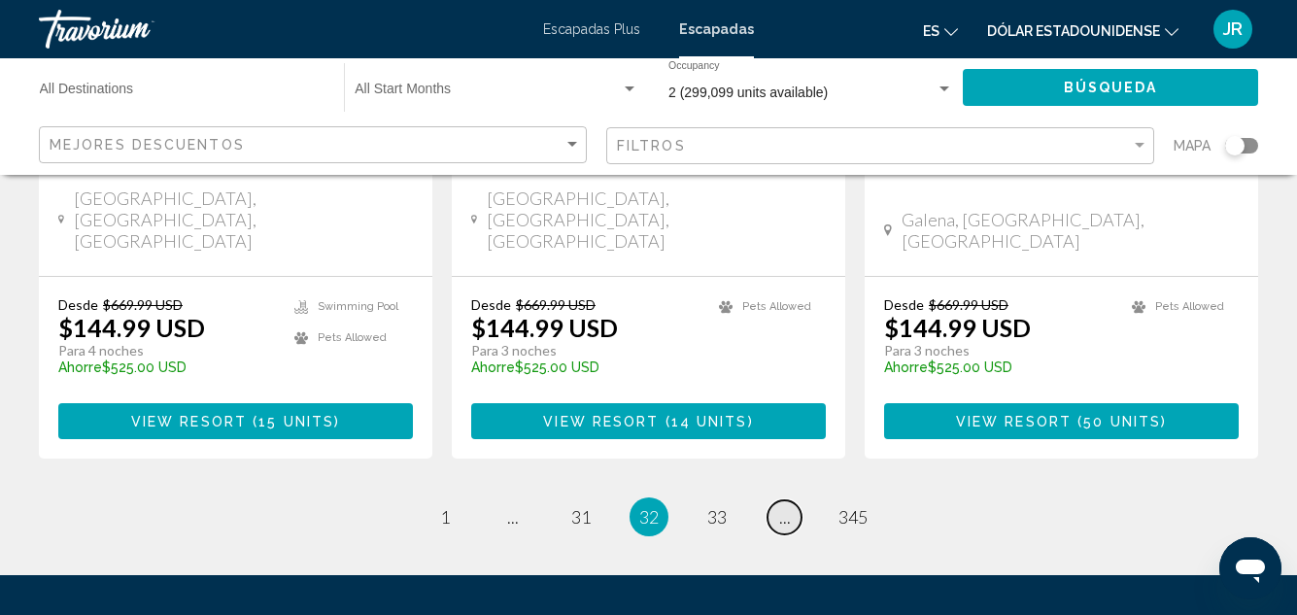
click at [784, 506] on span "..." at bounding box center [785, 516] width 12 height 21
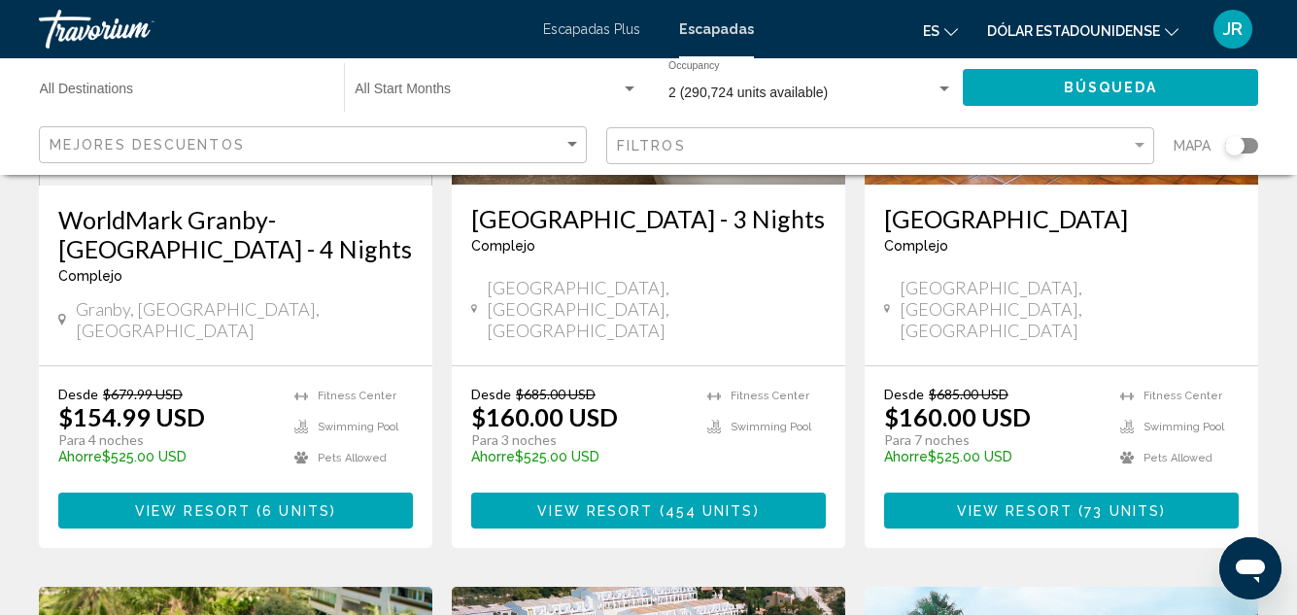
scroll to position [544, 0]
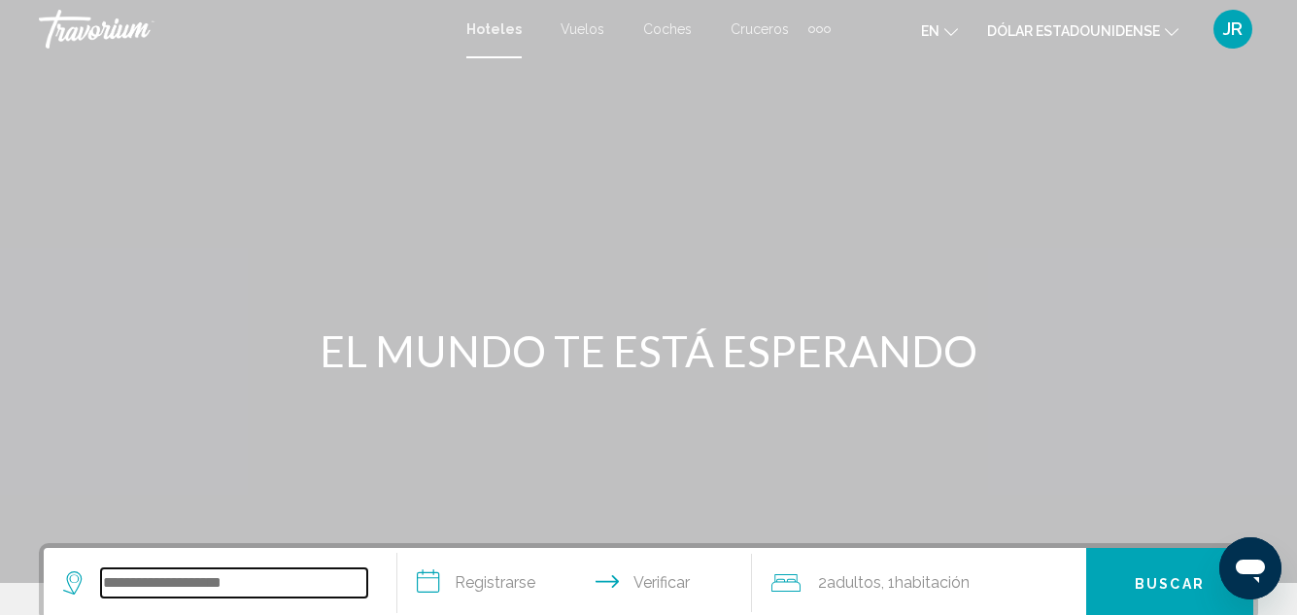
click at [267, 582] on input "Widget de búsqueda" at bounding box center [234, 582] width 266 height 29
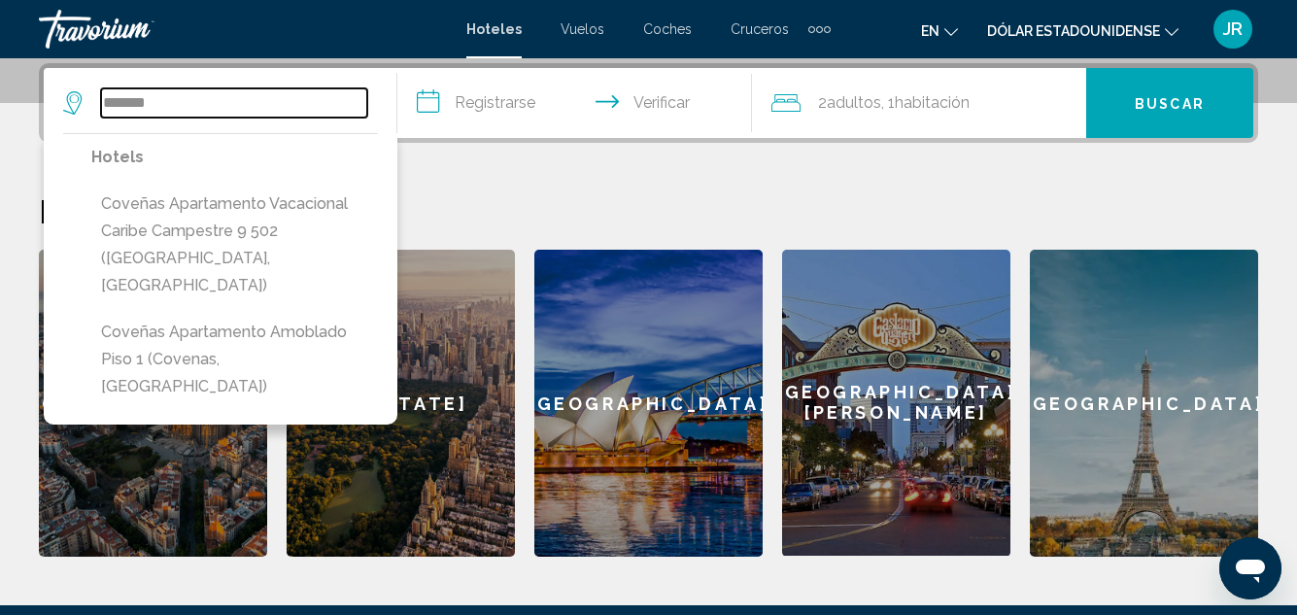
type input "*******"
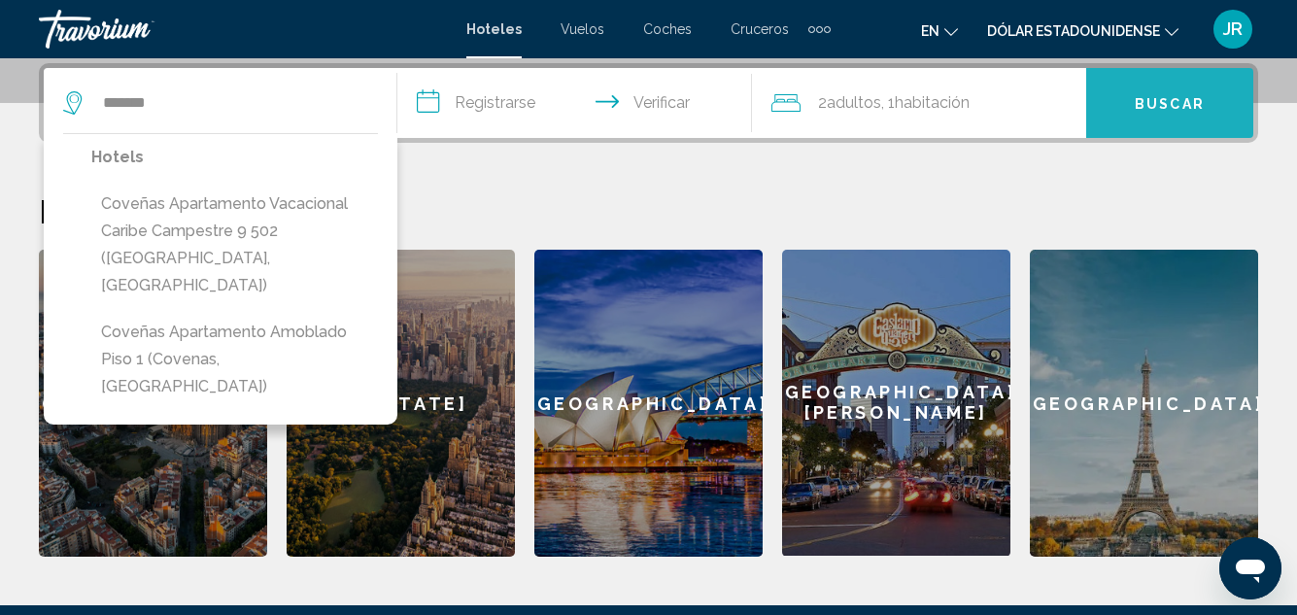
click at [1184, 102] on font "Buscar" at bounding box center [1170, 104] width 70 height 16
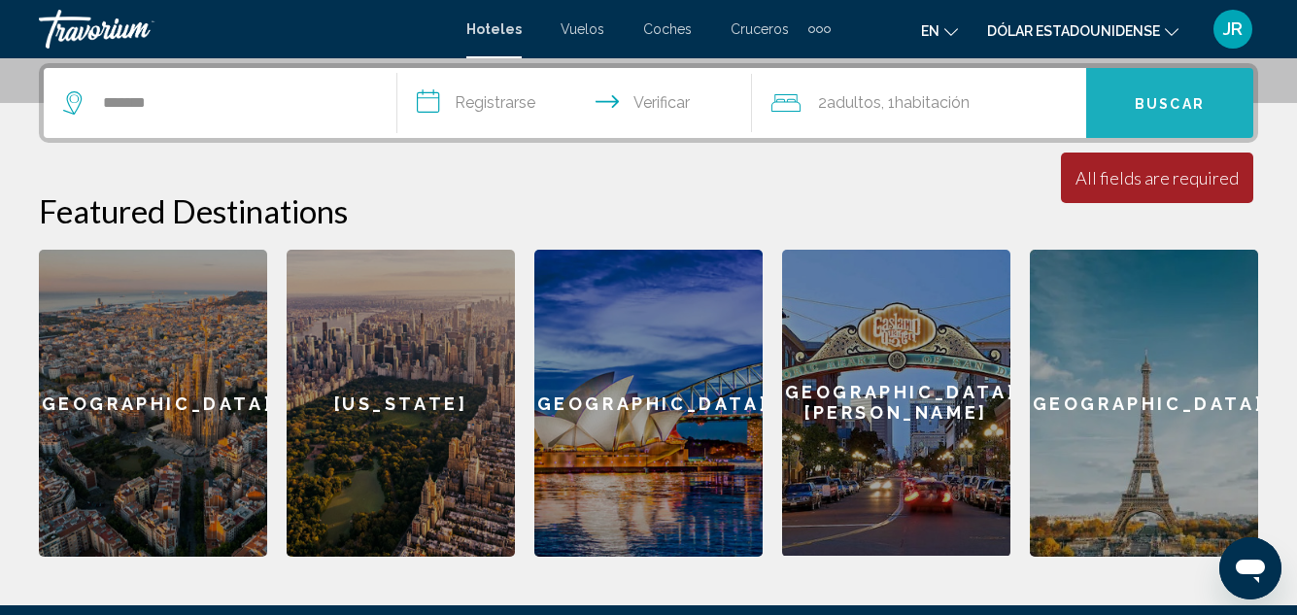
click at [1186, 104] on font "Buscar" at bounding box center [1170, 104] width 70 height 16
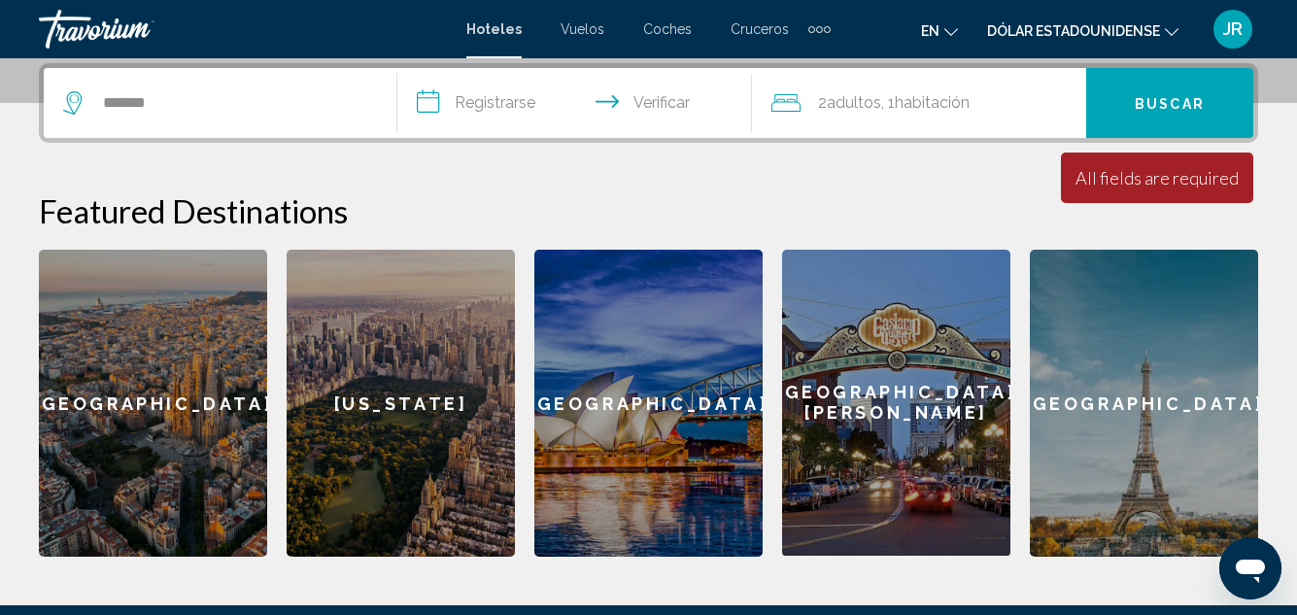
click at [1204, 90] on button "Buscar" at bounding box center [1169, 103] width 167 height 70
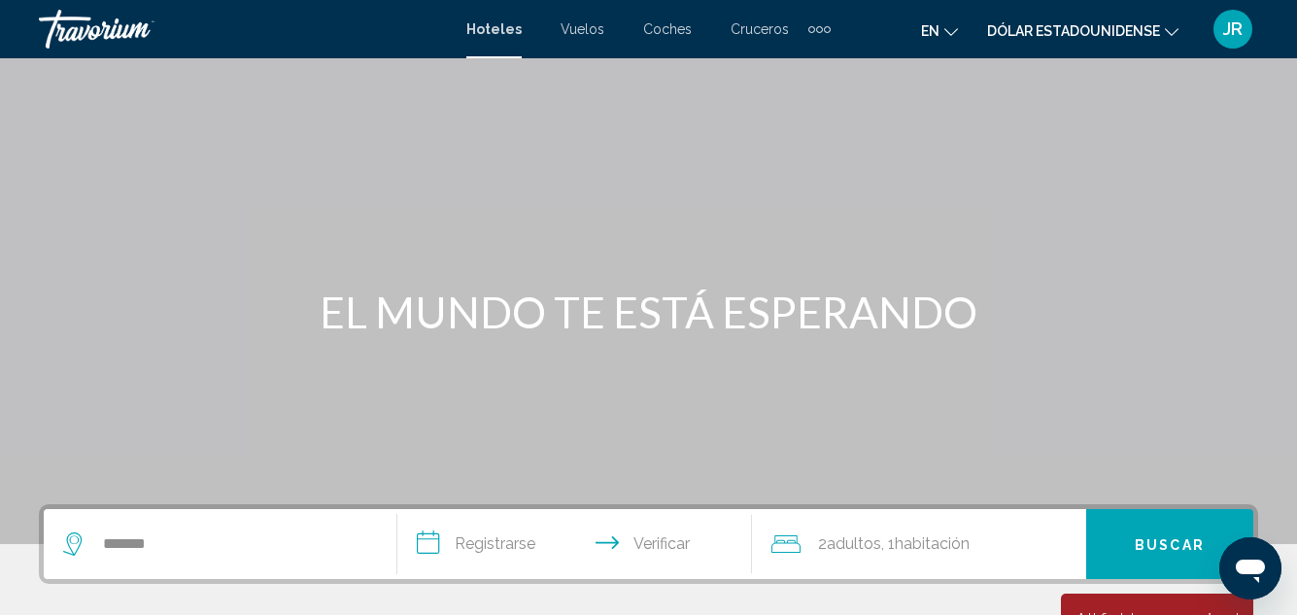
scroll to position [233, 0]
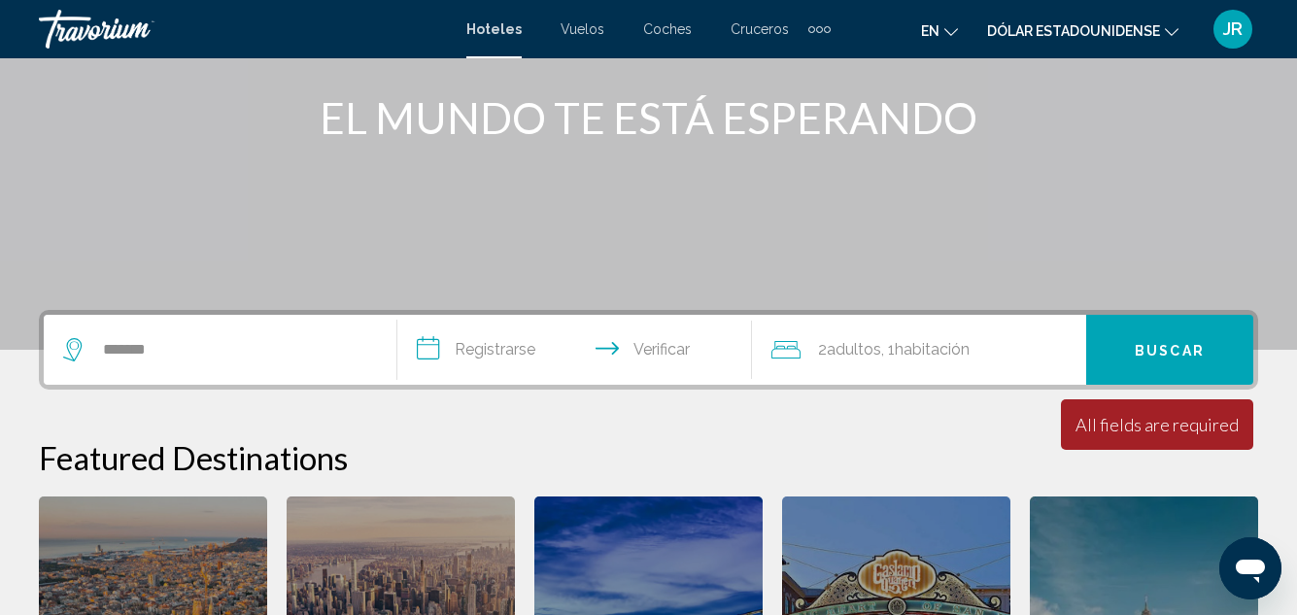
click at [76, 345] on icon "Widget de búsqueda" at bounding box center [74, 349] width 23 height 23
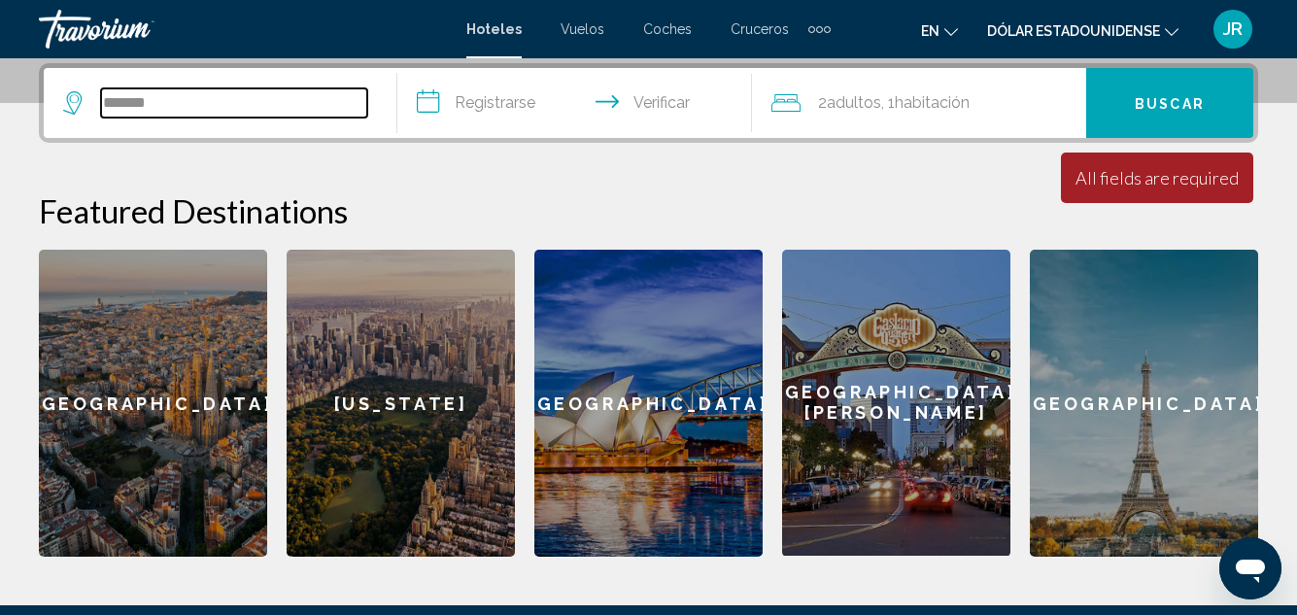
click at [241, 95] on input "*******" at bounding box center [234, 102] width 266 height 29
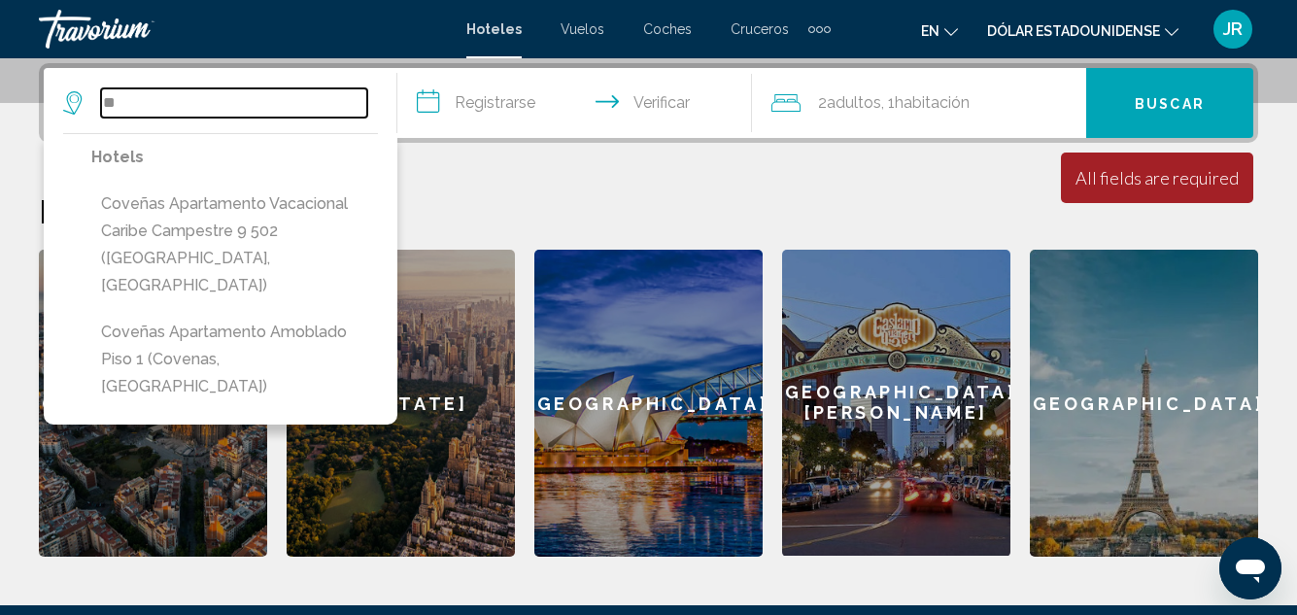
type input "*"
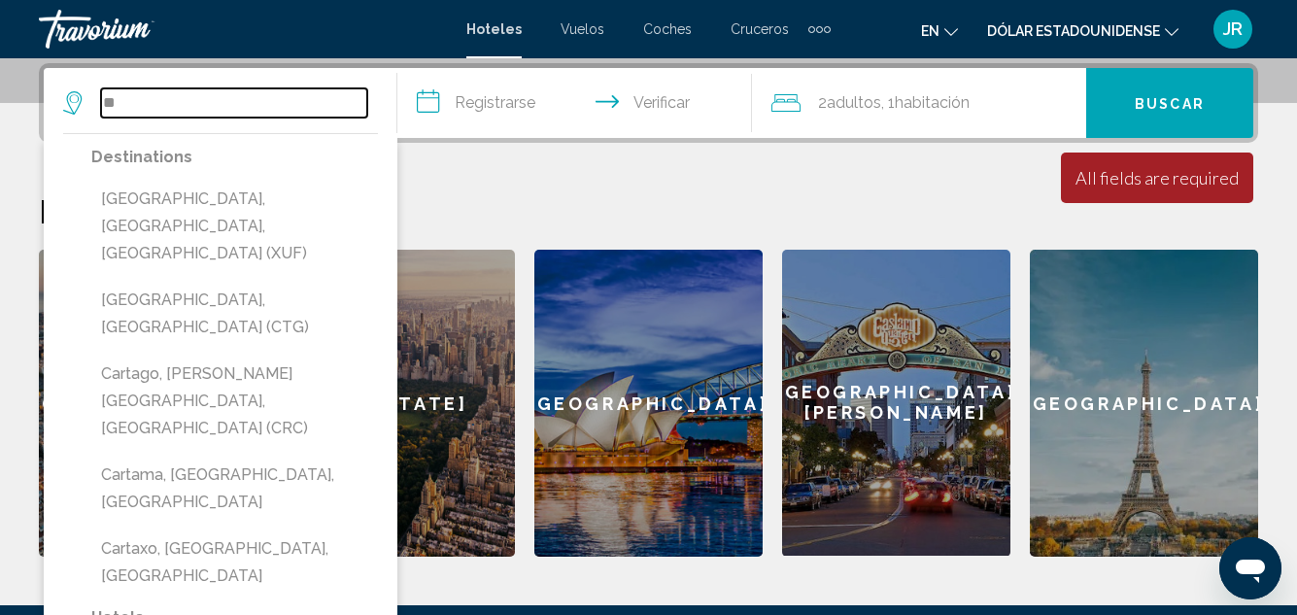
type input "*"
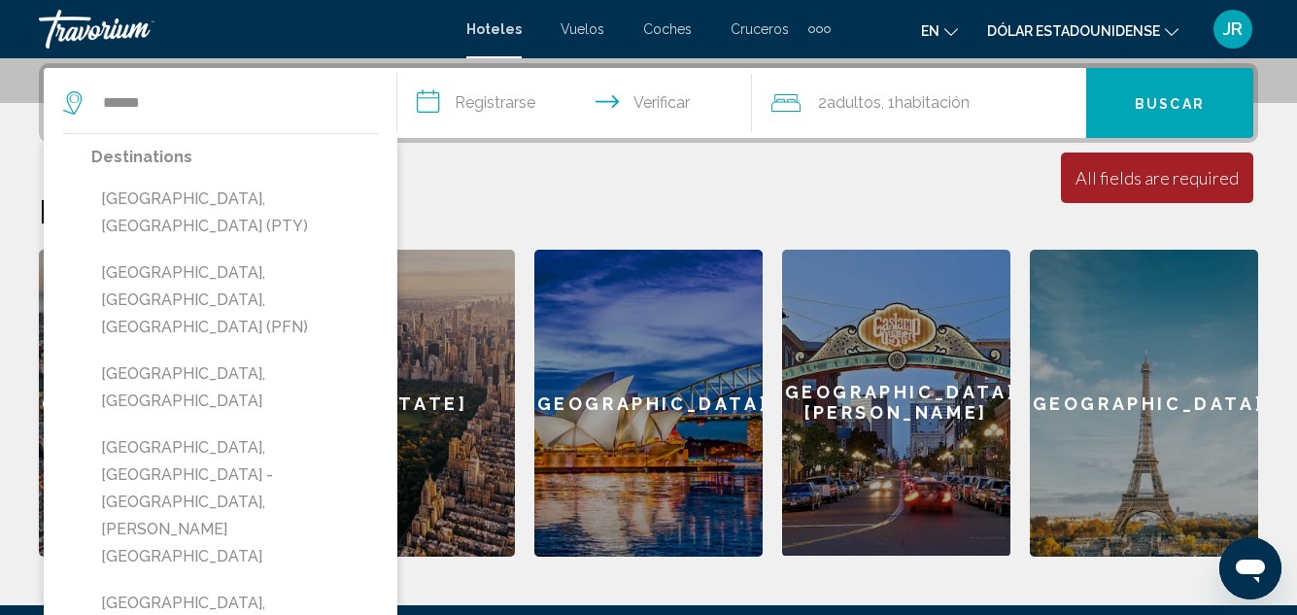
drag, startPoint x: 192, startPoint y: 250, endPoint x: 192, endPoint y: 218, distance: 32.1
click at [192, 218] on div "Destinations Panama City, Panama (PTY) Panama City, FL, United States (PFN) Pan…" at bounding box center [234, 415] width 287 height 542
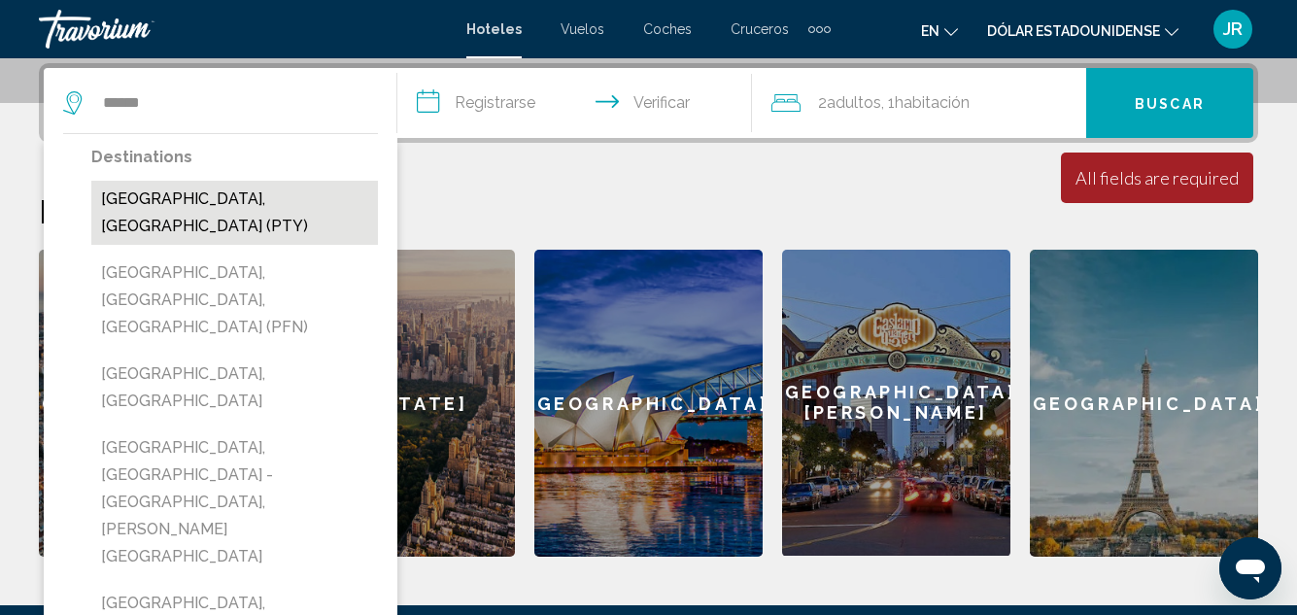
click at [192, 201] on button "[GEOGRAPHIC_DATA], [GEOGRAPHIC_DATA] (PTY)" at bounding box center [234, 213] width 287 height 64
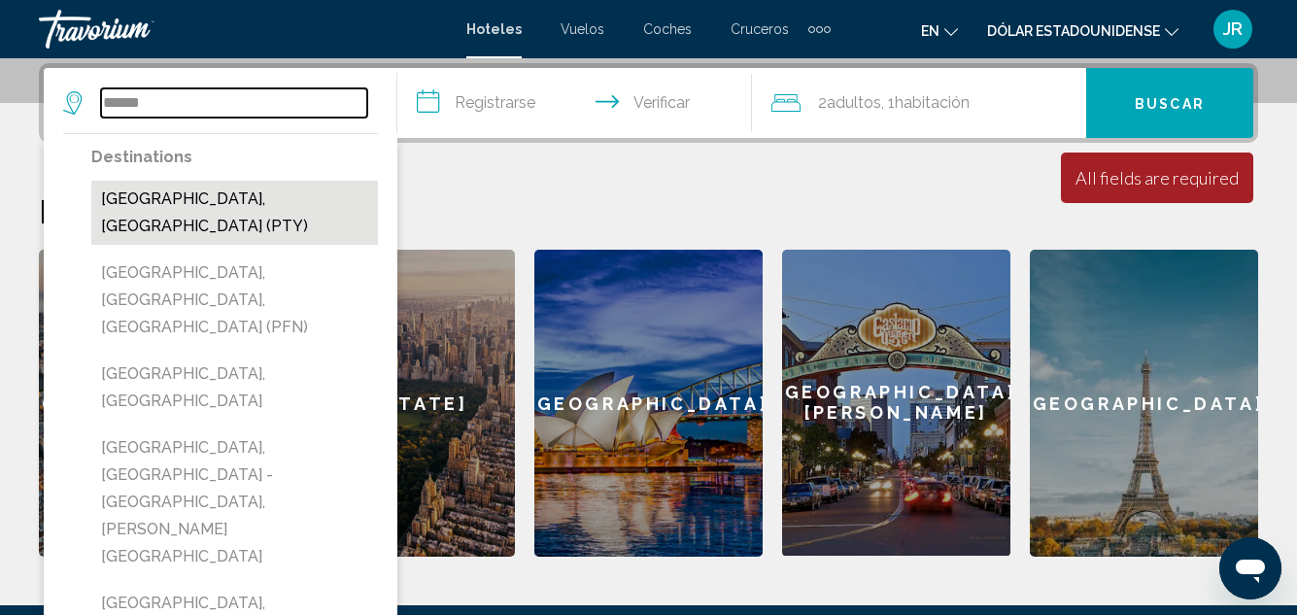
type input "**********"
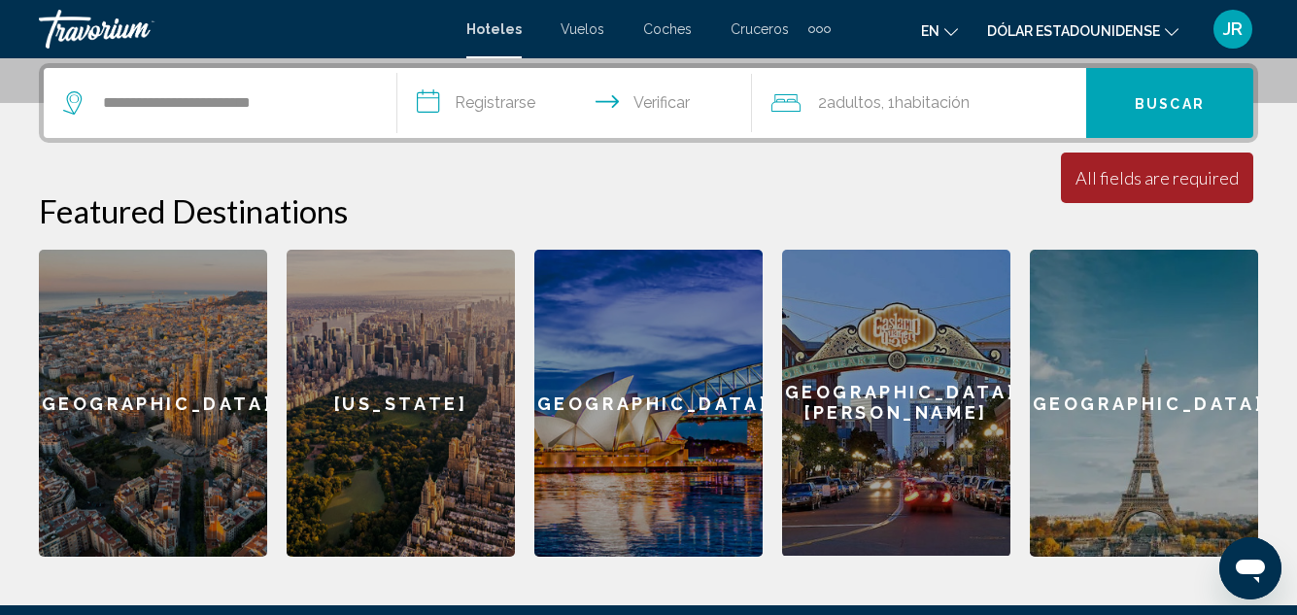
click at [1197, 96] on font "Buscar" at bounding box center [1170, 104] width 70 height 16
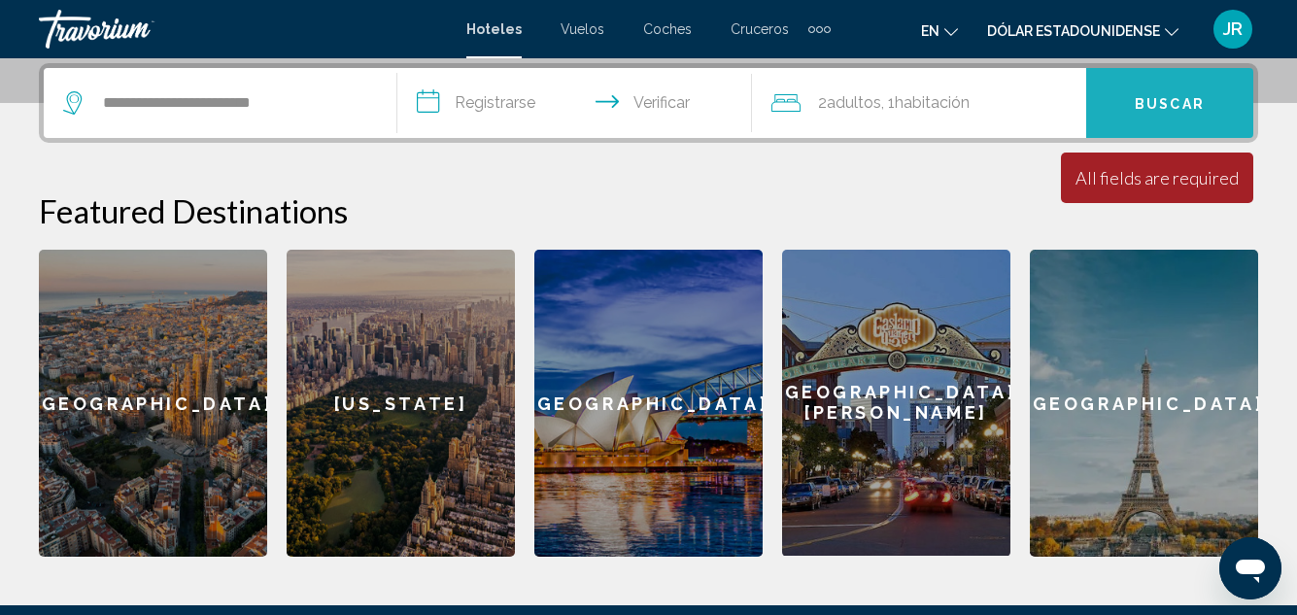
click at [1169, 103] on font "Buscar" at bounding box center [1170, 104] width 70 height 16
drag, startPoint x: 1169, startPoint y: 104, endPoint x: 589, endPoint y: 185, distance: 585.7
click at [589, 185] on div "**********" at bounding box center [648, 310] width 1297 height 494
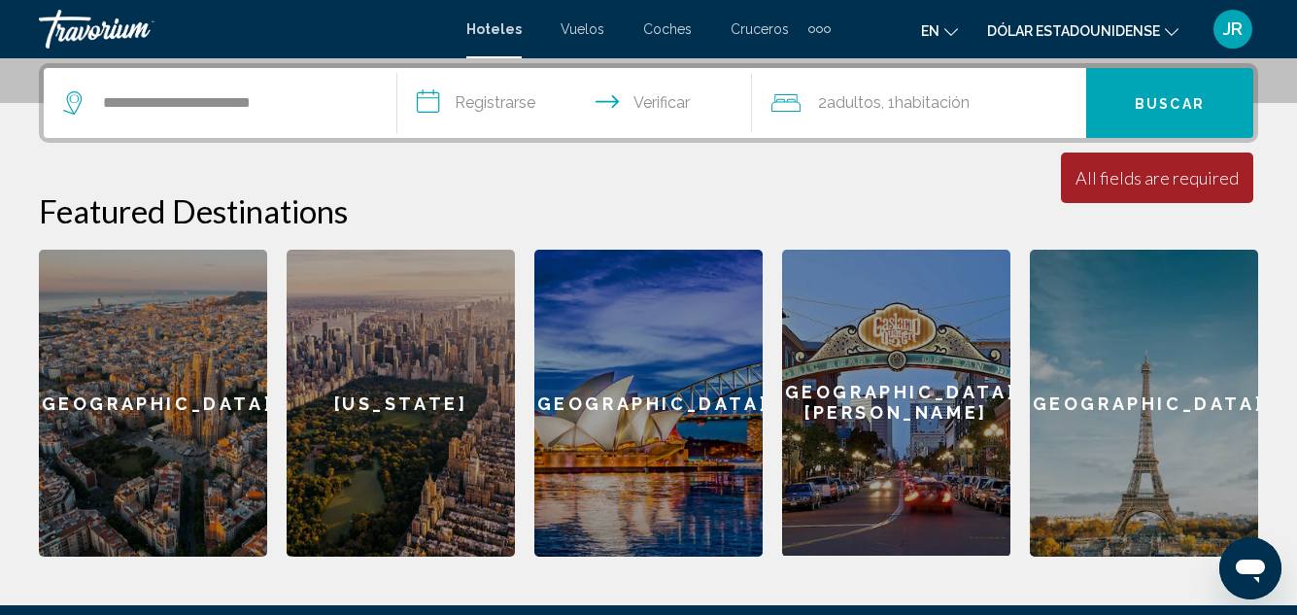
click at [473, 97] on input "**********" at bounding box center [577, 106] width 361 height 76
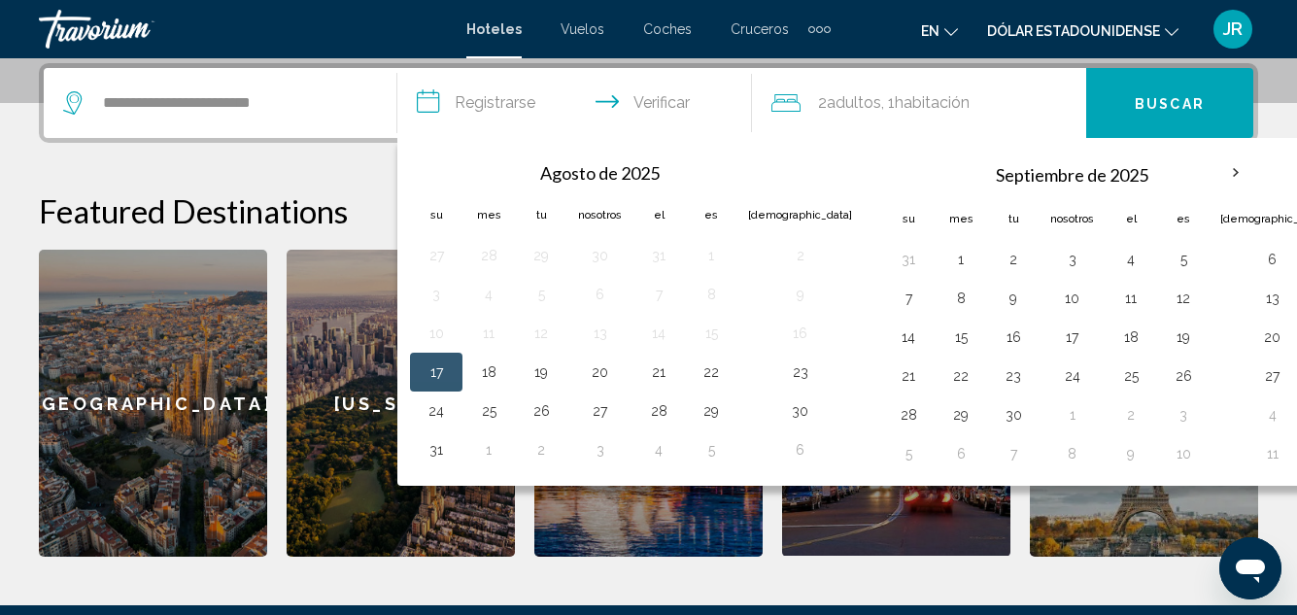
click at [474, 97] on input "**********" at bounding box center [577, 106] width 361 height 76
click at [434, 418] on button "24" at bounding box center [436, 410] width 31 height 27
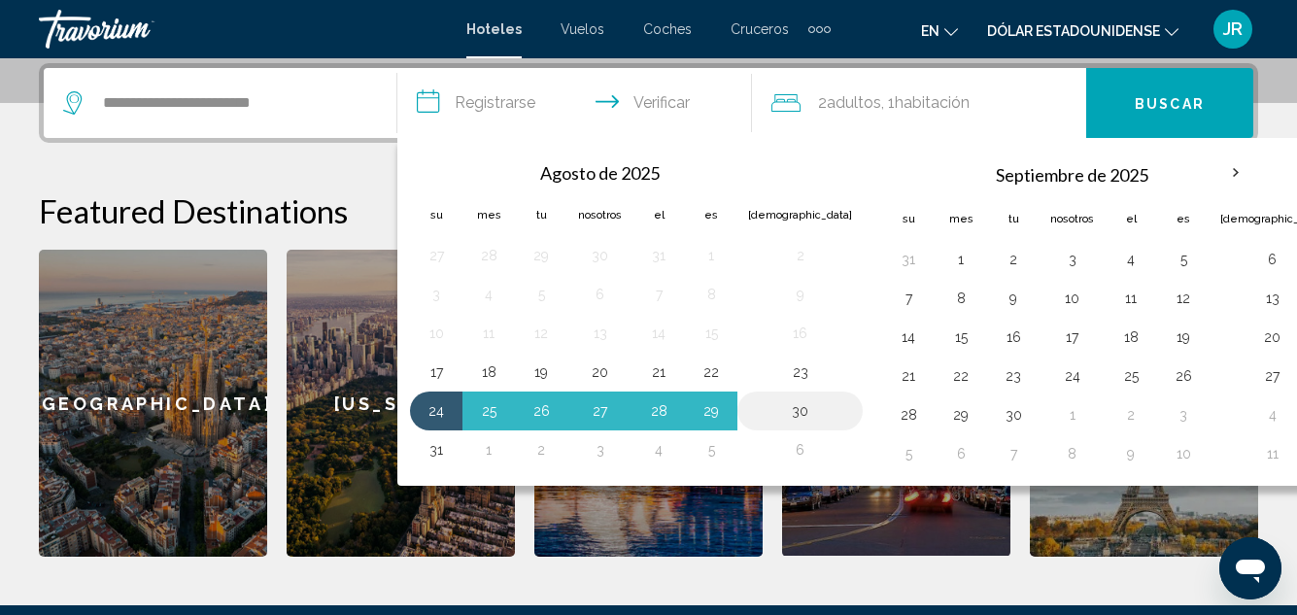
click at [764, 408] on button "30" at bounding box center [800, 410] width 104 height 27
type input "**********"
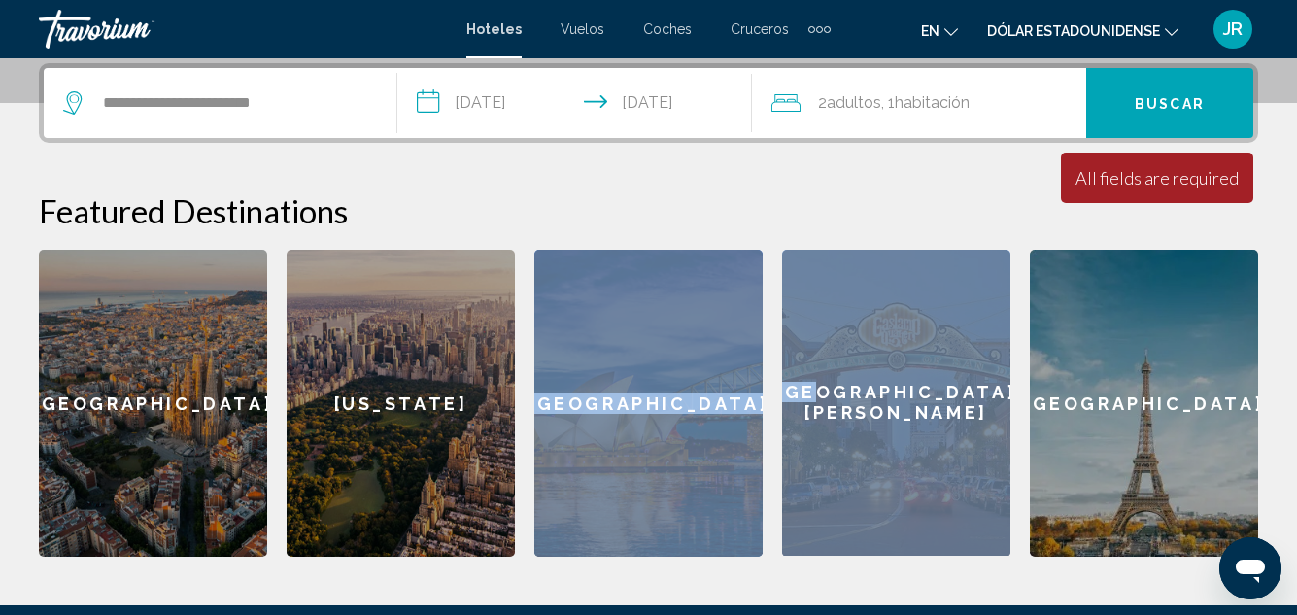
drag, startPoint x: 764, startPoint y: 407, endPoint x: 861, endPoint y: 256, distance: 180.1
click at [861, 256] on div "Barcelona New York Sydney San Diego Paris" at bounding box center [648, 403] width 1219 height 307
click at [1194, 96] on font "Buscar" at bounding box center [1170, 104] width 70 height 16
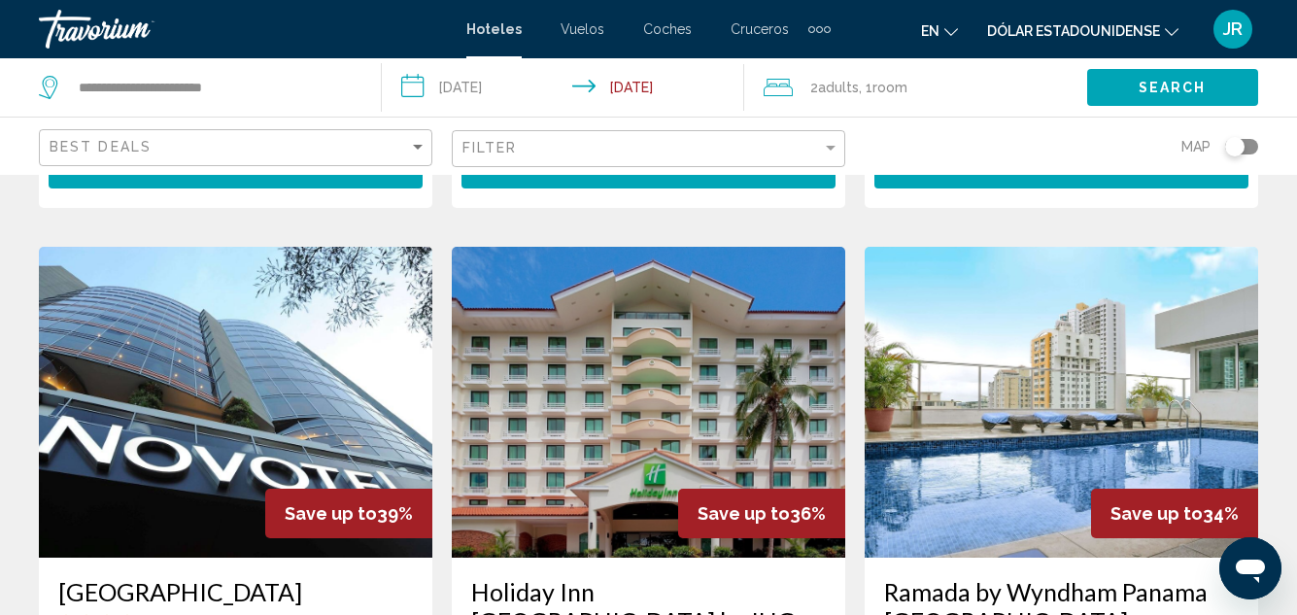
scroll to position [1355, 0]
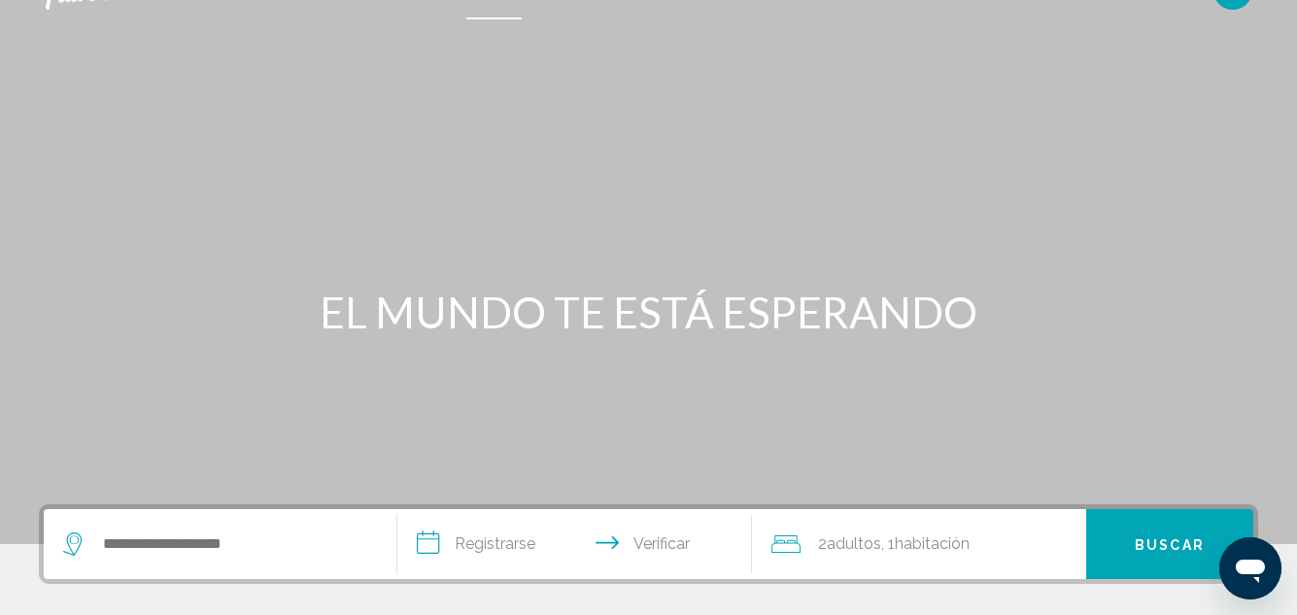
scroll to position [78, 0]
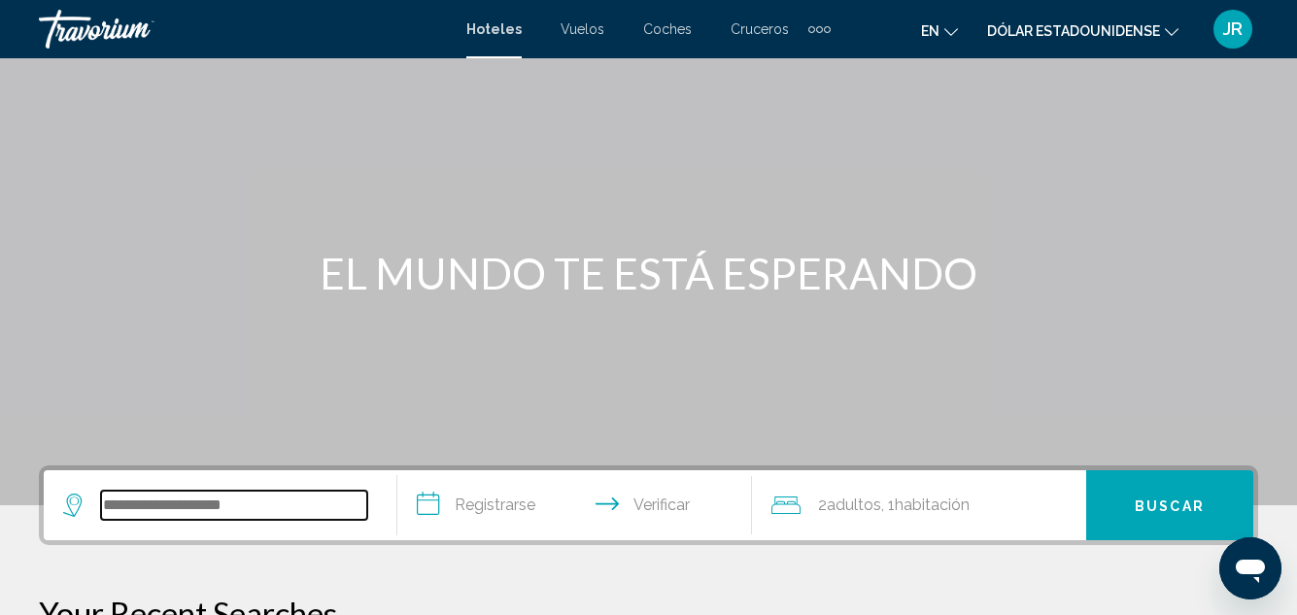
click at [265, 503] on input "Widget de búsqueda" at bounding box center [234, 505] width 266 height 29
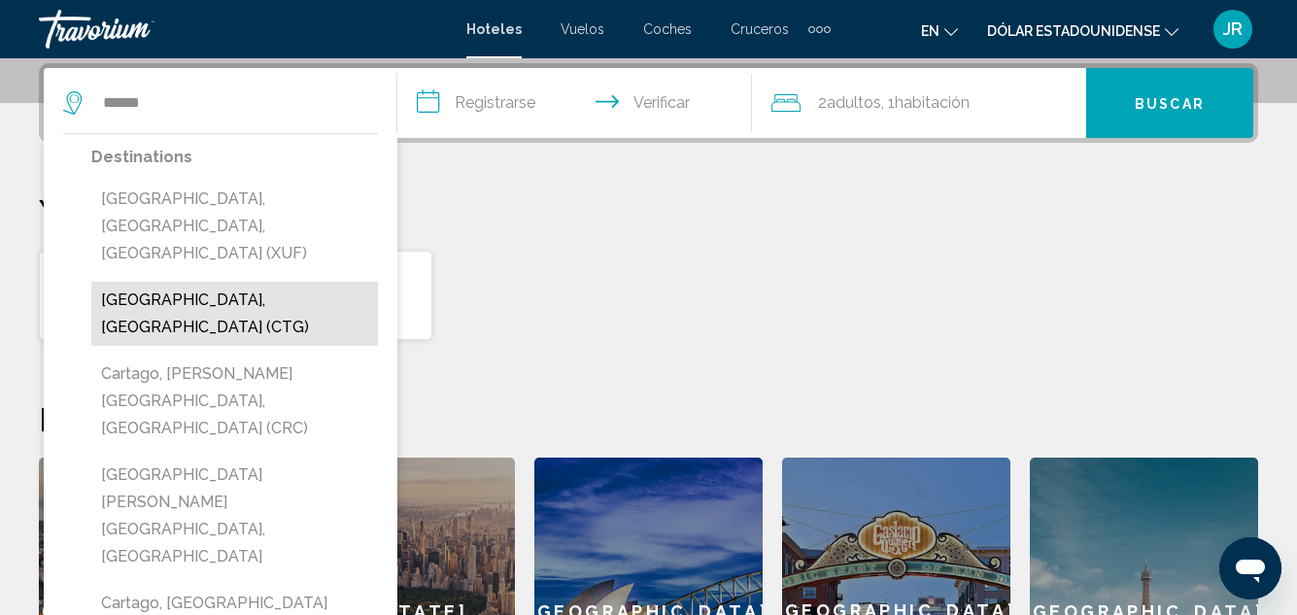
click at [173, 282] on button "[GEOGRAPHIC_DATA], [GEOGRAPHIC_DATA] (CTG)" at bounding box center [234, 314] width 287 height 64
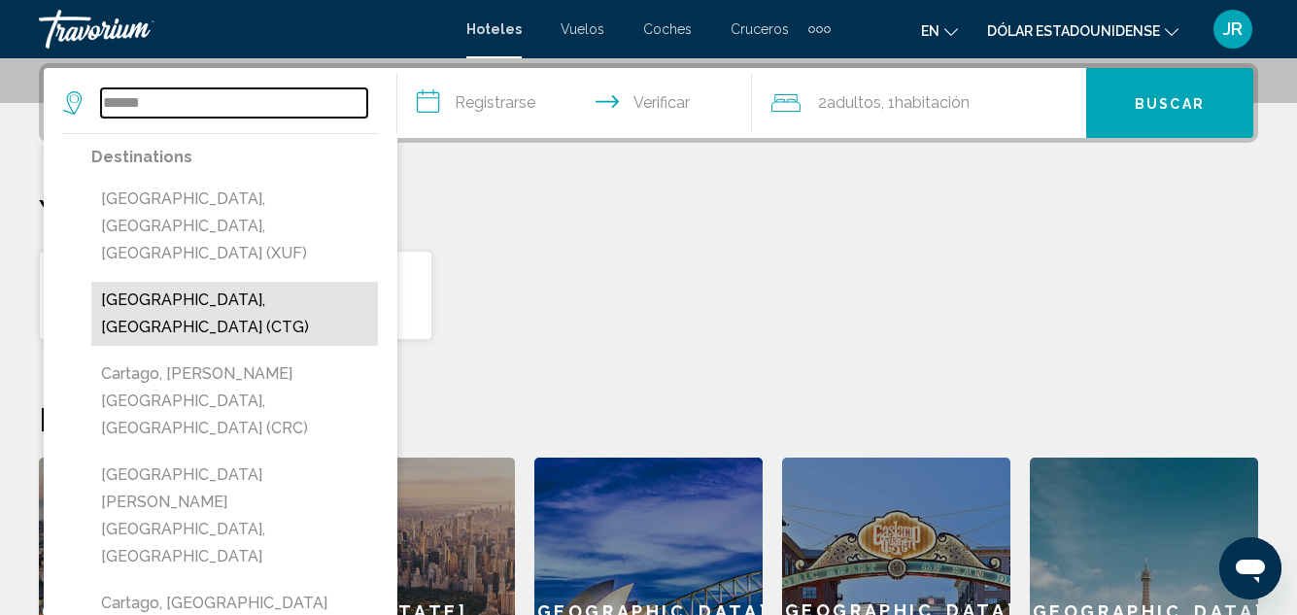
type input "**********"
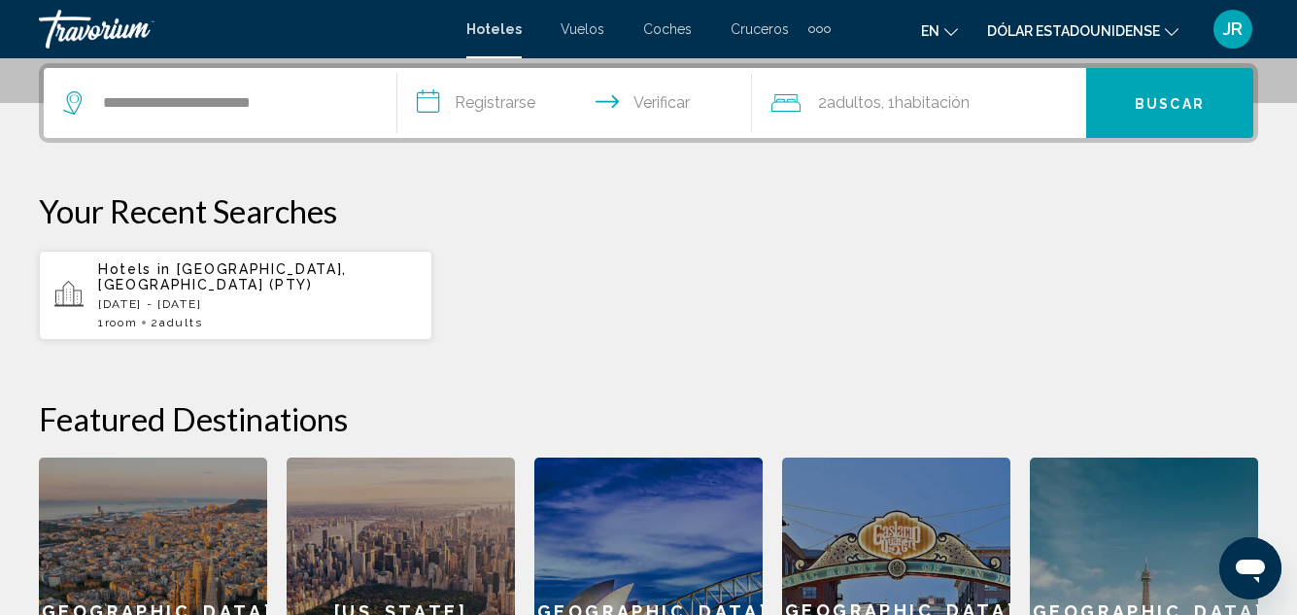
click at [439, 95] on input "**********" at bounding box center [577, 106] width 361 height 76
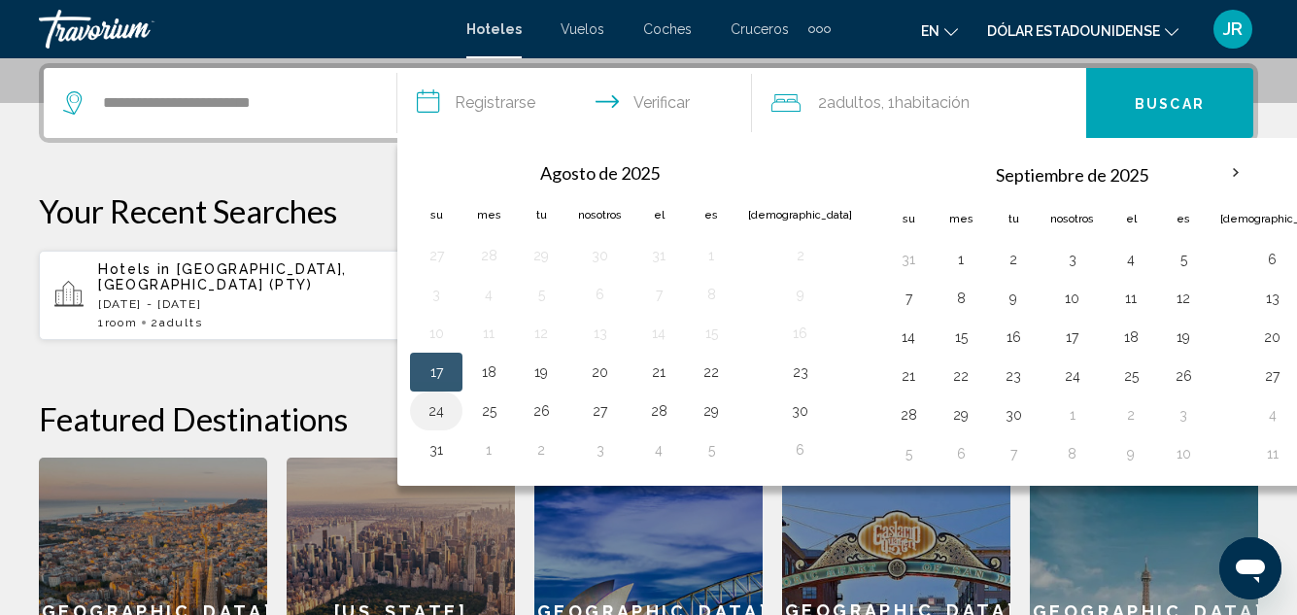
click at [436, 417] on button "24" at bounding box center [436, 410] width 31 height 27
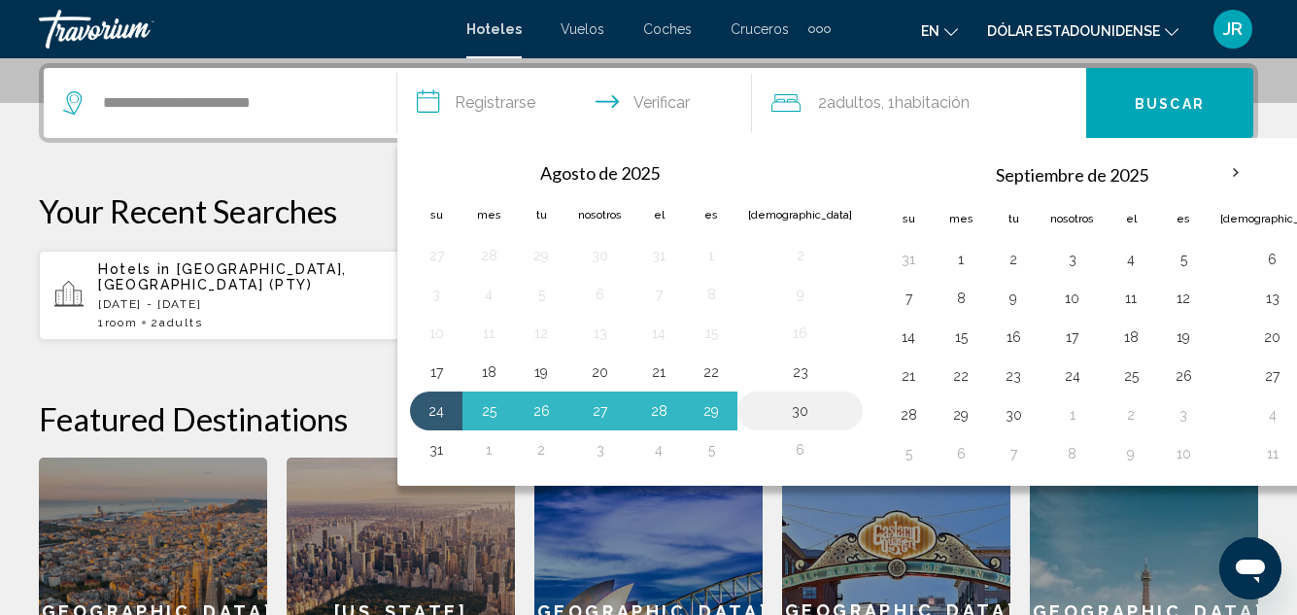
click at [760, 411] on button "30" at bounding box center [800, 410] width 104 height 27
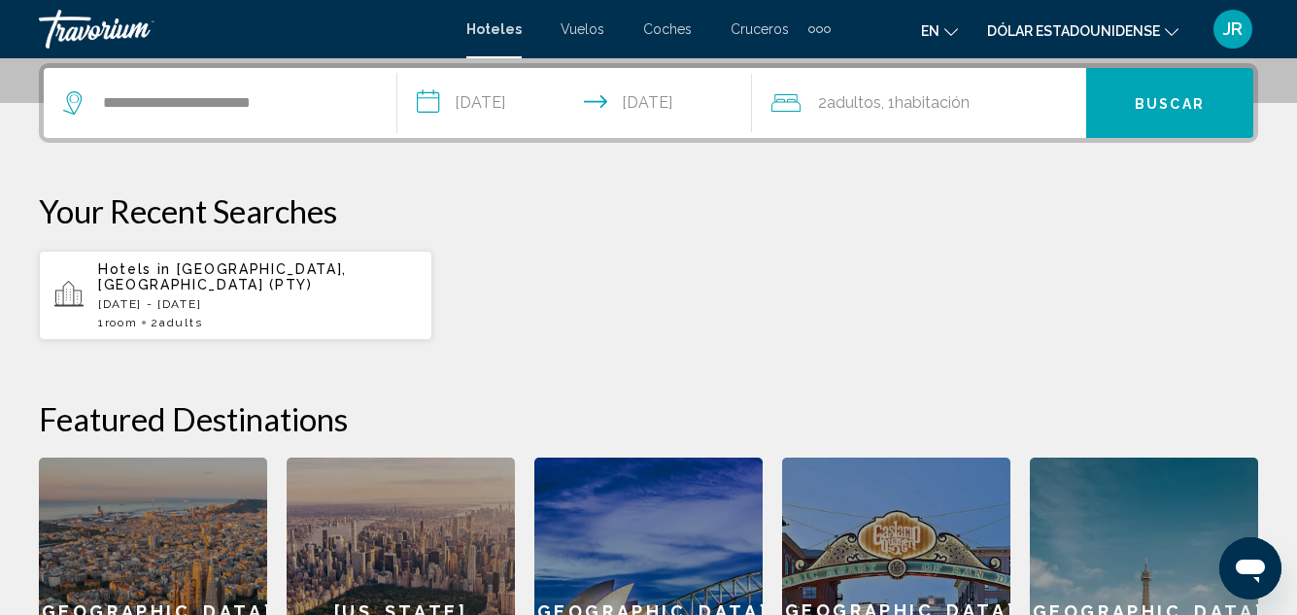
type input "**********"
click at [1138, 99] on font "Buscar" at bounding box center [1170, 104] width 70 height 16
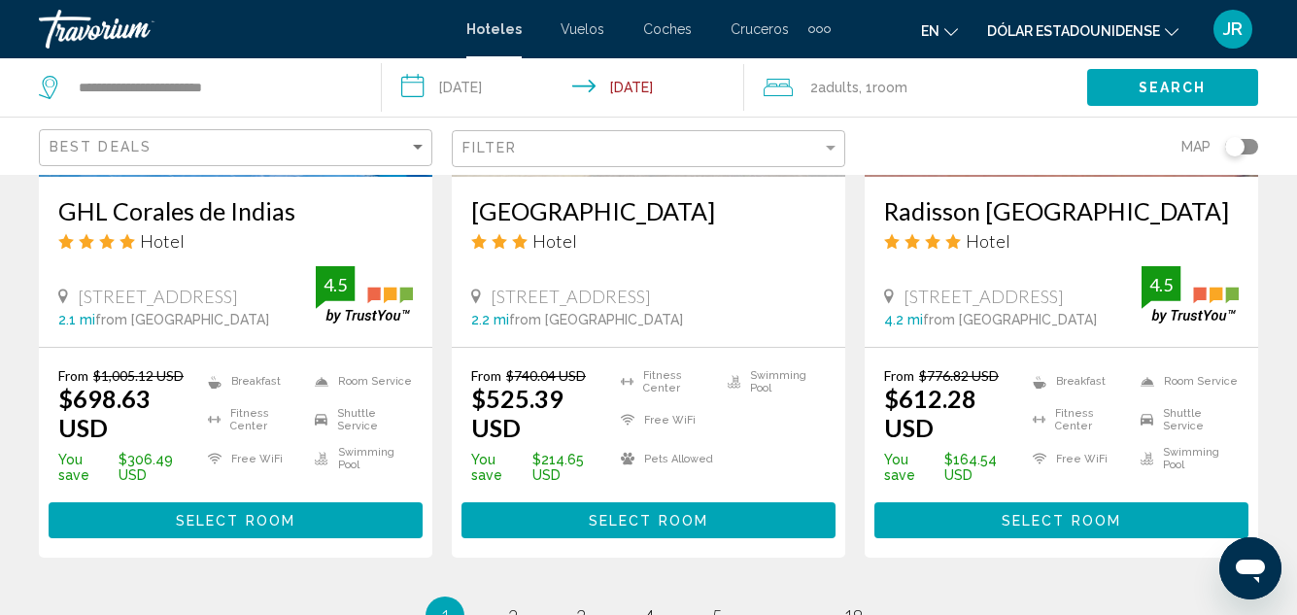
scroll to position [2760, 0]
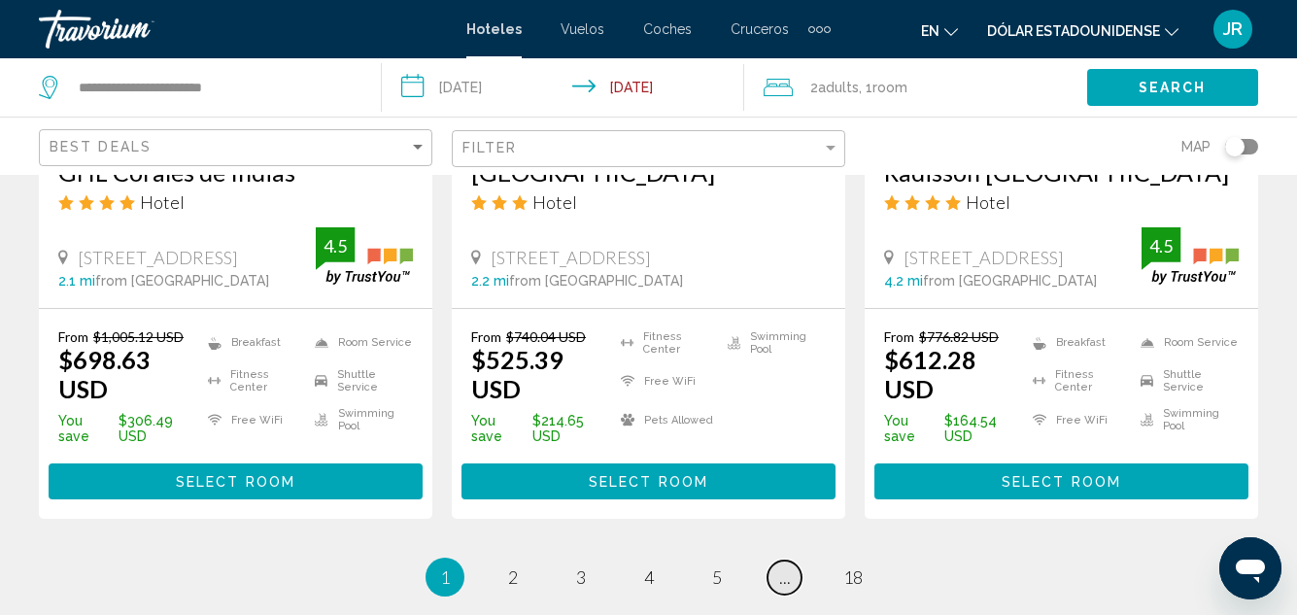
click at [784, 566] on span "..." at bounding box center [785, 576] width 12 height 21
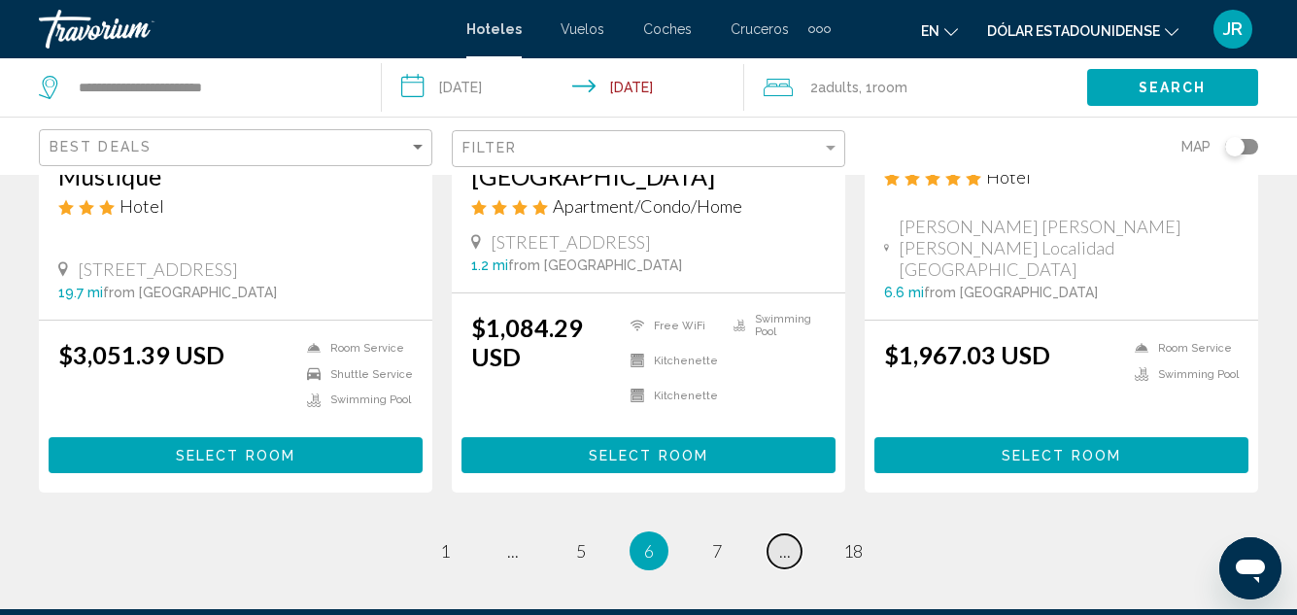
scroll to position [2837, 0]
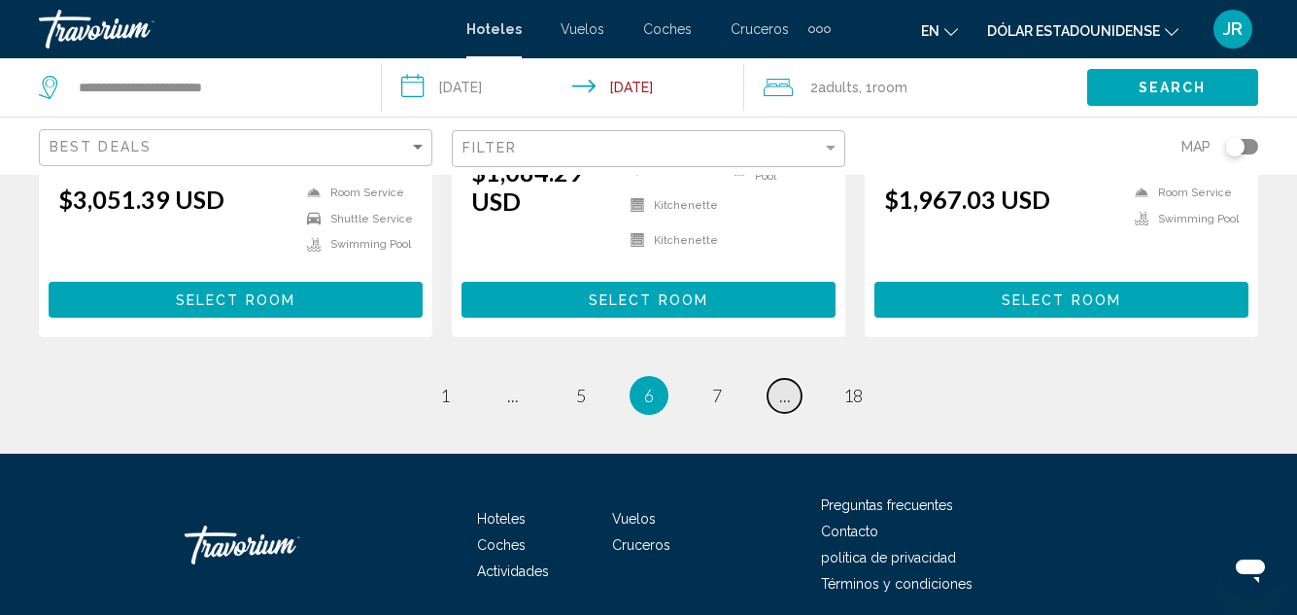
click at [787, 385] on span "..." at bounding box center [785, 395] width 12 height 21
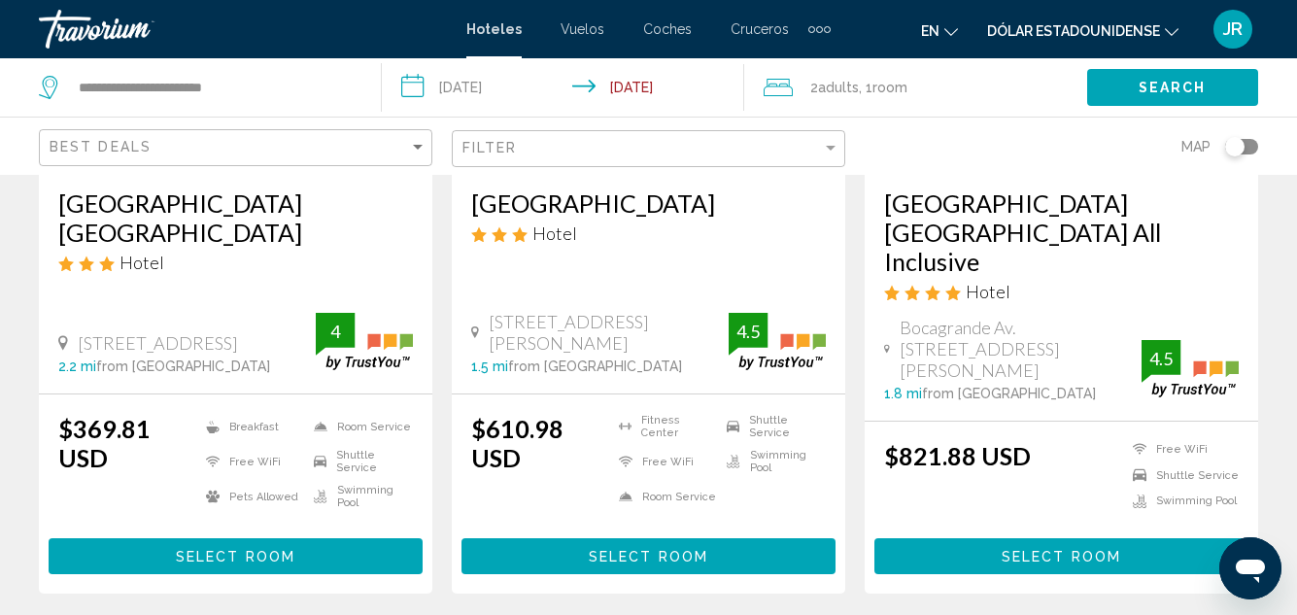
scroll to position [2760, 0]
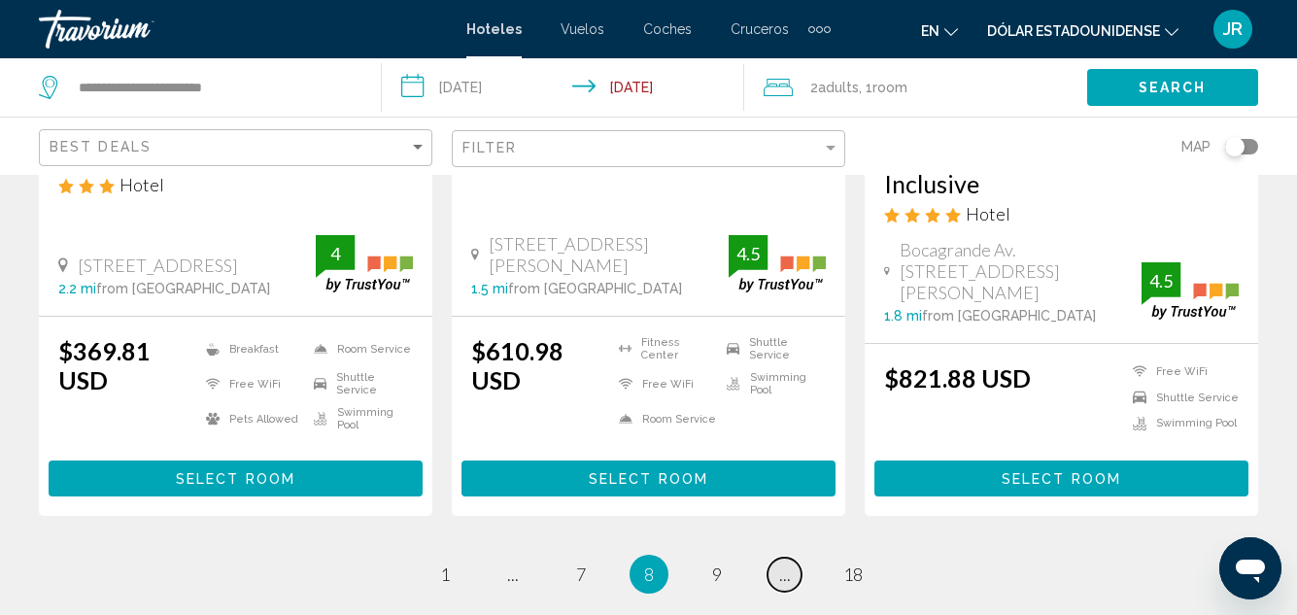
click at [782, 564] on span "..." at bounding box center [785, 574] width 12 height 21
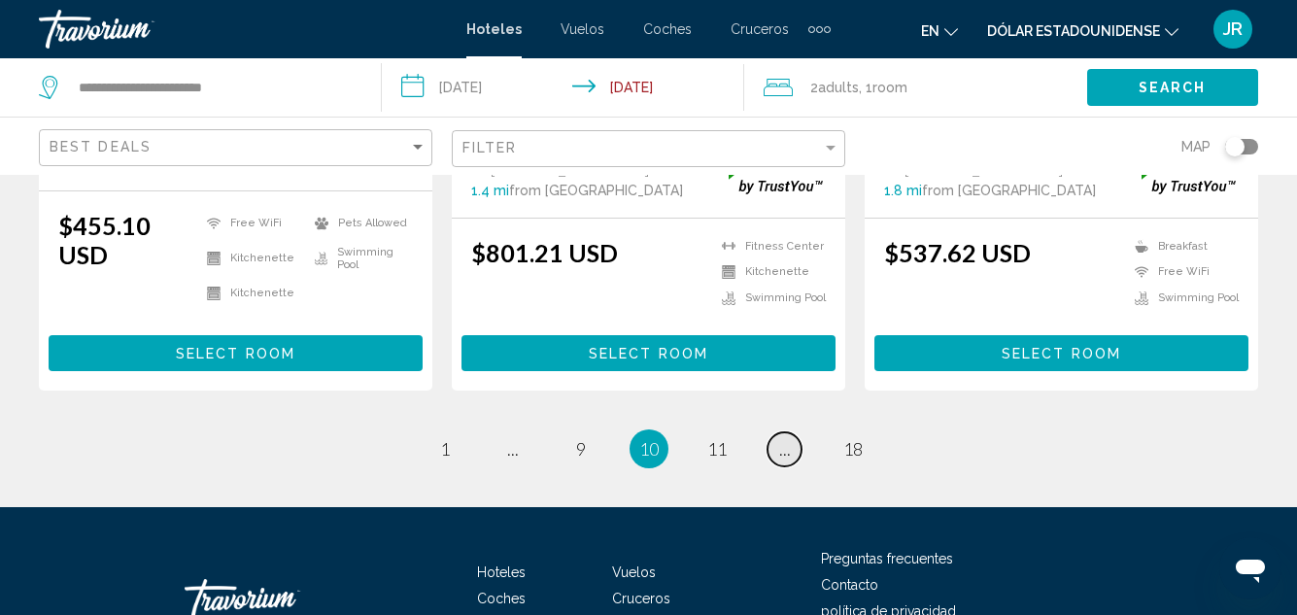
scroll to position [2913, 0]
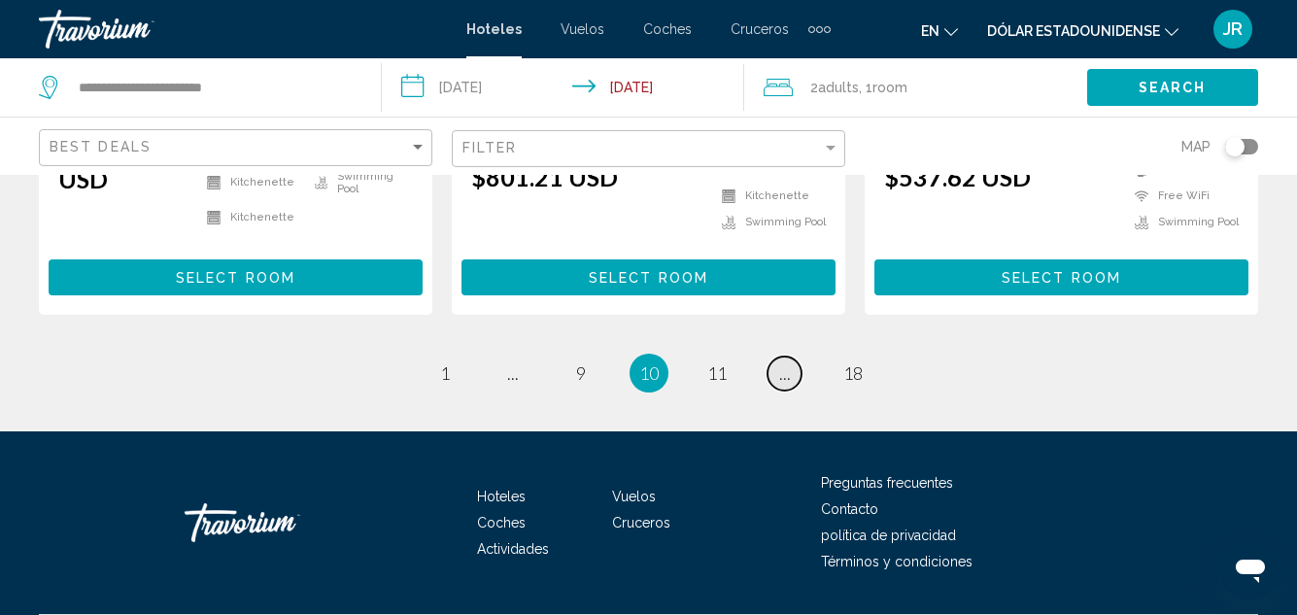
click at [783, 362] on span "..." at bounding box center [785, 372] width 12 height 21
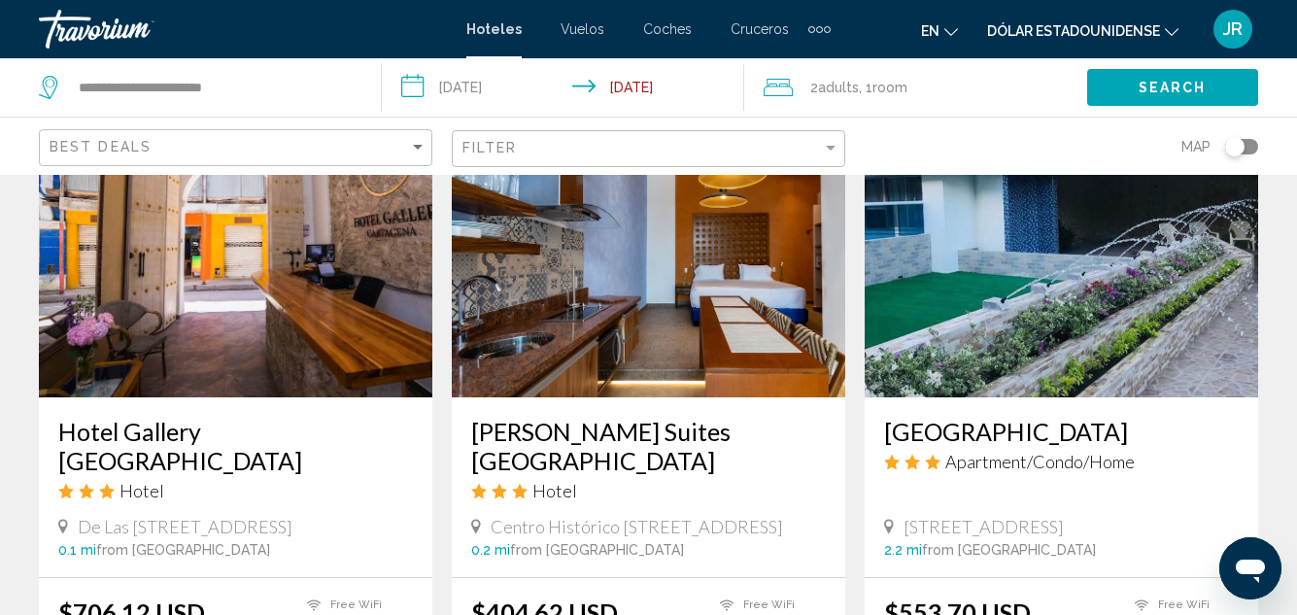
scroll to position [2604, 0]
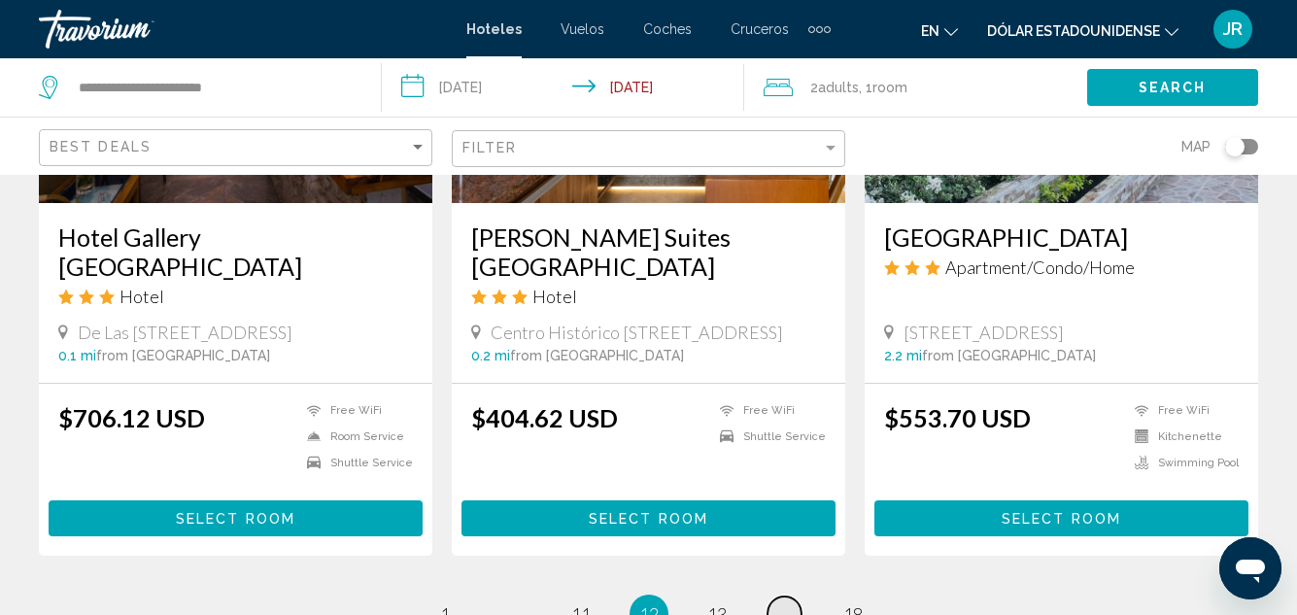
click at [791, 597] on link "page ..." at bounding box center [785, 614] width 34 height 34
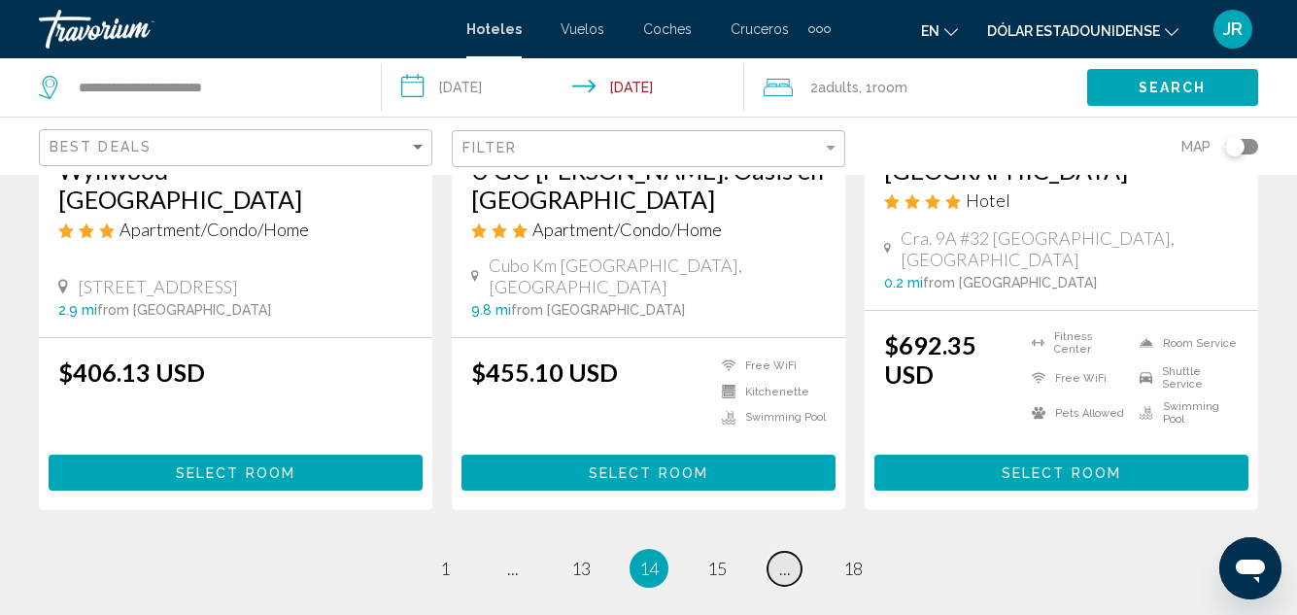
scroll to position [2565, 0]
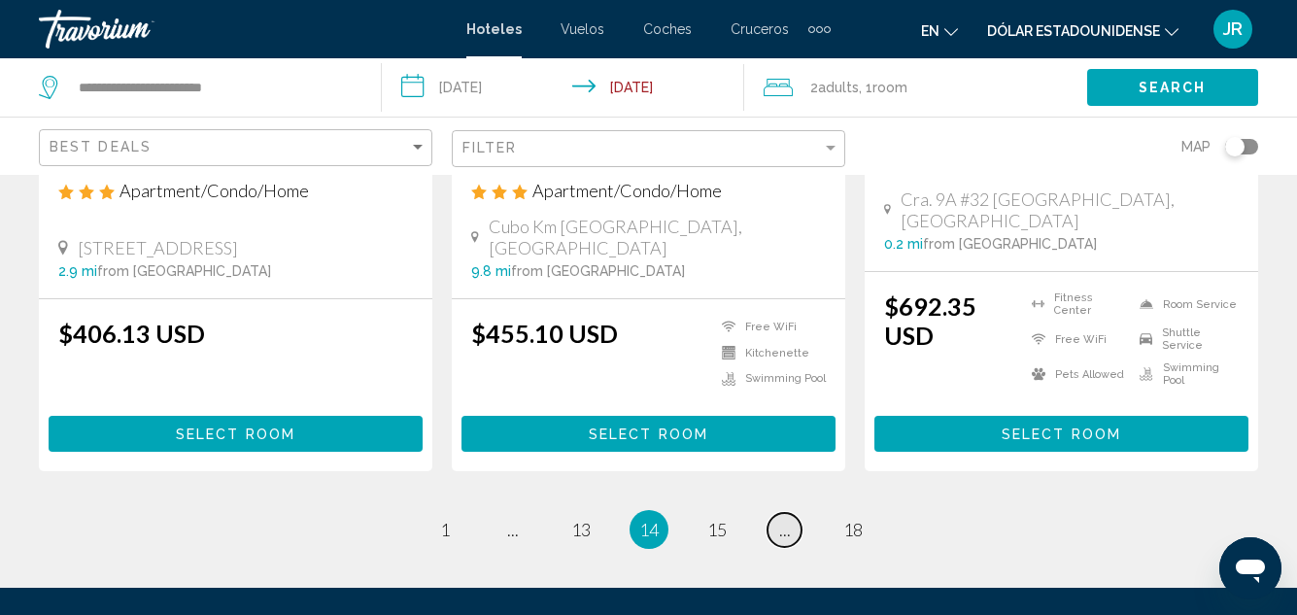
click at [791, 519] on link "page ..." at bounding box center [785, 530] width 34 height 34
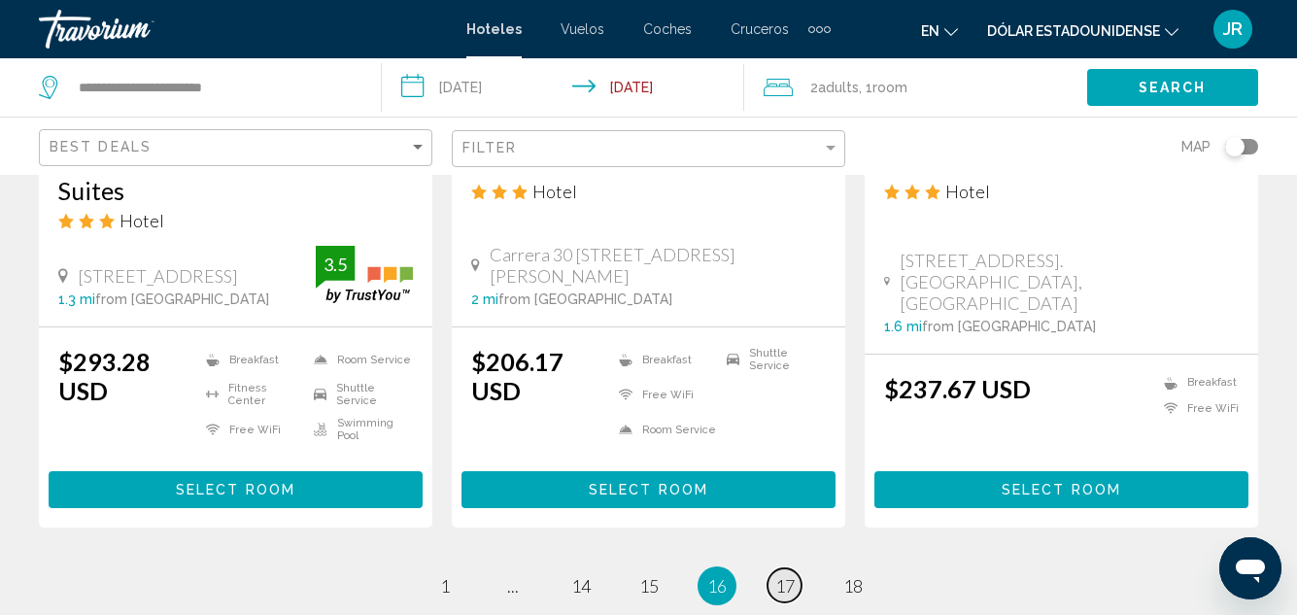
scroll to position [2798, 0]
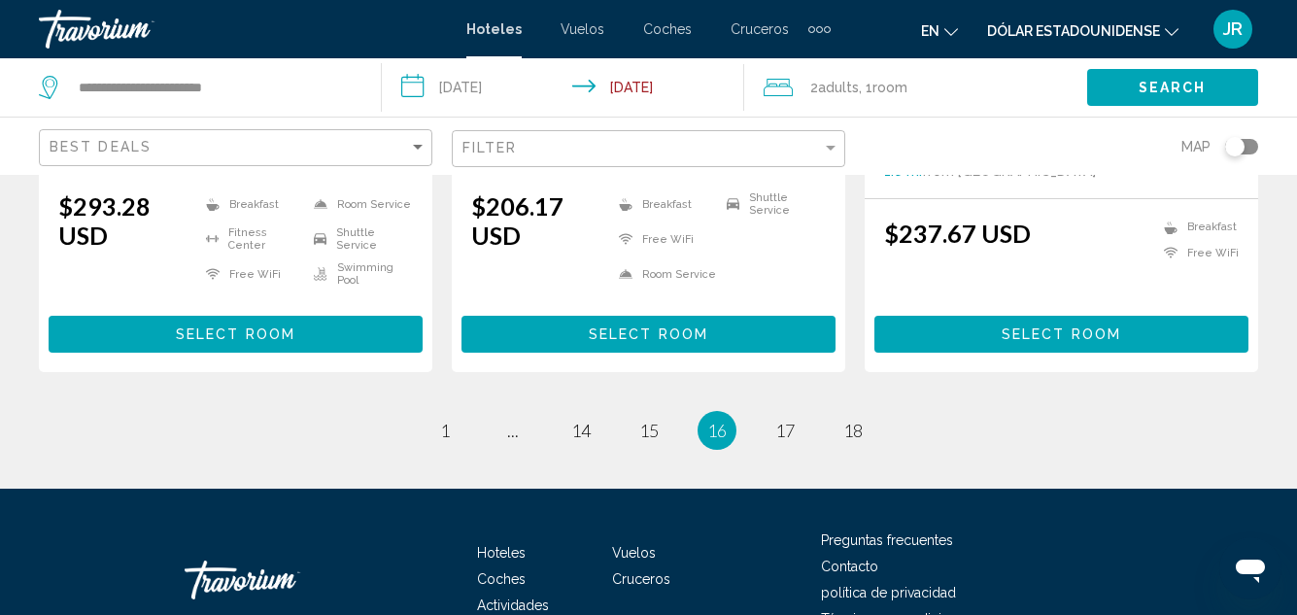
click at [794, 514] on div "Hoteles Vuelos Coches Cruceros Actividades Preguntas frecuentes Contacto políti…" at bounding box center [648, 580] width 1219 height 183
drag, startPoint x: 794, startPoint y: 514, endPoint x: 779, endPoint y: 513, distance: 14.6
click at [779, 513] on div "Hoteles Vuelos Coches Cruceros Actividades Preguntas frecuentes Contacto políti…" at bounding box center [648, 580] width 1219 height 183
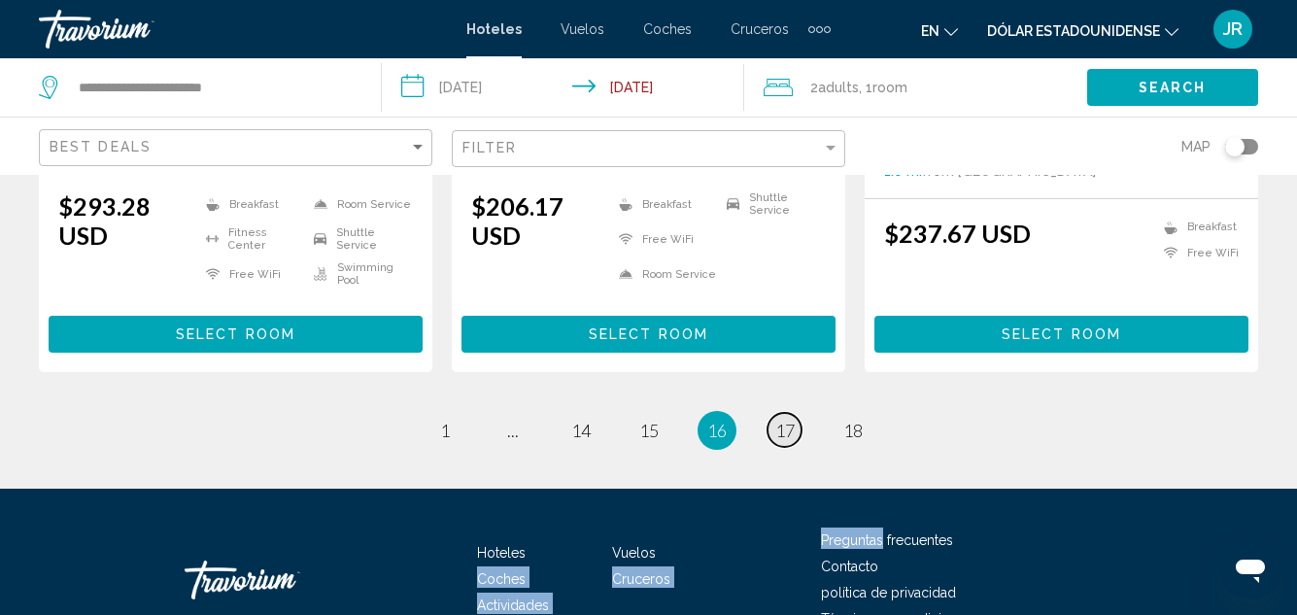
click at [778, 420] on span "17" at bounding box center [784, 430] width 19 height 21
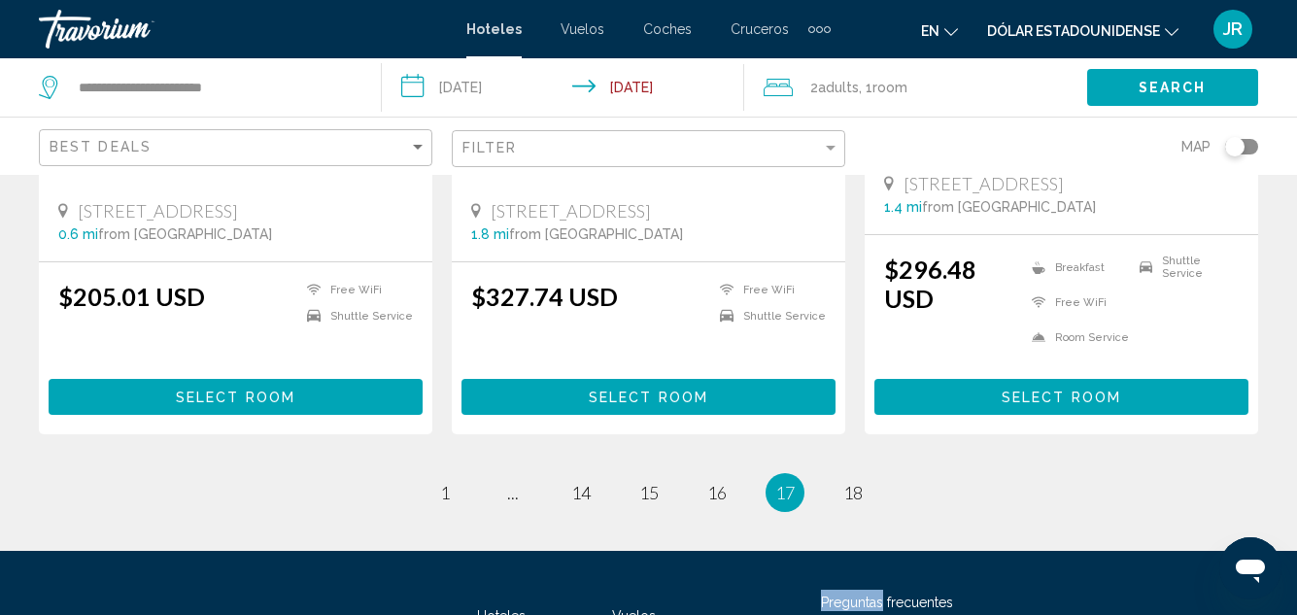
scroll to position [2798, 0]
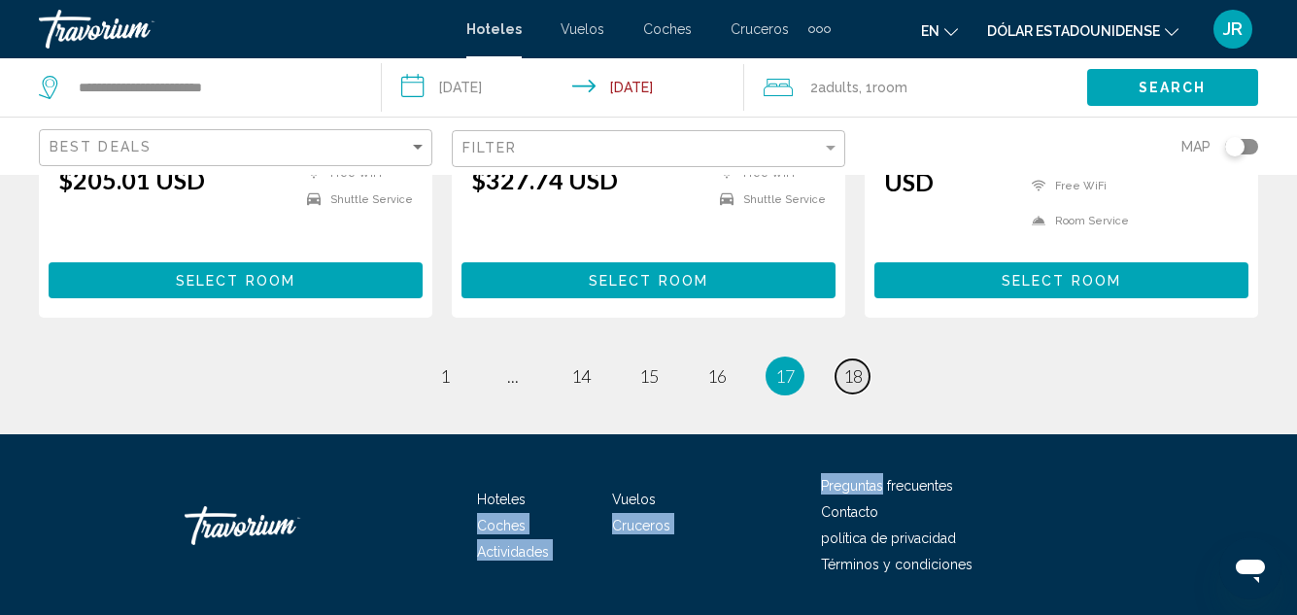
click at [853, 365] on span "18" at bounding box center [852, 375] width 19 height 21
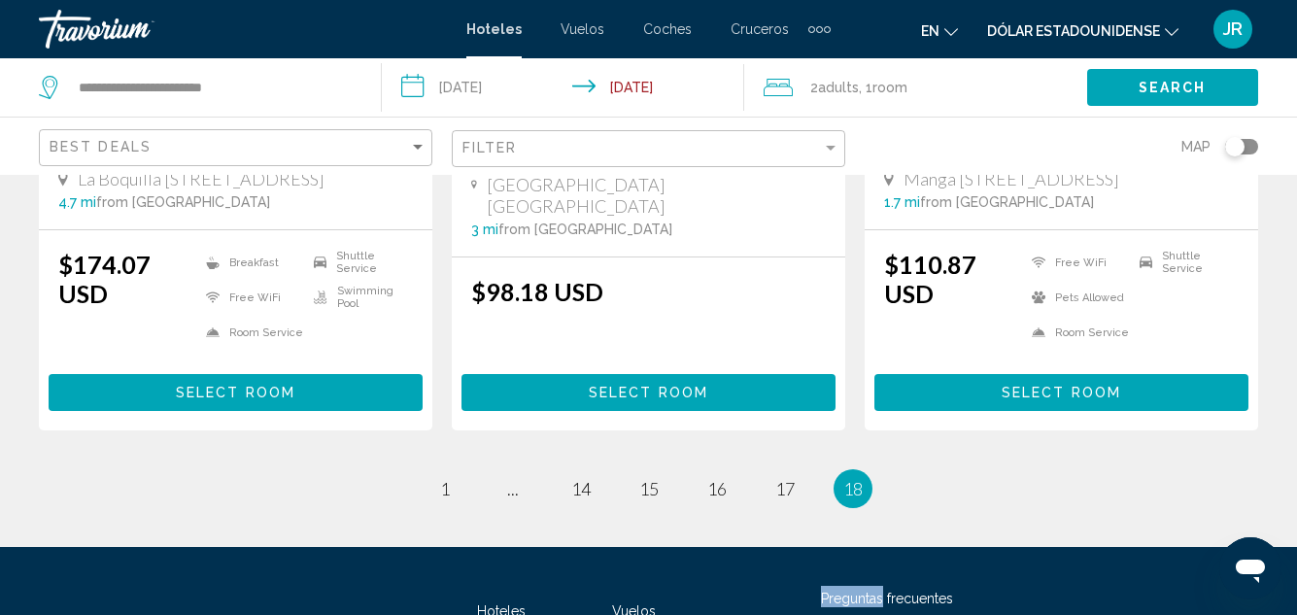
scroll to position [2041, 0]
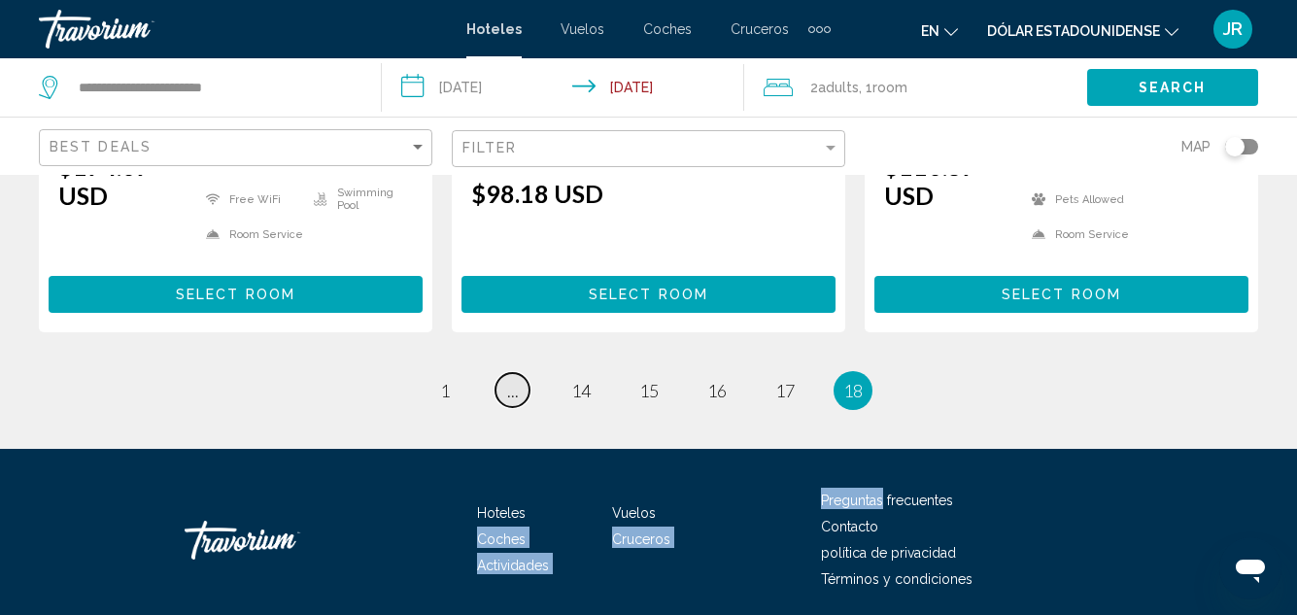
click at [504, 373] on link "page ..." at bounding box center [513, 390] width 34 height 34
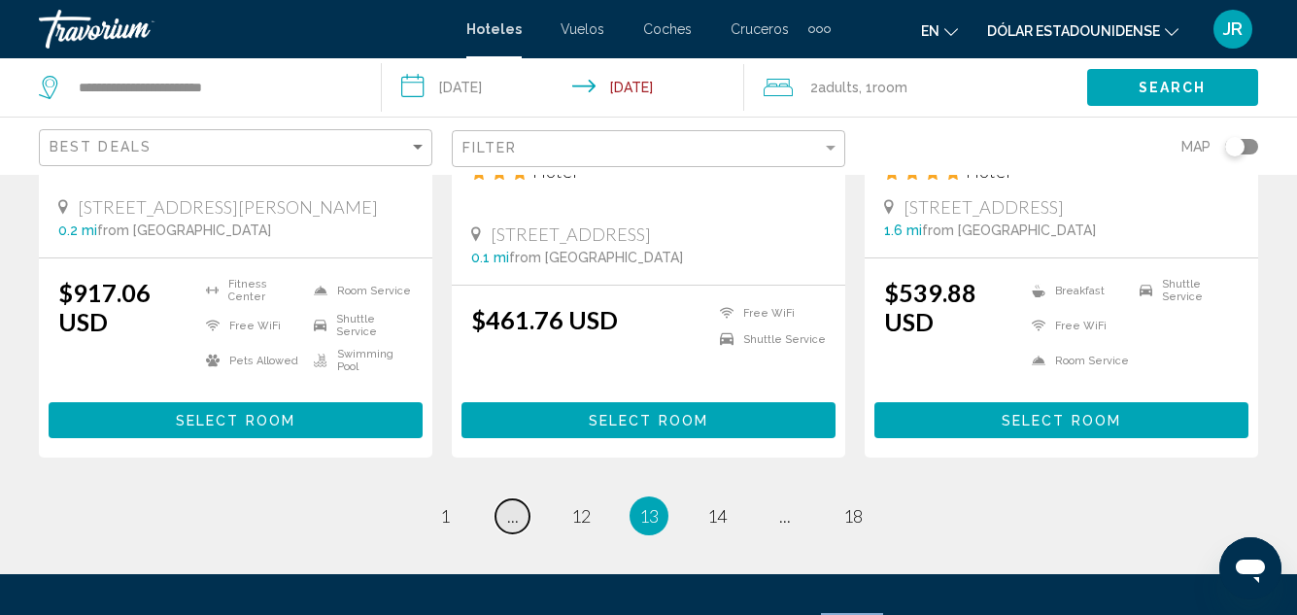
scroll to position [2822, 0]
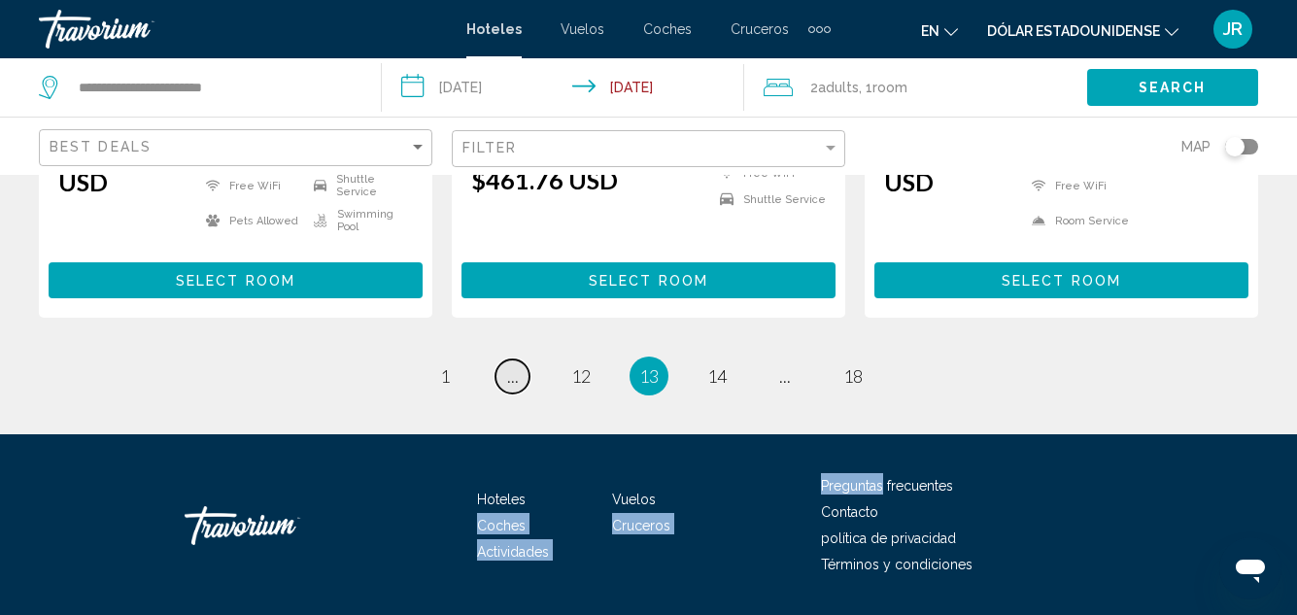
click at [504, 360] on link "page ..." at bounding box center [513, 377] width 34 height 34
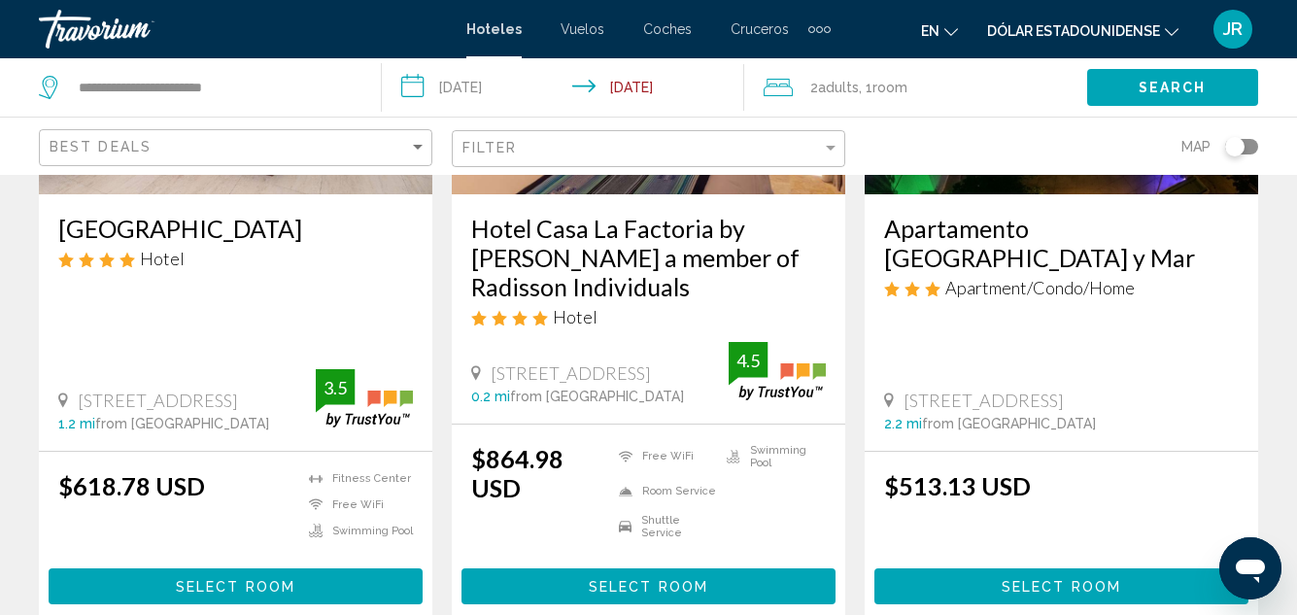
scroll to position [2798, 0]
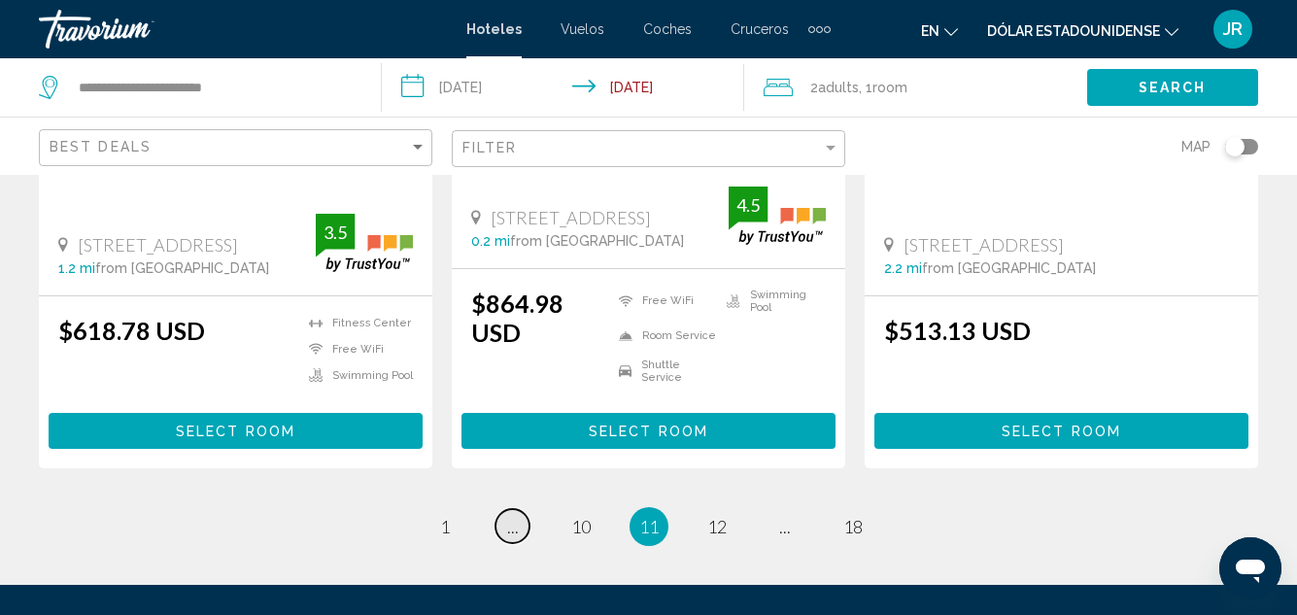
click at [511, 516] on span "..." at bounding box center [513, 526] width 12 height 21
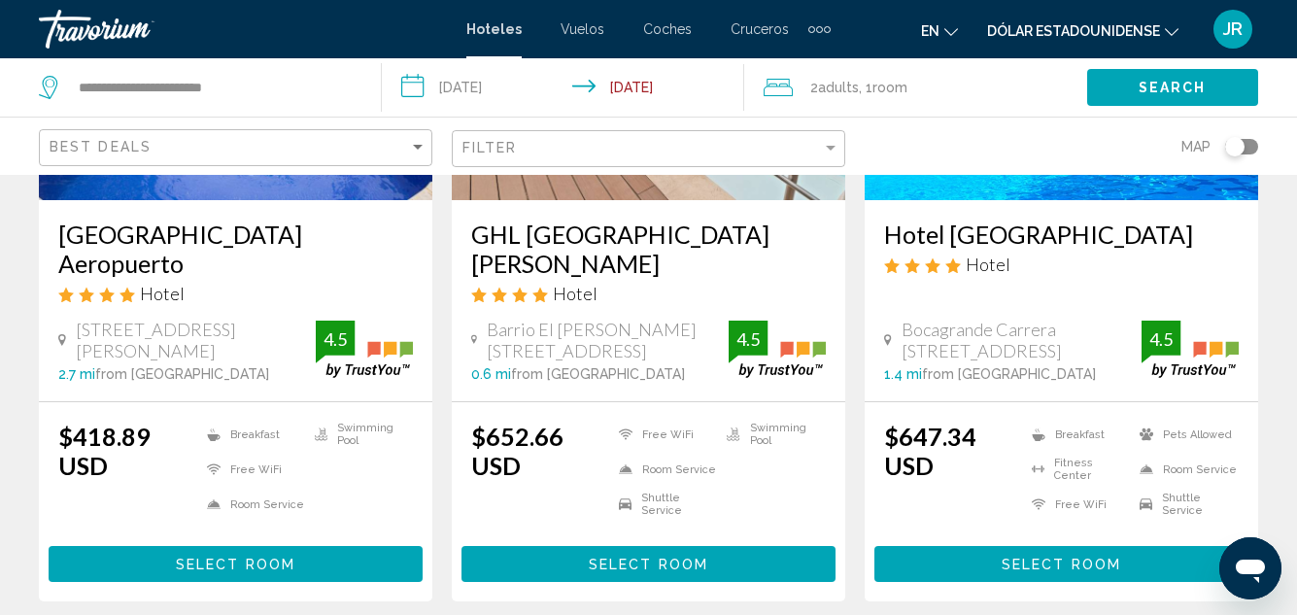
scroll to position [2894, 0]
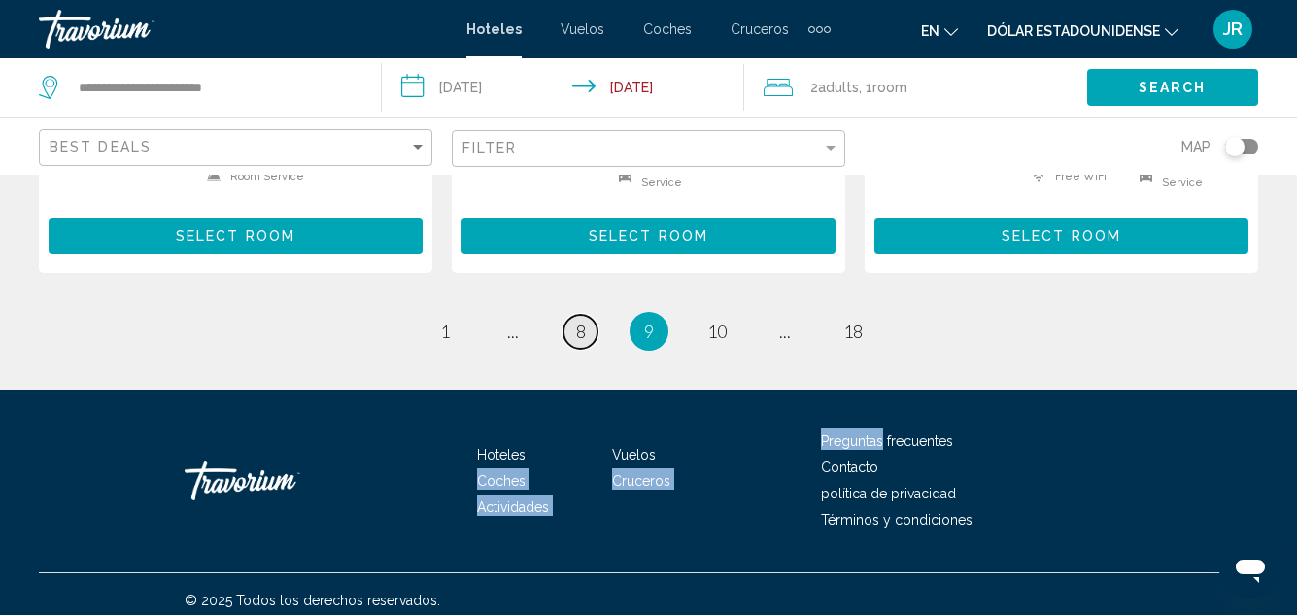
click at [581, 321] on span "8" at bounding box center [581, 331] width 10 height 21
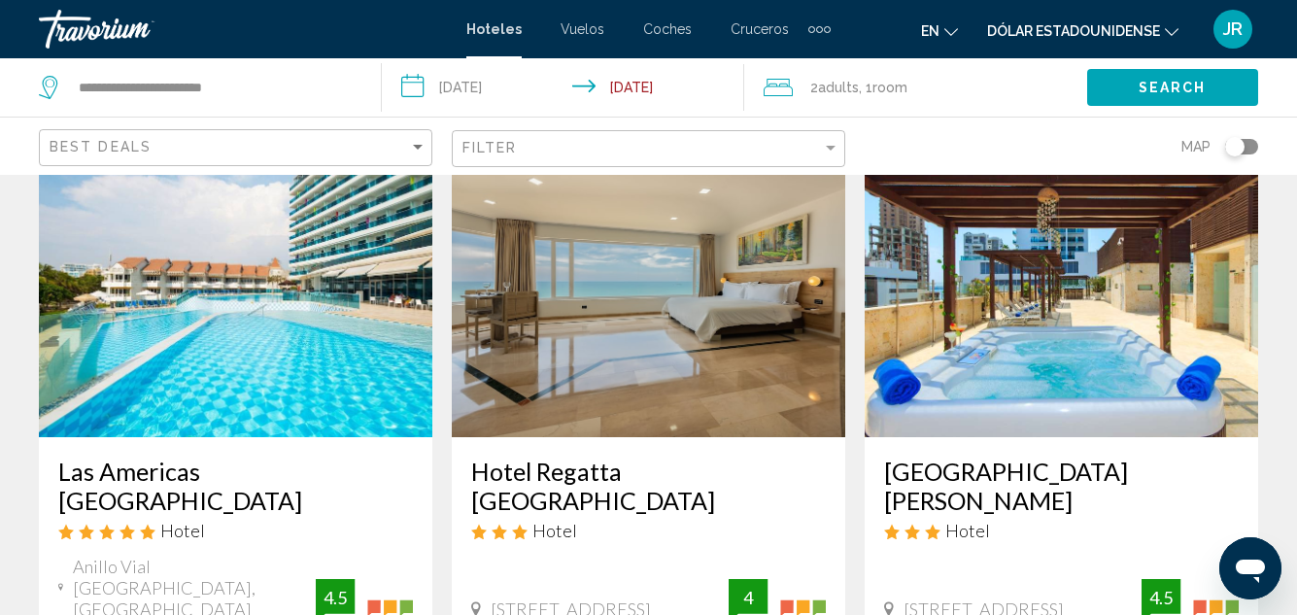
scroll to position [155, 0]
